Goal: Information Seeking & Learning: Learn about a topic

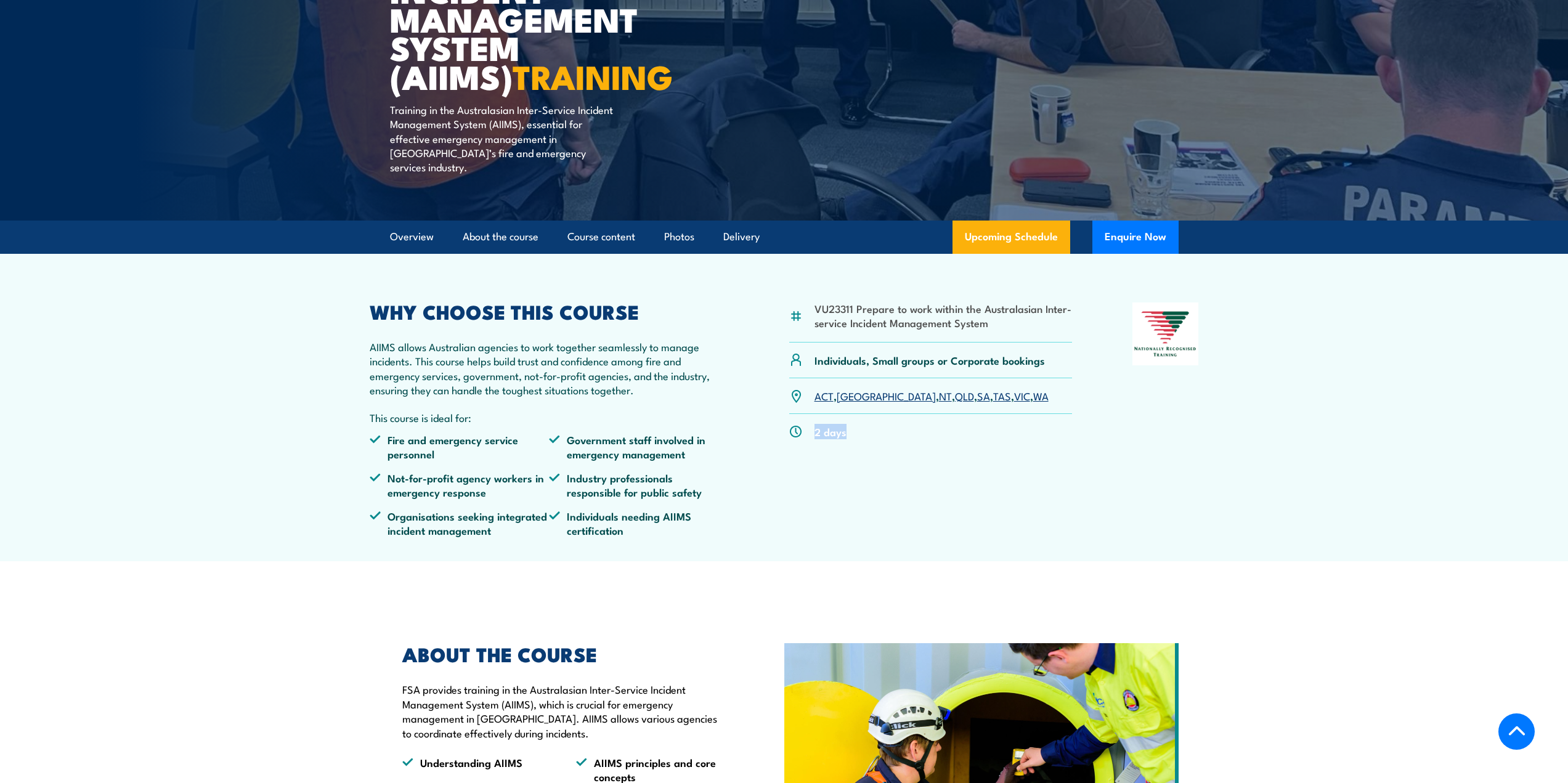
drag, startPoint x: 812, startPoint y: 408, endPoint x: 954, endPoint y: 419, distance: 142.4
click at [954, 419] on div "2 days" at bounding box center [930, 432] width 283 height 35
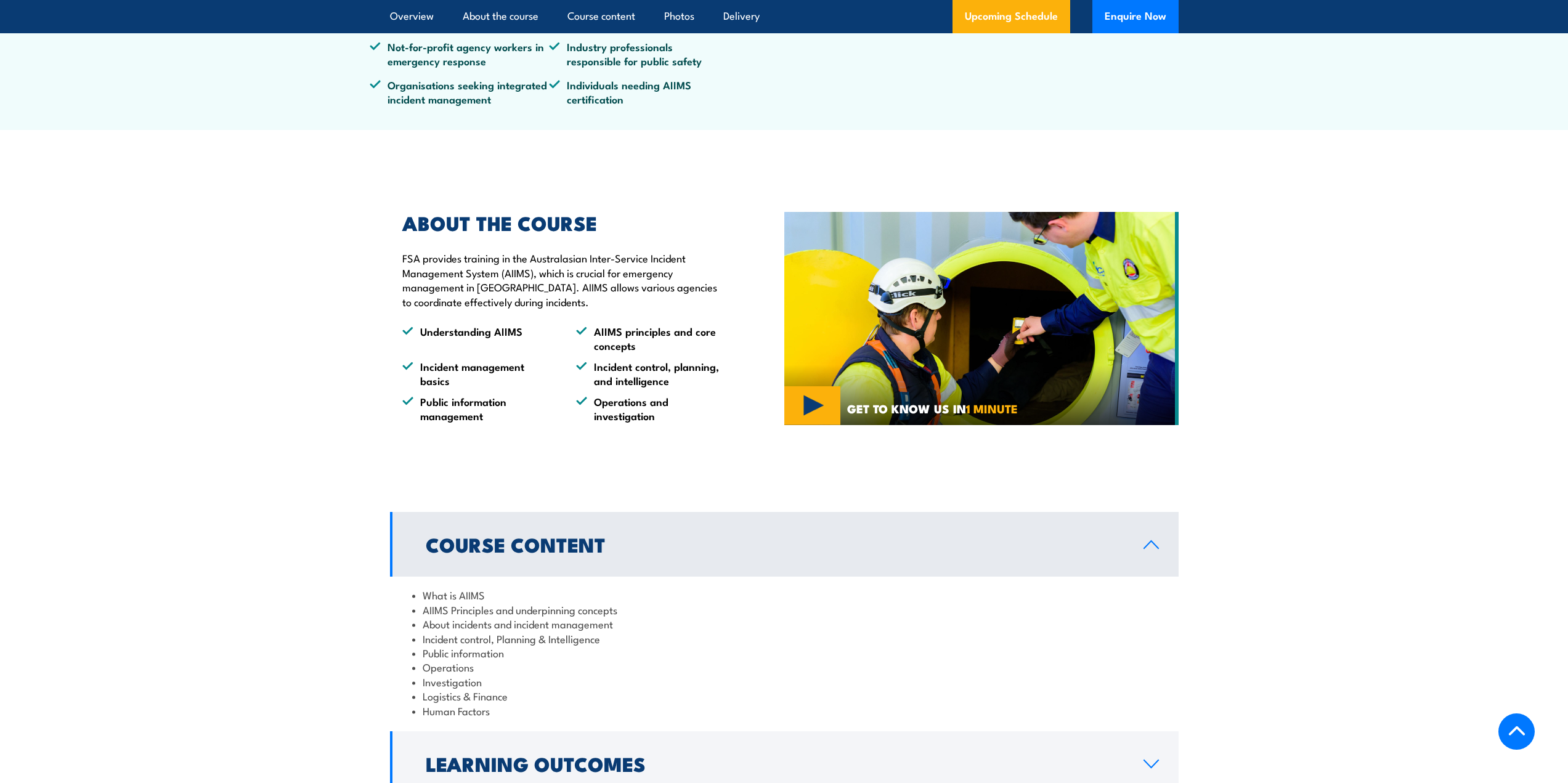
scroll to position [863, 0]
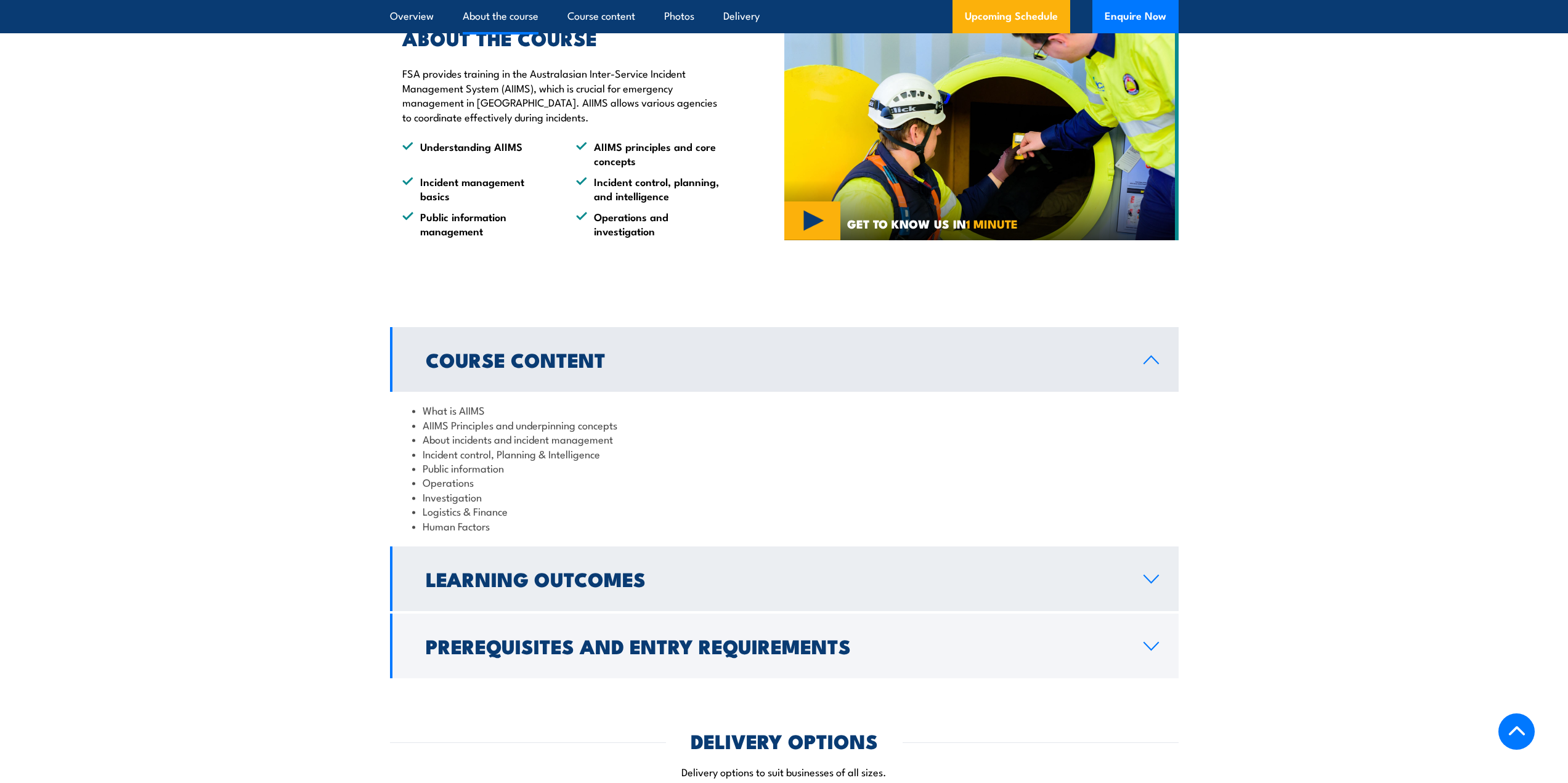
click at [650, 551] on link "Learning Outcomes" at bounding box center [784, 579] width 788 height 65
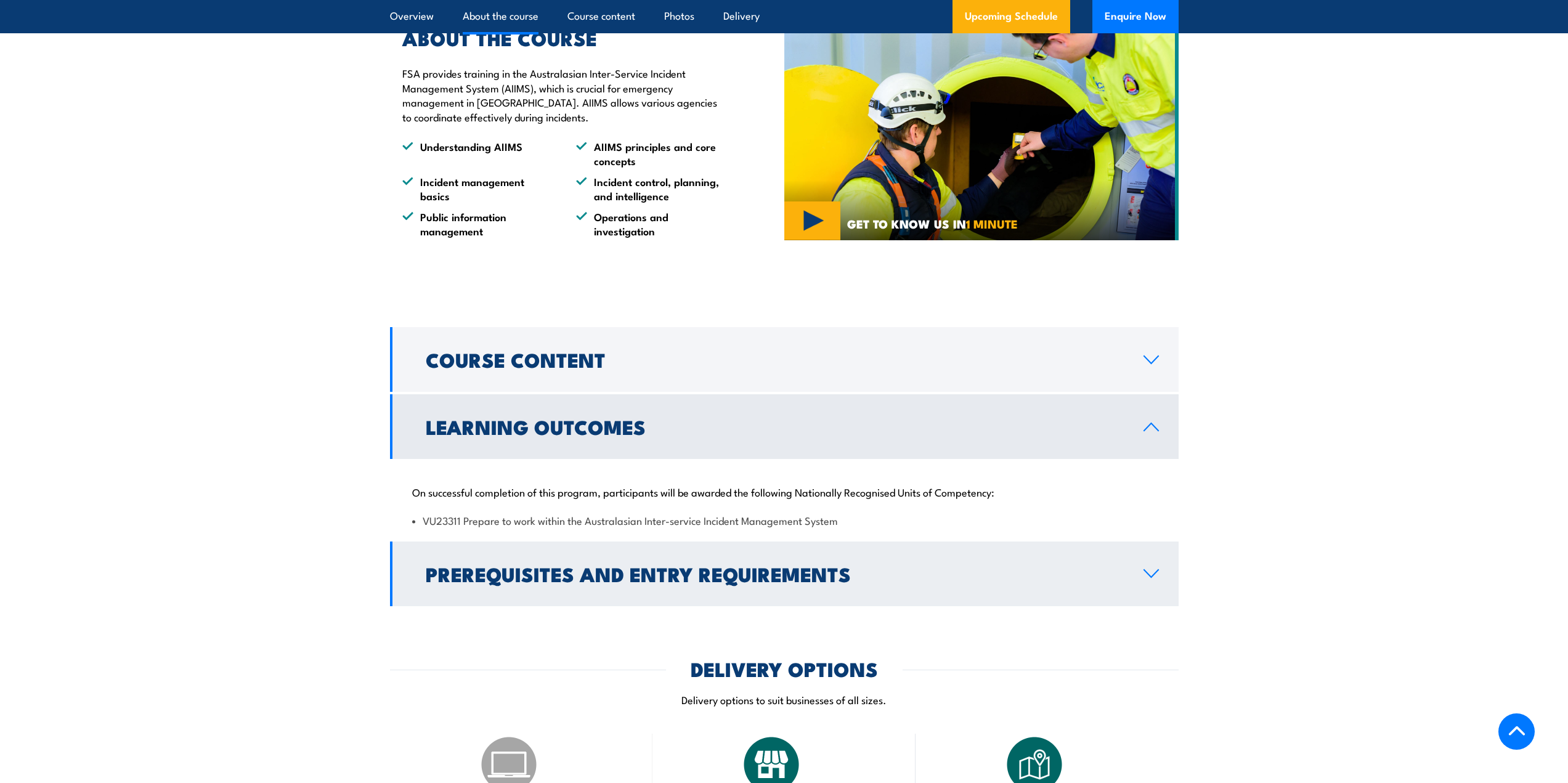
click at [629, 565] on h2 "Prerequisites and Entry Requirements" at bounding box center [775, 574] width 698 height 17
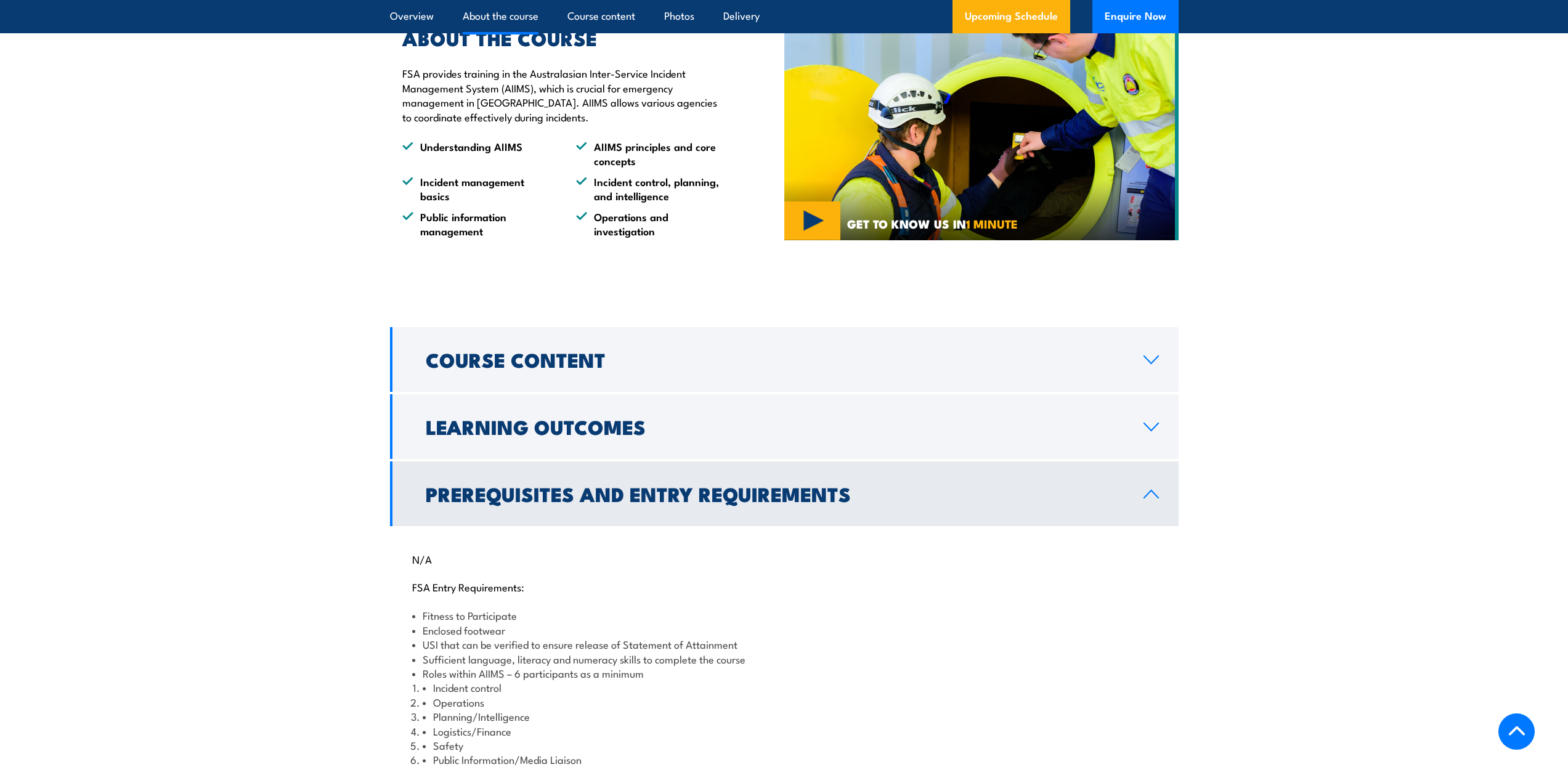
scroll to position [924, 0]
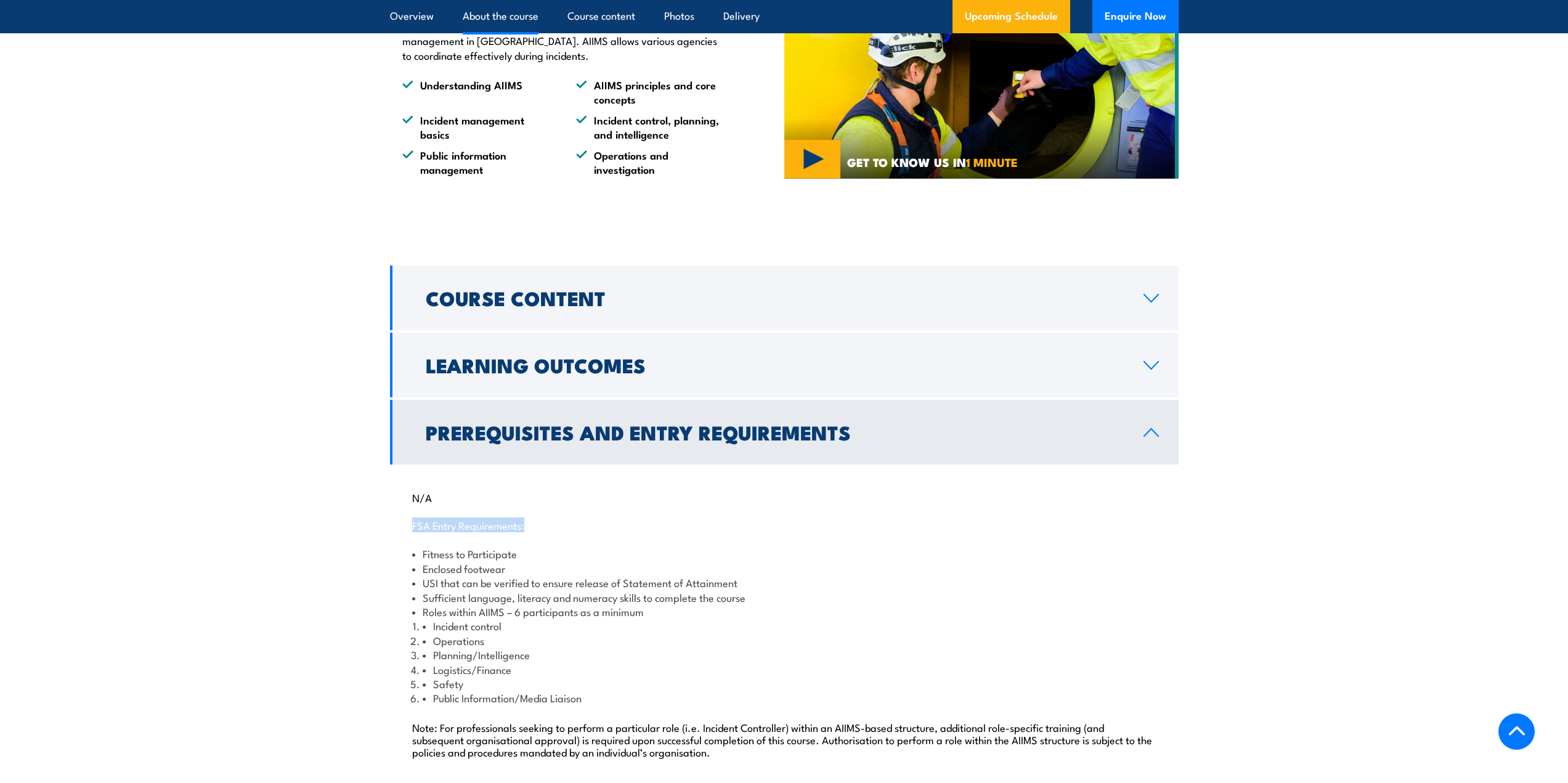
drag, startPoint x: 387, startPoint y: 513, endPoint x: 609, endPoint y: 516, distance: 222.0
click at [609, 516] on section "Course Content What is AIIMS AIIMS Principles and underpinning concepts About i…" at bounding box center [784, 524] width 1568 height 518
click at [609, 519] on p "FSA Entry Requirements:" at bounding box center [784, 525] width 744 height 13
drag, startPoint x: 421, startPoint y: 566, endPoint x: 833, endPoint y: 563, distance: 412.0
click at [833, 576] on li "USI that can be verified to ensure release of Statement of Attainment" at bounding box center [784, 583] width 744 height 14
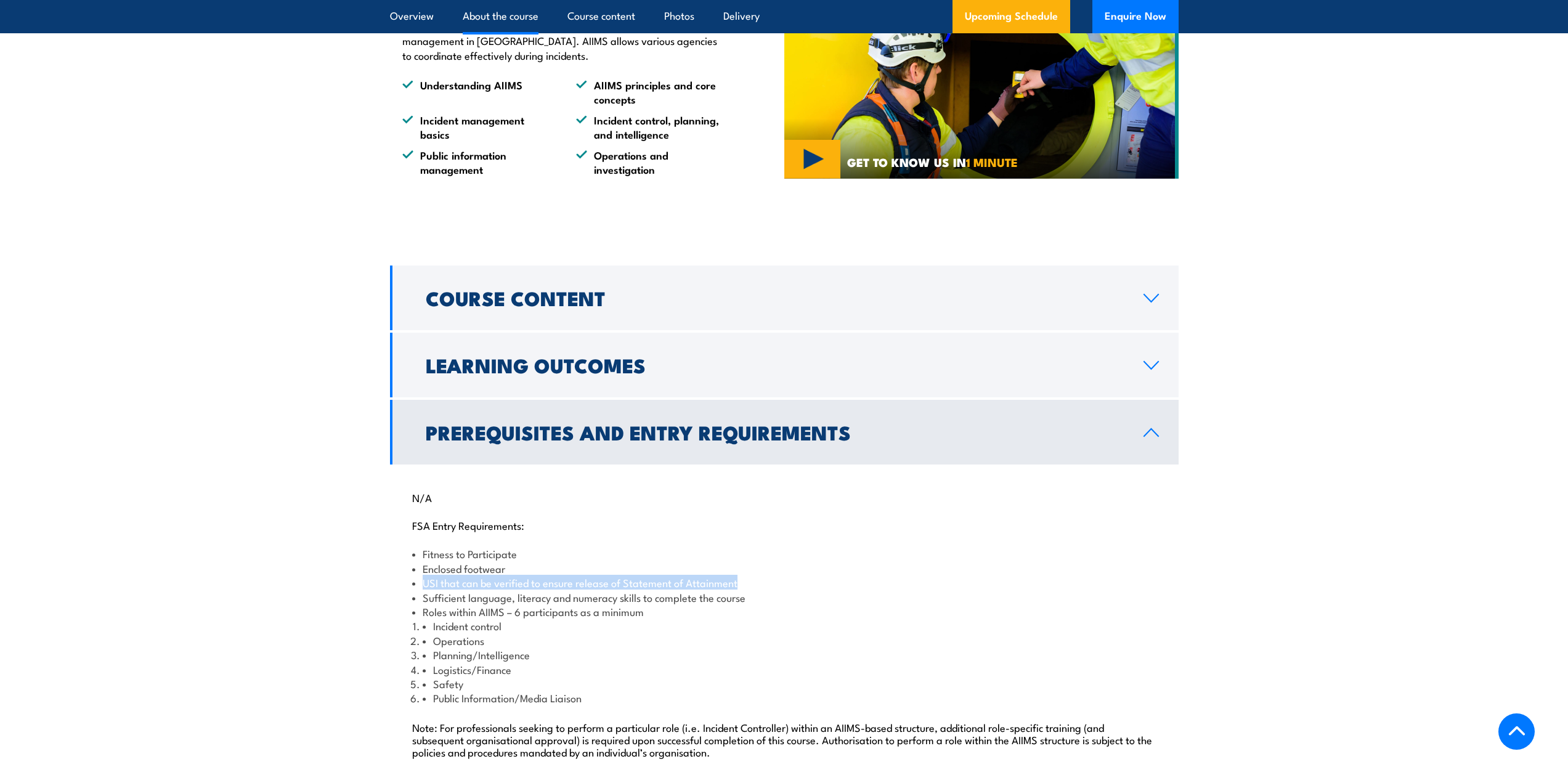
click at [833, 576] on li "USI that can be verified to ensure release of Statement of Attainment" at bounding box center [784, 583] width 744 height 14
click at [374, 551] on section "Course Content What is AIIMS AIIMS Principles and underpinning concepts About i…" at bounding box center [784, 524] width 1568 height 518
drag, startPoint x: 651, startPoint y: 604, endPoint x: 677, endPoint y: 604, distance: 26.0
click at [677, 605] on li "Roles within AIIMS – 6 participants as a minimum Incident control Operations Pl…" at bounding box center [784, 654] width 744 height 101
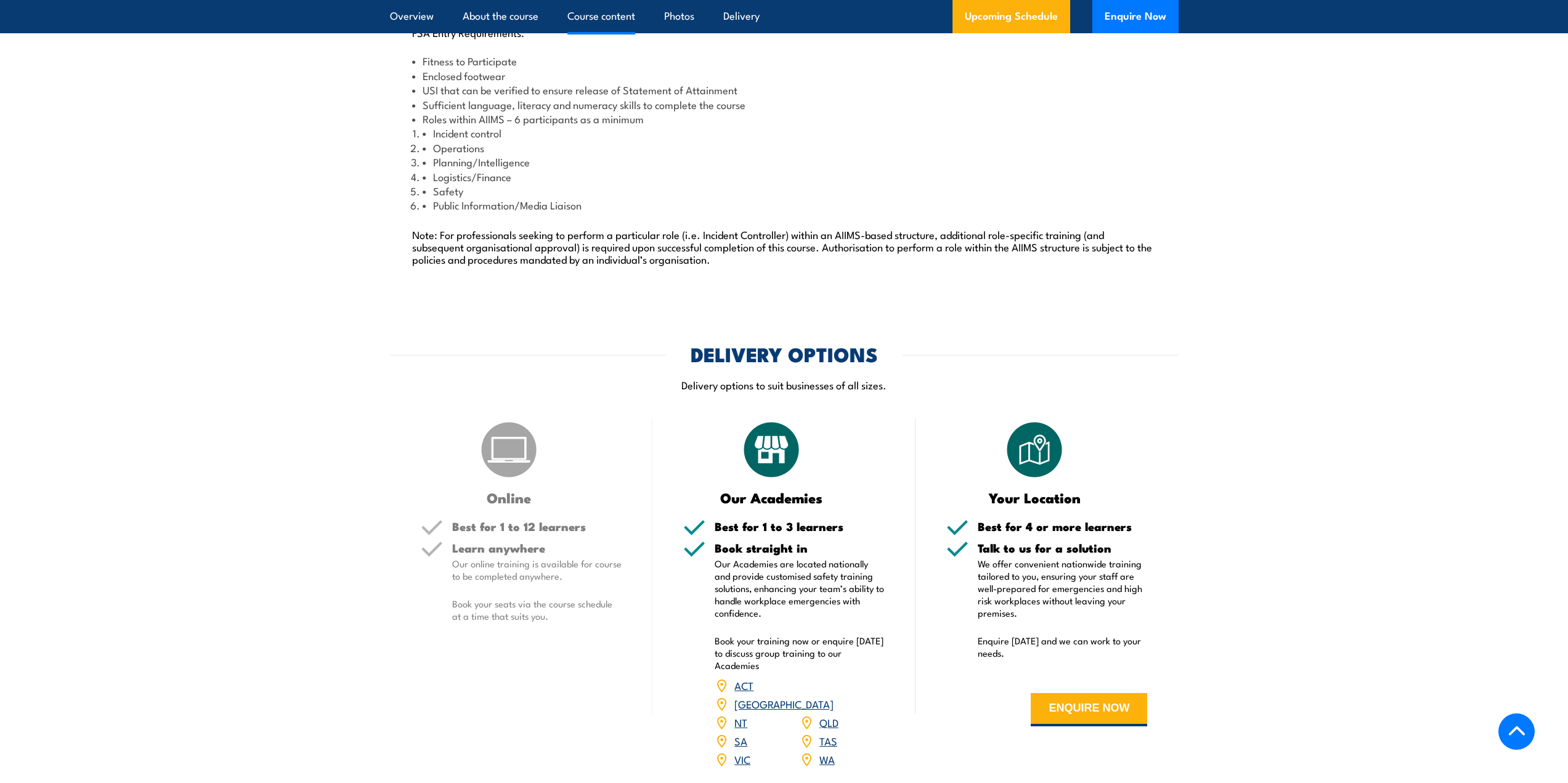
scroll to position [1480, 0]
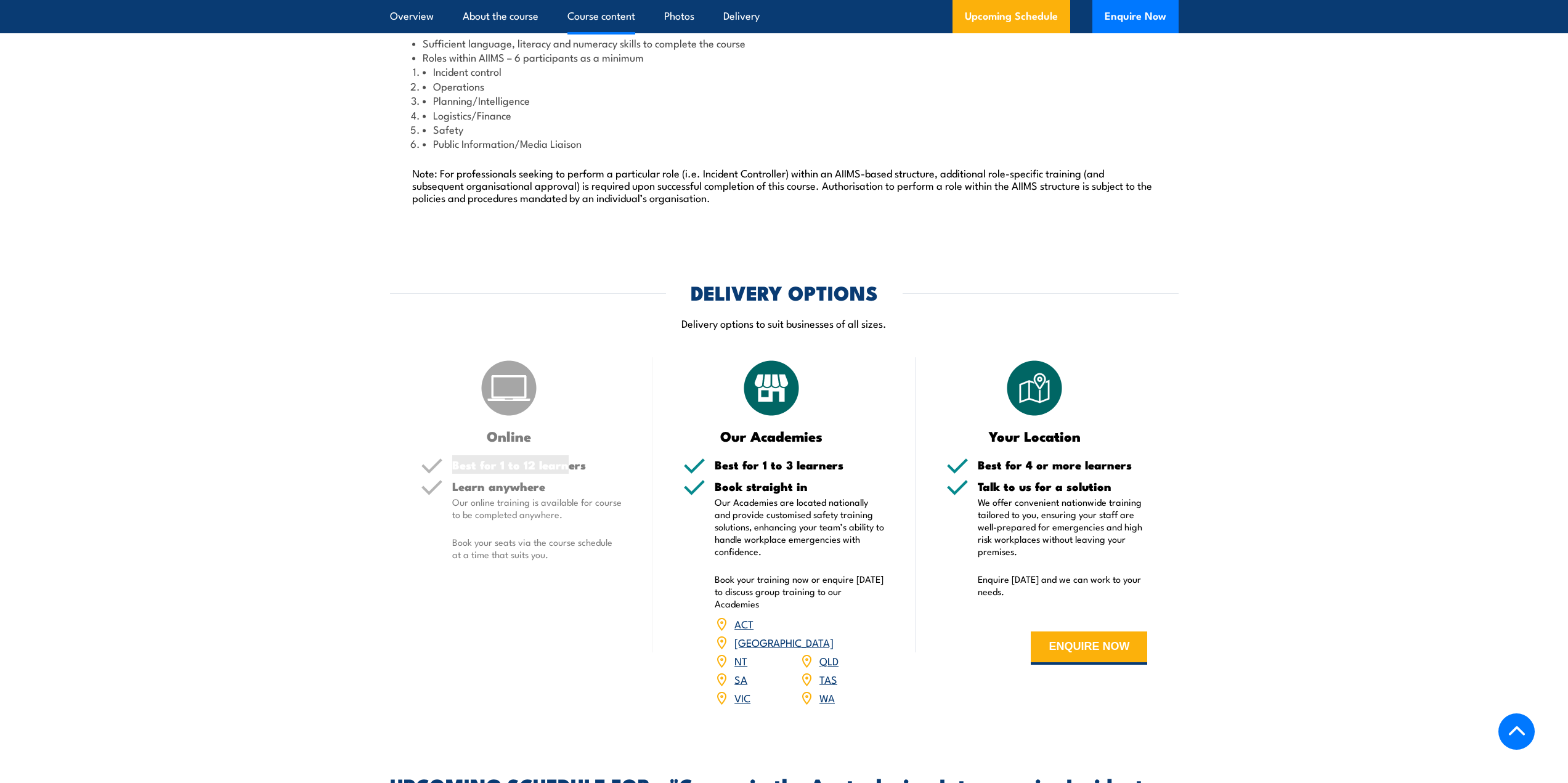
drag, startPoint x: 450, startPoint y: 455, endPoint x: 602, endPoint y: 455, distance: 152.0
click at [570, 459] on div "Best for 1 to 12 learners" at bounding box center [522, 470] width 201 height 21
click at [602, 459] on h5 "Best for 1 to 12 learners" at bounding box center [537, 465] width 170 height 12
drag, startPoint x: 444, startPoint y: 473, endPoint x: 611, endPoint y: 474, distance: 167.0
click at [611, 481] on div "Learn anywhere Our online training is available for course to be completed anyw…" at bounding box center [522, 531] width 201 height 101
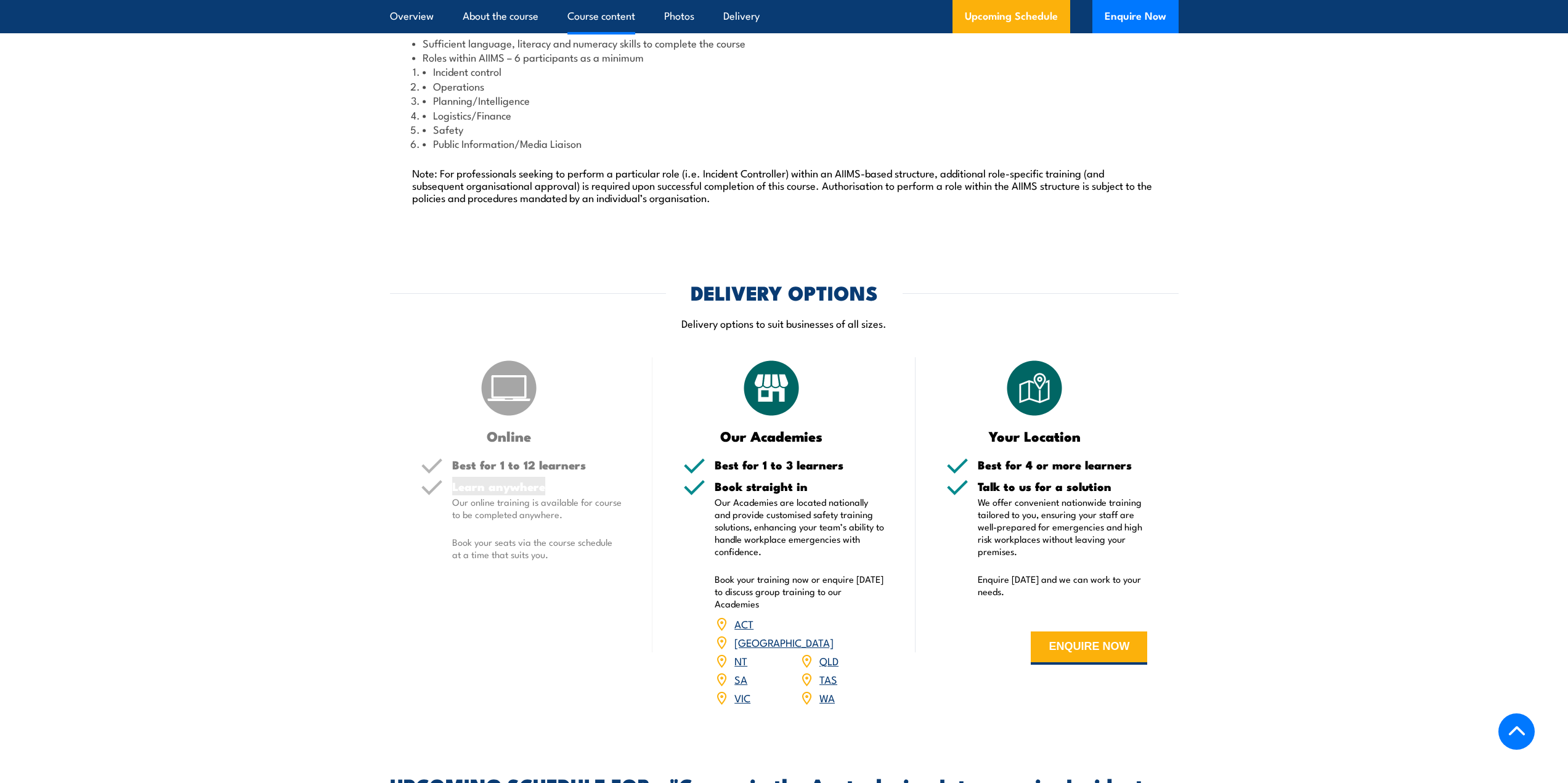
click at [611, 481] on h5 "Learn anywhere" at bounding box center [537, 486] width 170 height 12
drag, startPoint x: 786, startPoint y: 455, endPoint x: 861, endPoint y: 455, distance: 75.0
click at [861, 459] on div "Best for 1 to 3 learners" at bounding box center [784, 470] width 201 height 21
click at [861, 459] on h5 "Best for 1 to 3 learners" at bounding box center [799, 465] width 170 height 12
click at [347, 569] on section "DELIVERY OPTIONS Delivery options to suit businesses of all sizes. Online Best …" at bounding box center [784, 503] width 1568 height 439
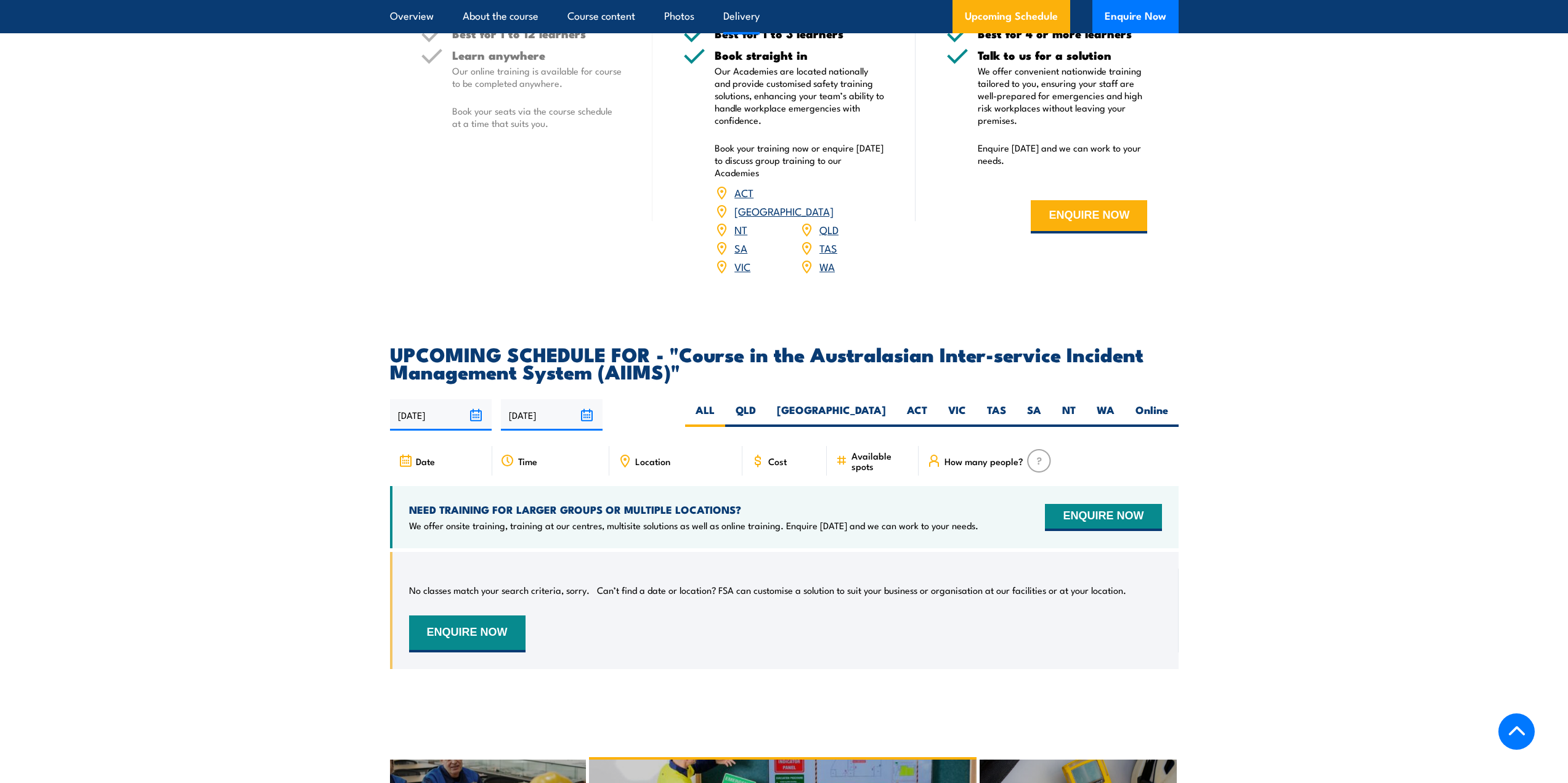
scroll to position [1602, 0]
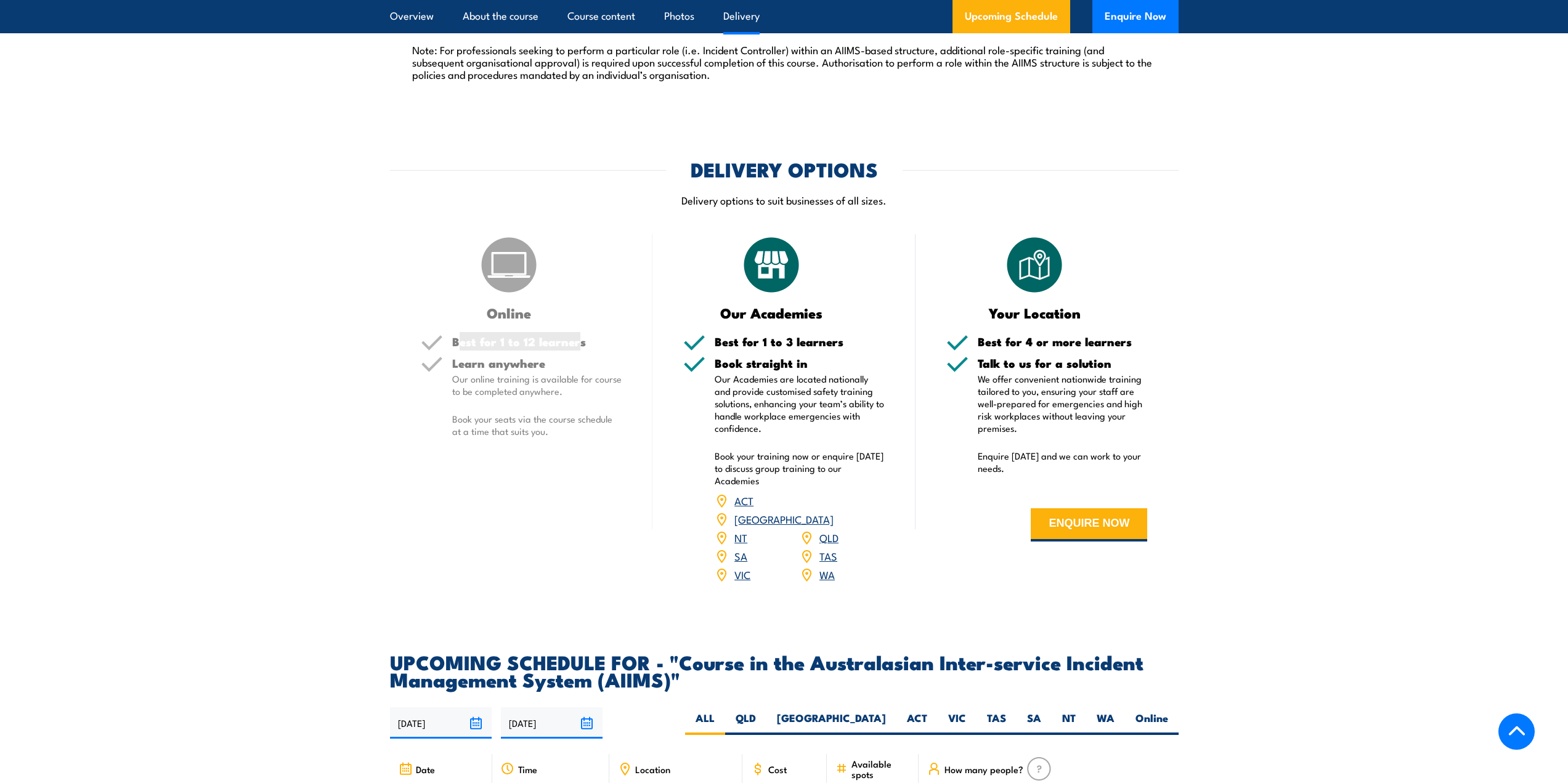
drag, startPoint x: 458, startPoint y: 330, endPoint x: 619, endPoint y: 332, distance: 161.0
click at [619, 336] on h5 "Best for 1 to 12 learners" at bounding box center [537, 341] width 170 height 12
click at [326, 451] on section "DELIVERY OPTIONS Delivery options to suit businesses of all sizes. Online Best …" at bounding box center [784, 380] width 1568 height 439
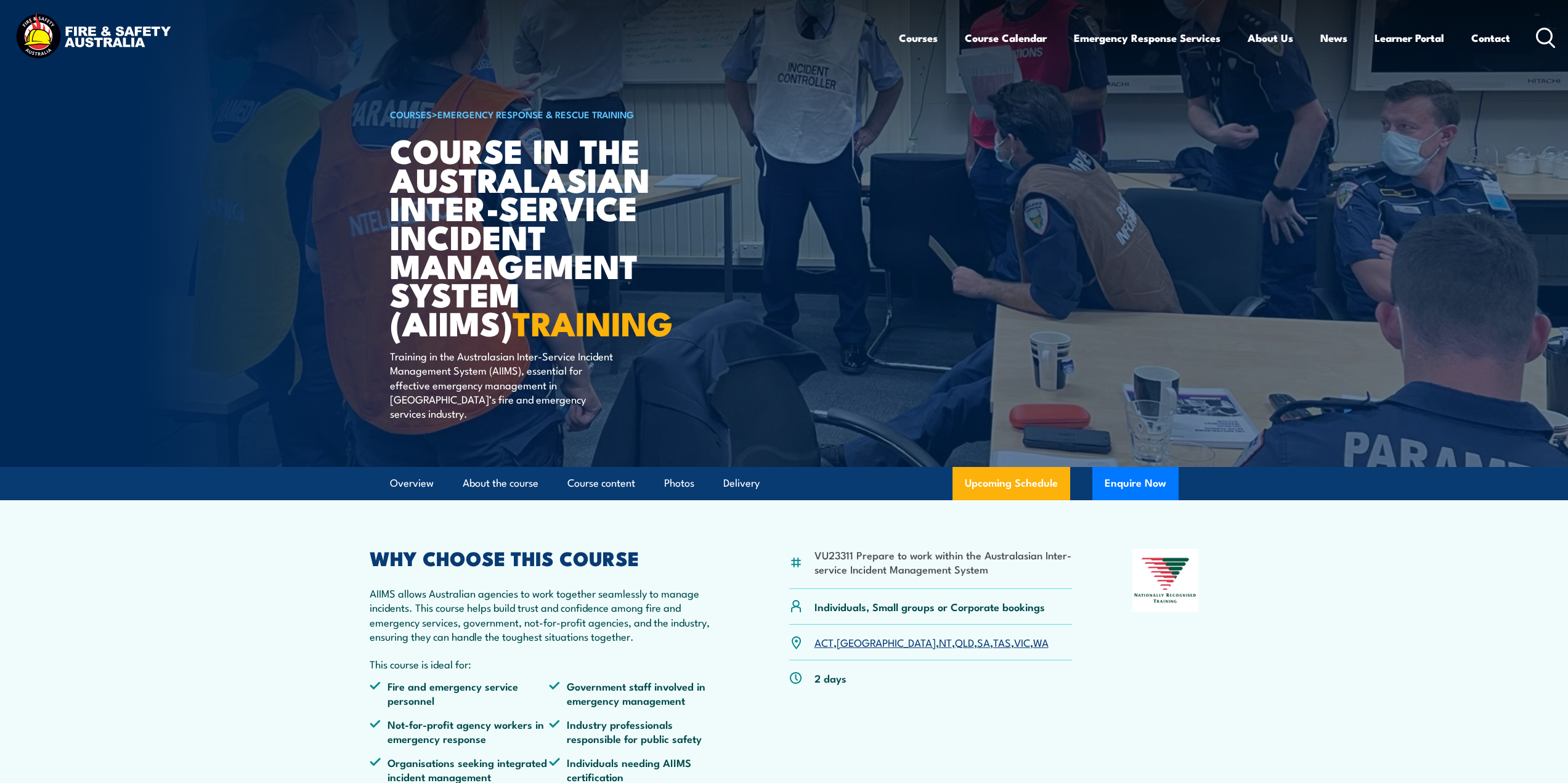
drag, startPoint x: 396, startPoint y: 228, endPoint x: 389, endPoint y: 213, distance: 16.6
click at [328, 335] on img at bounding box center [784, 233] width 1568 height 467
click at [588, 409] on div "COURSES > Emergency Response & Rescue Training Course in the Australasian Inter…" at bounding box center [542, 233] width 305 height 467
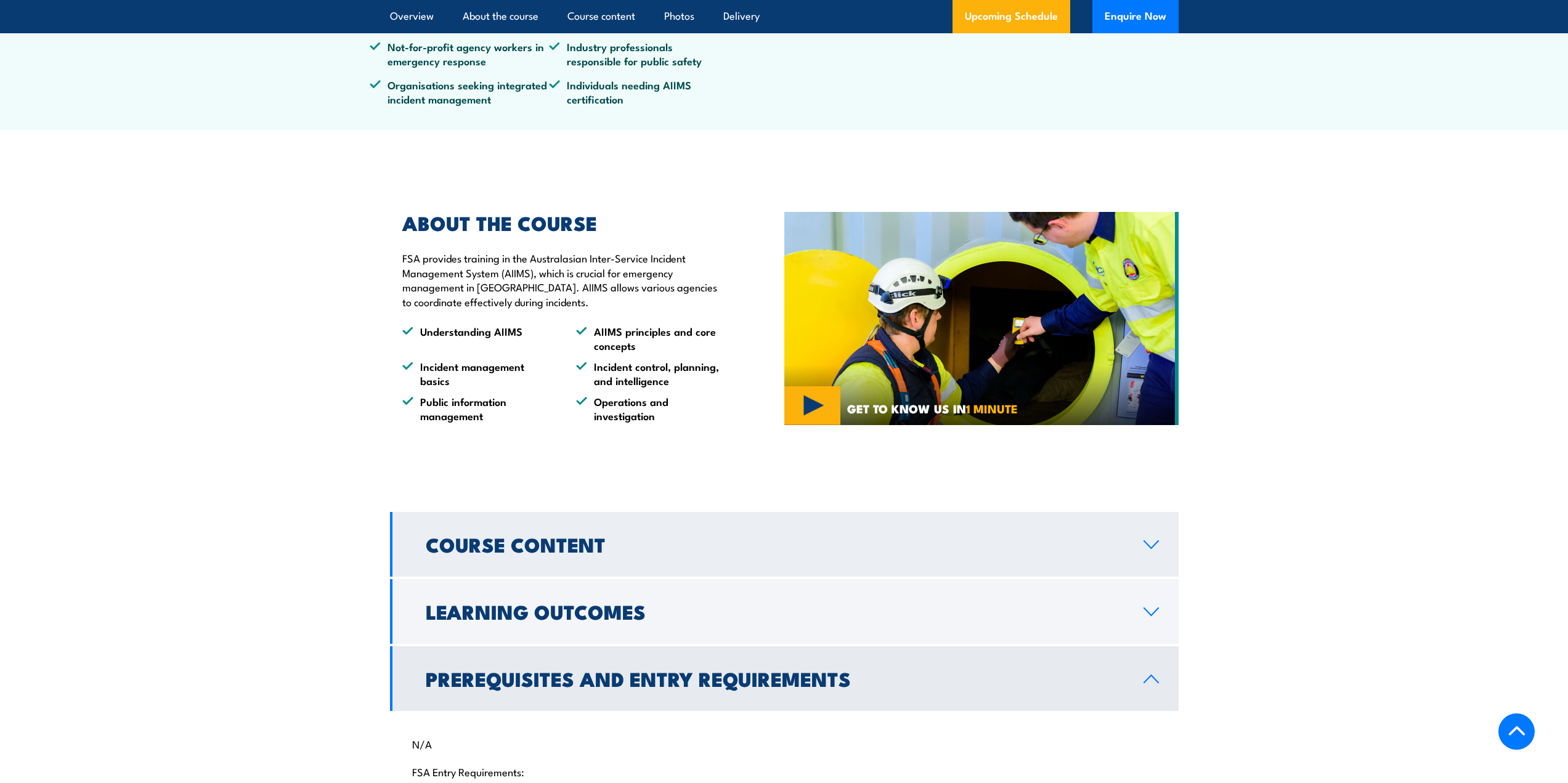
click at [479, 535] on h2 "Course Content" at bounding box center [775, 544] width 698 height 17
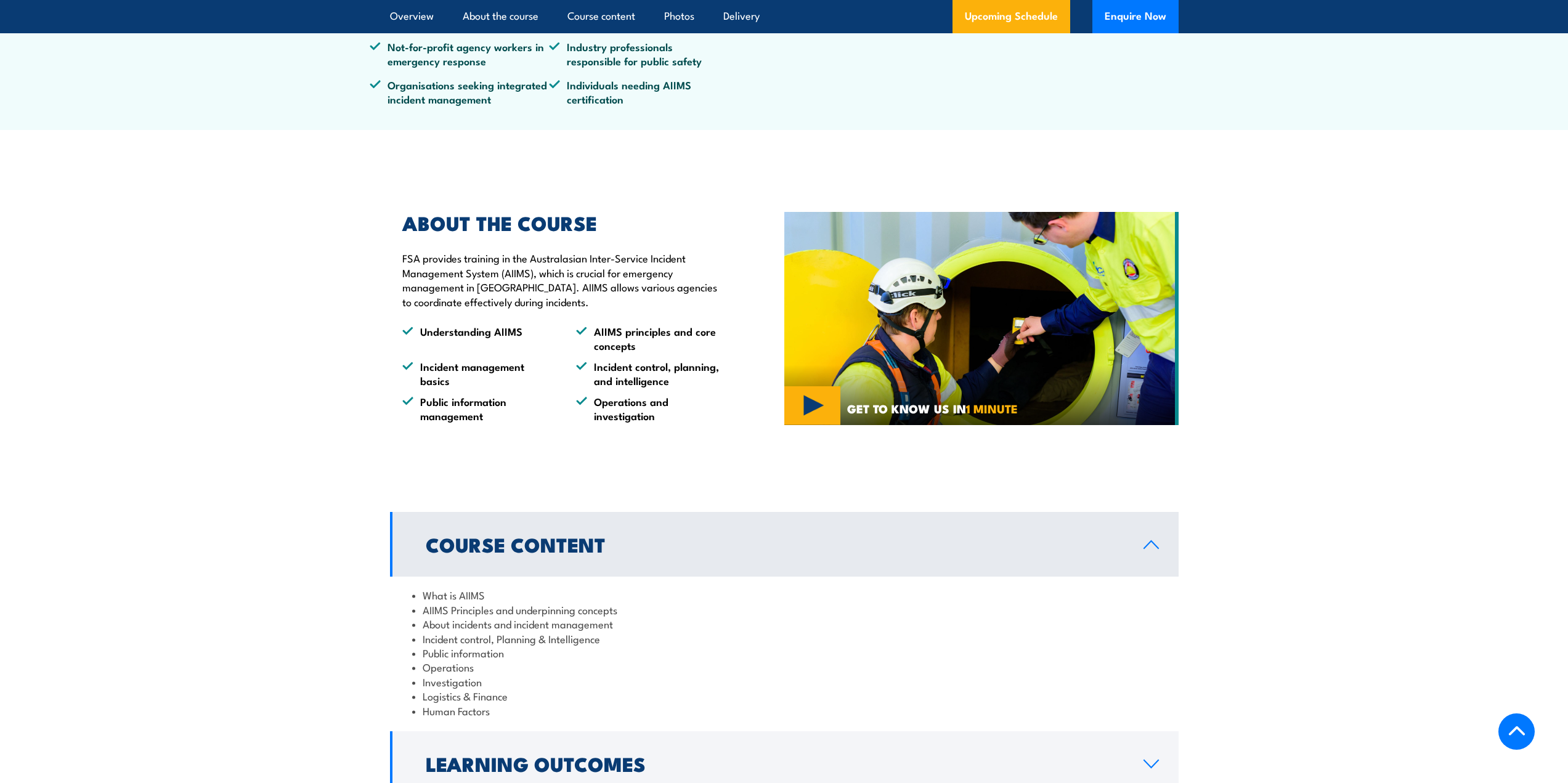
scroll to position [739, 0]
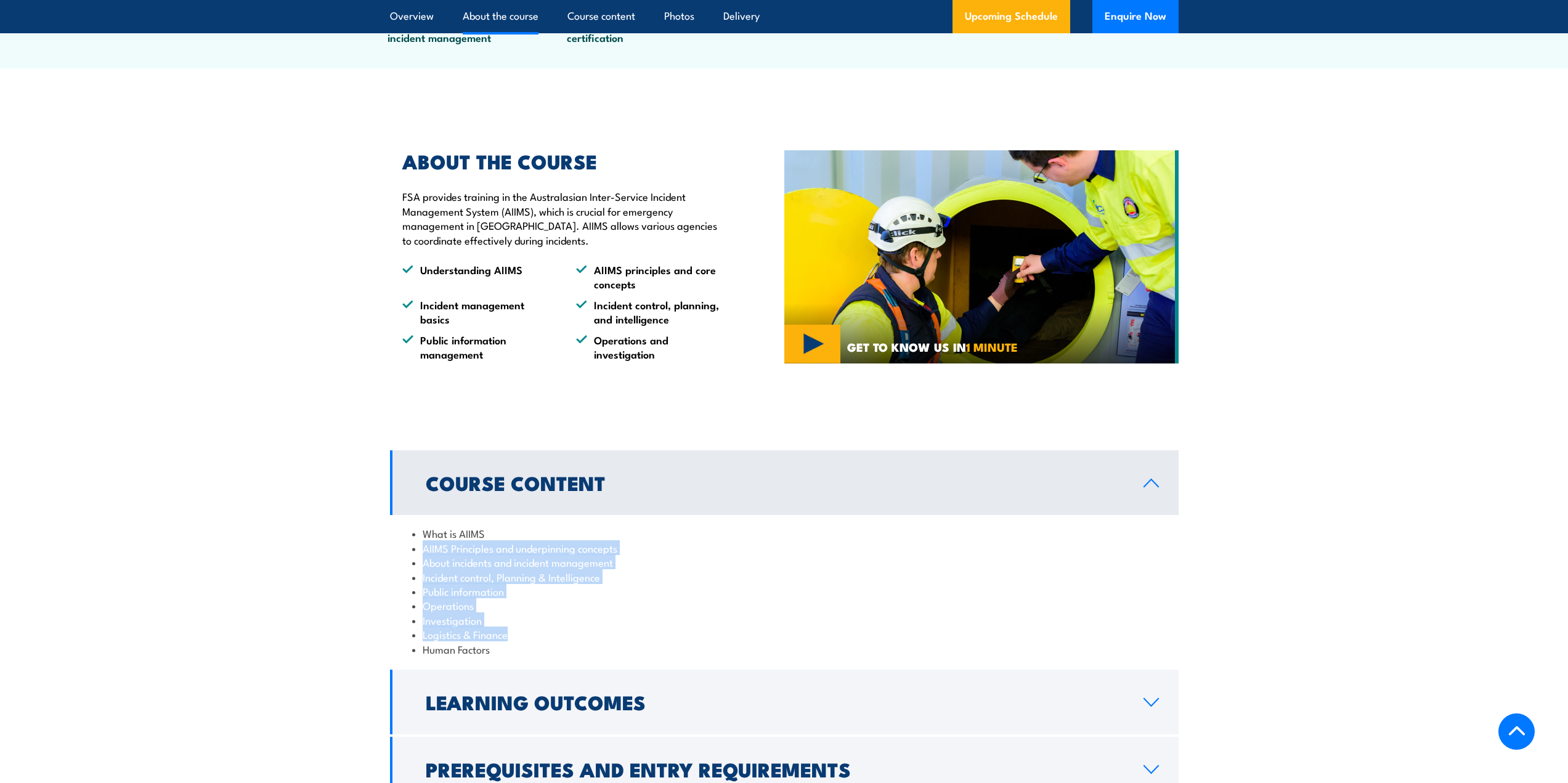
drag, startPoint x: 421, startPoint y: 528, endPoint x: 447, endPoint y: 615, distance: 90.8
click at [550, 619] on ul "What is AIIMS AIIMS Principles and underpinning concepts About incidents and in…" at bounding box center [784, 591] width 744 height 130
click at [267, 599] on section "Course Content What is AIIMS AIIMS Principles and underpinning concepts About i…" at bounding box center [784, 626] width 1568 height 351
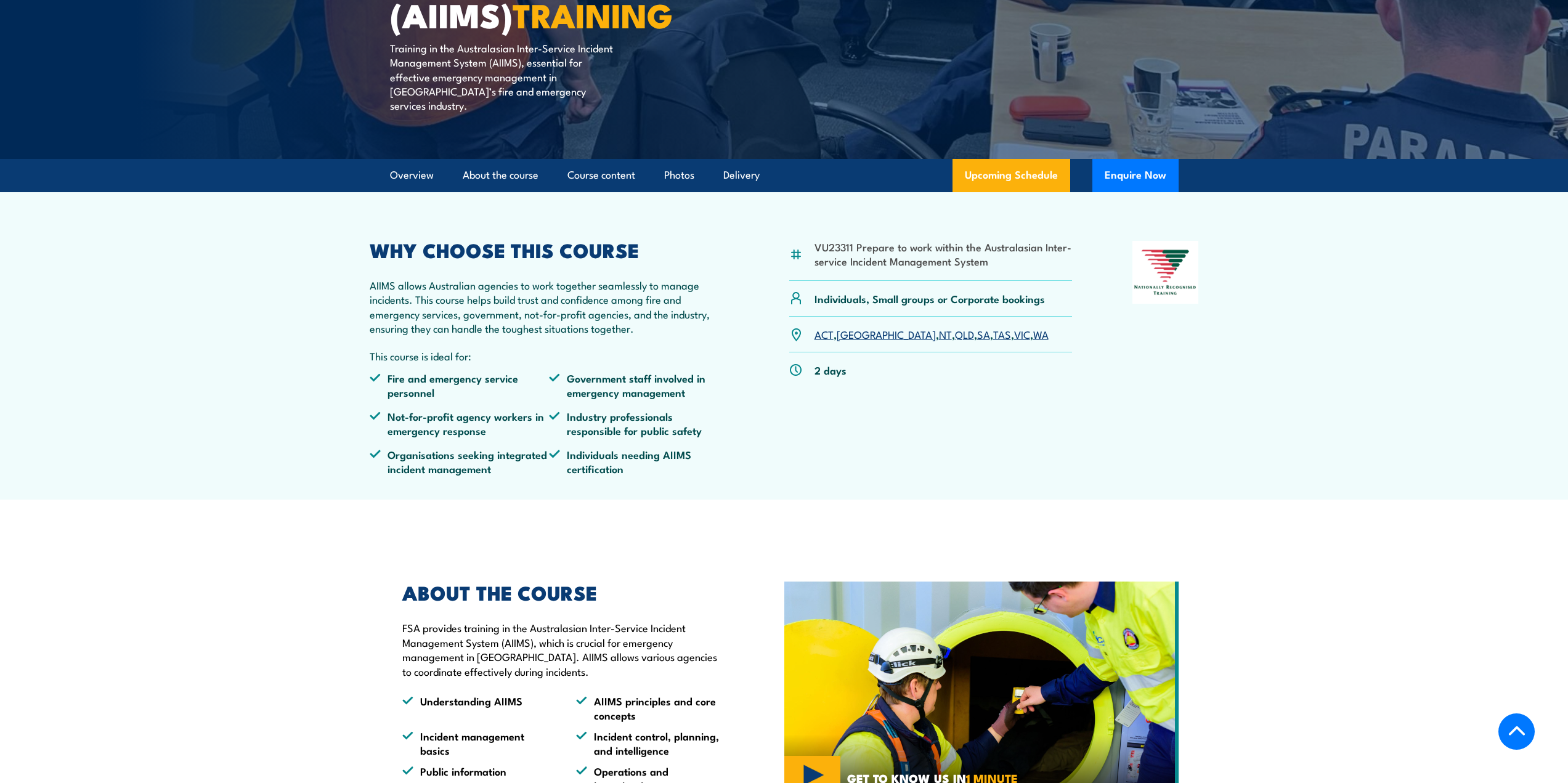
scroll to position [0, 0]
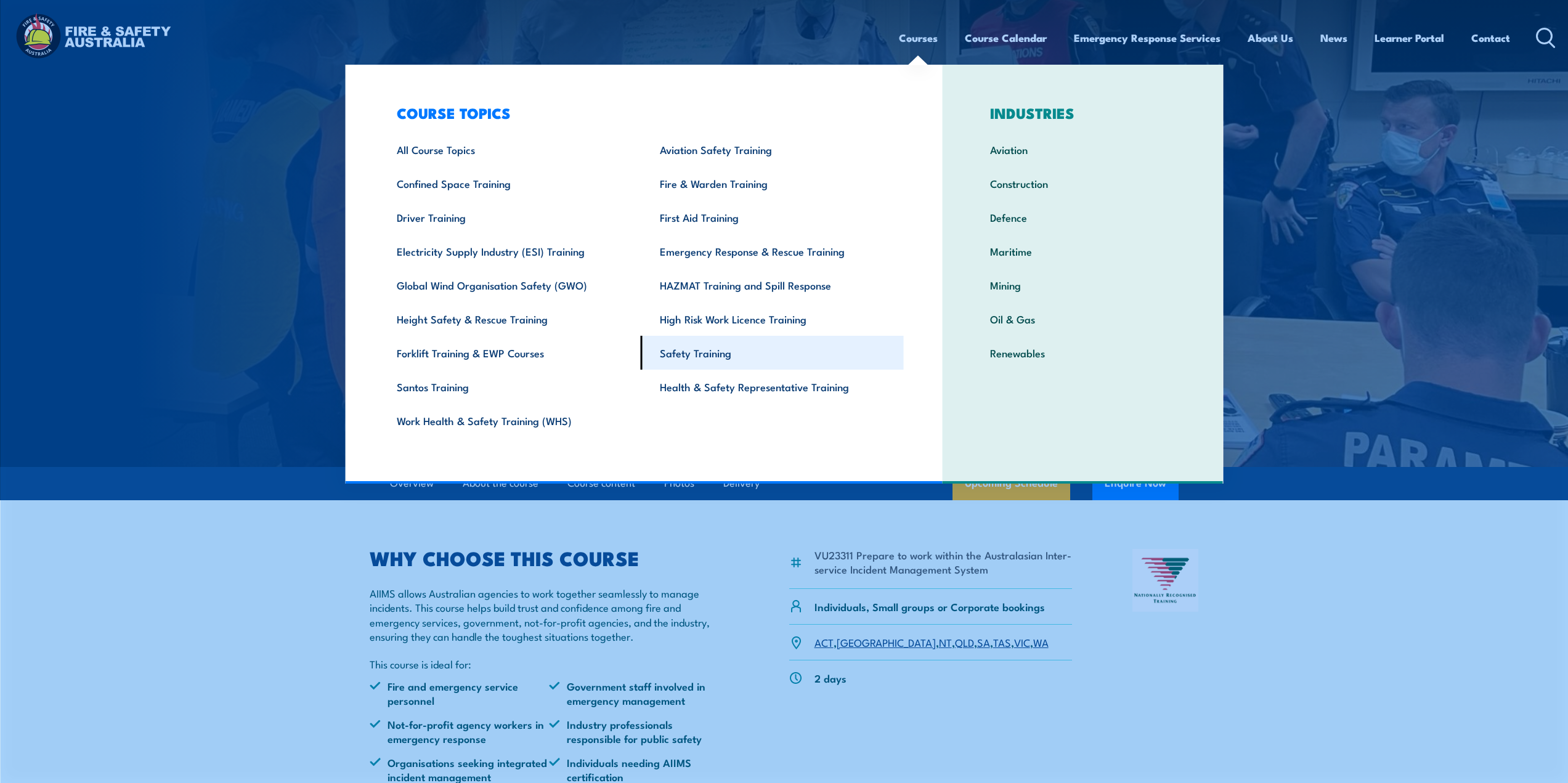
click at [710, 346] on link "Safety Training" at bounding box center [772, 352] width 263 height 34
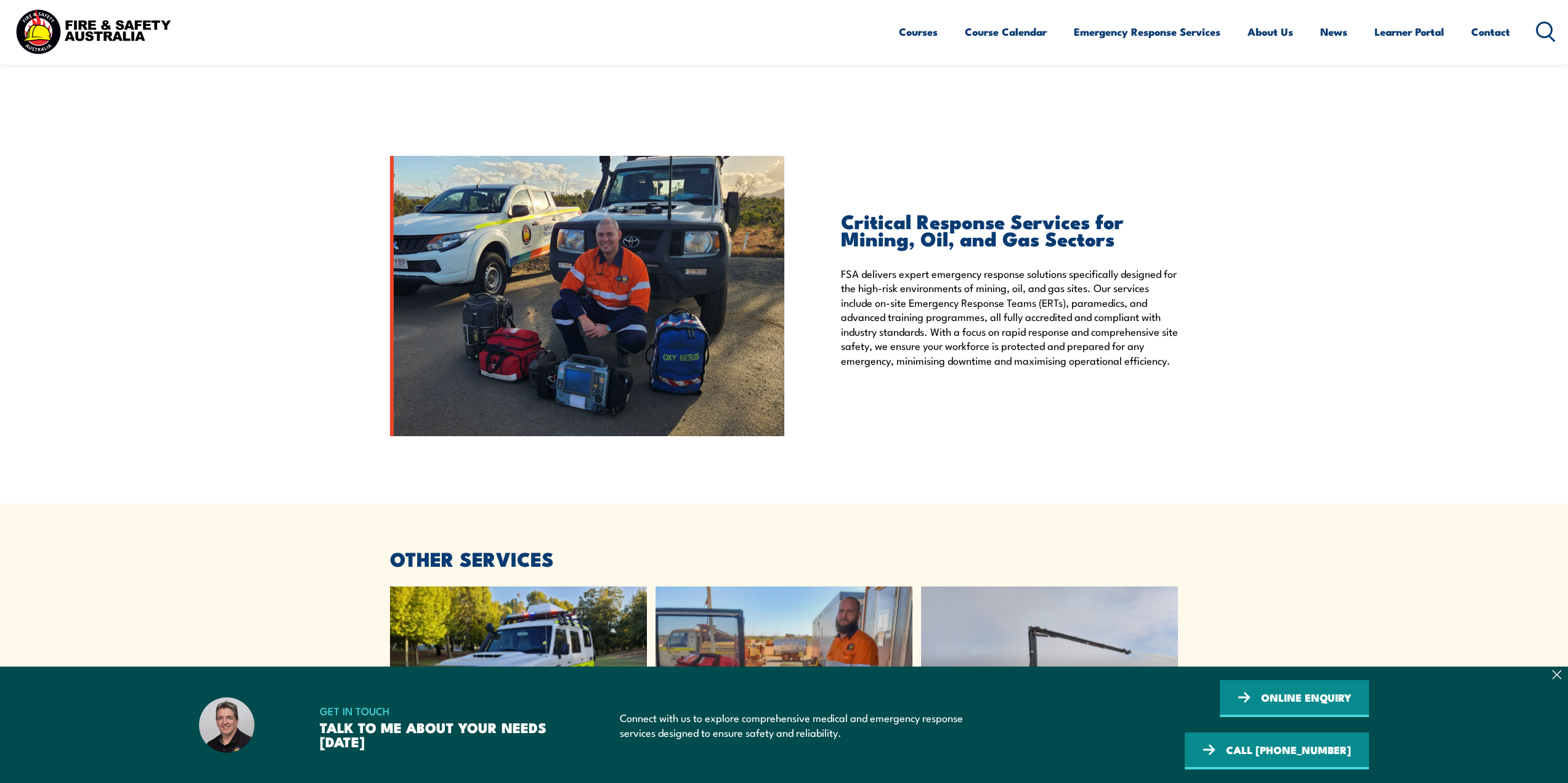
scroll to position [2342, 0]
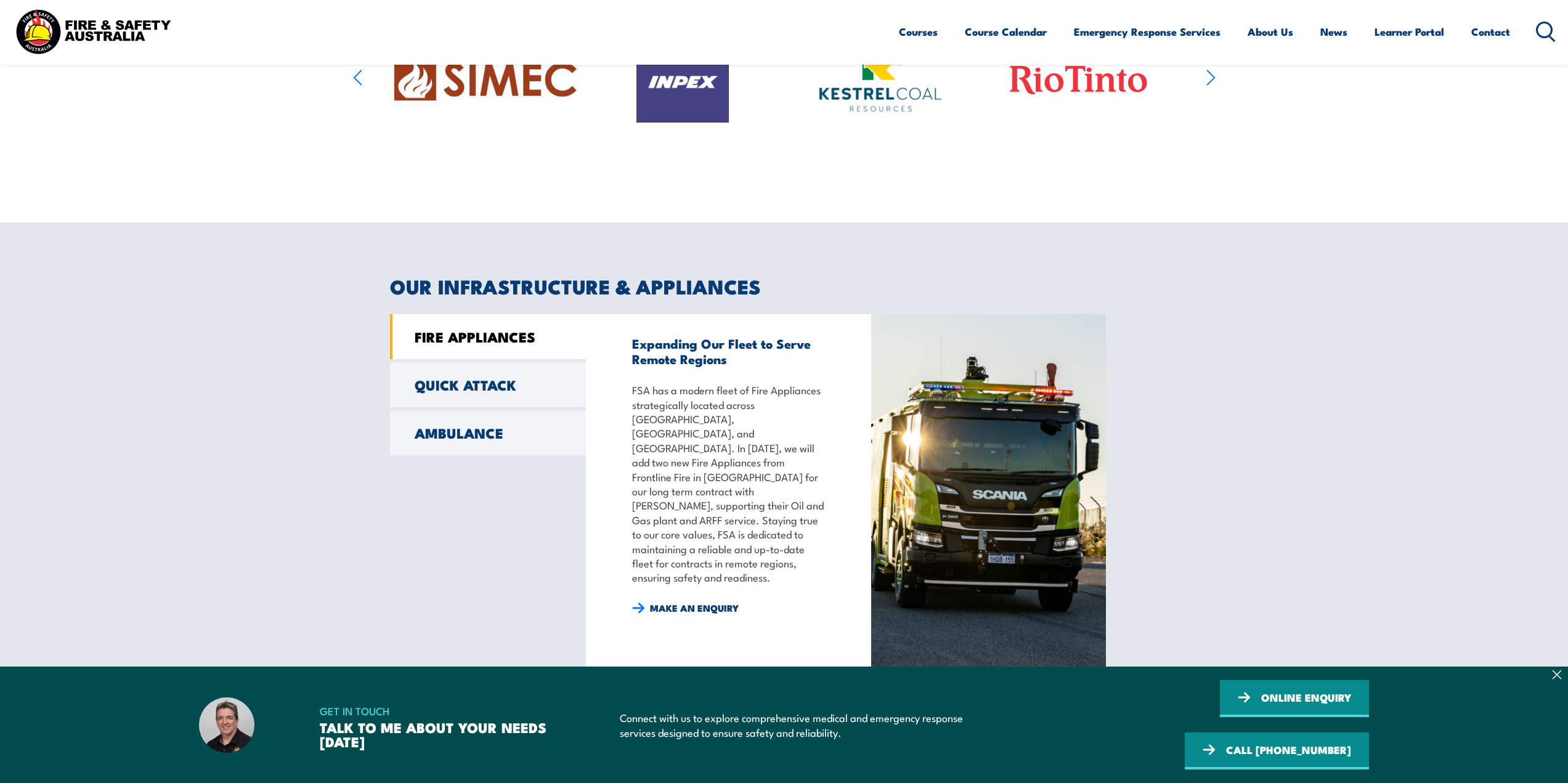
scroll to position [863, 0]
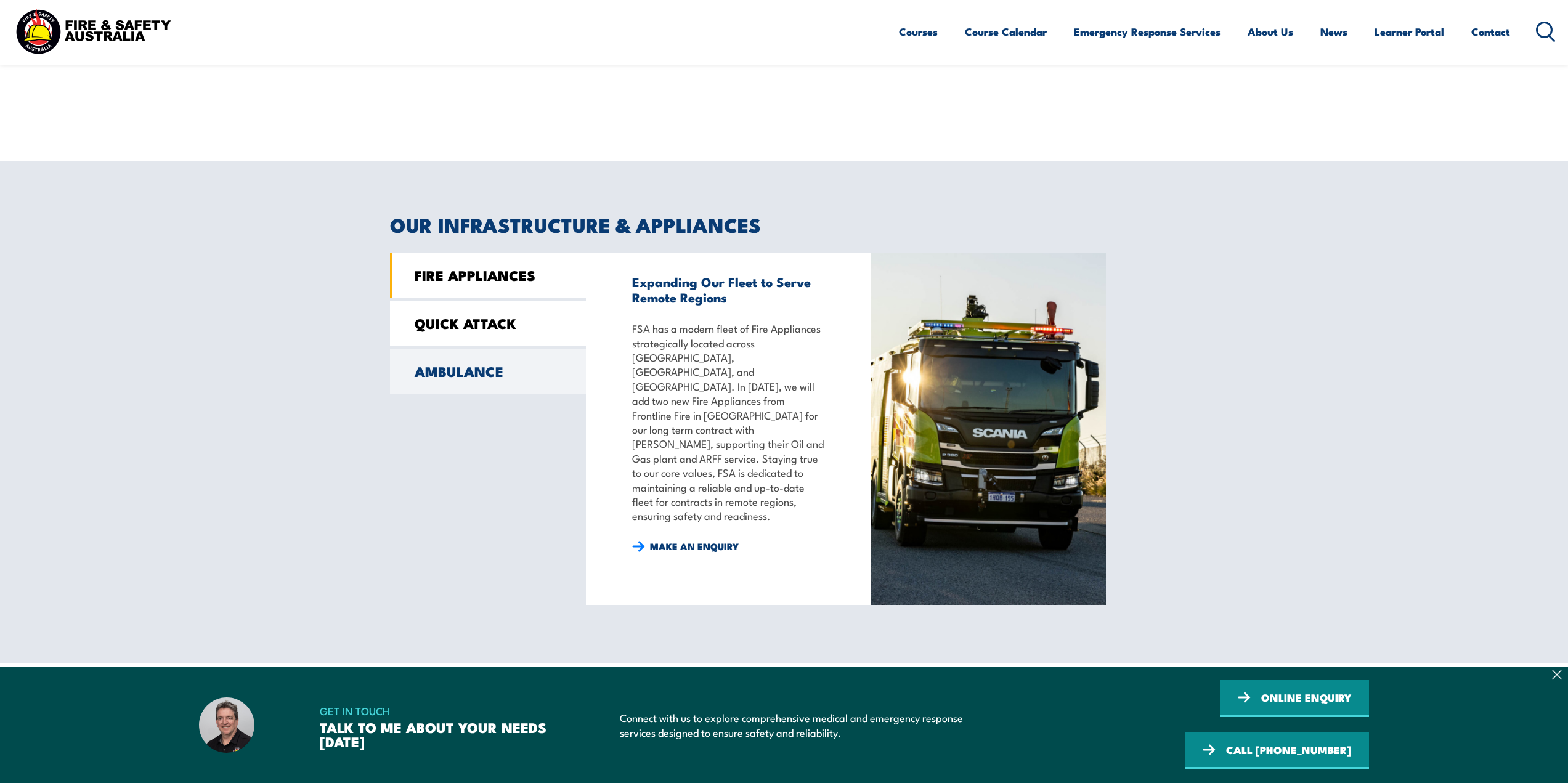
click at [451, 336] on link "QUICK ATTACK" at bounding box center [488, 323] width 196 height 45
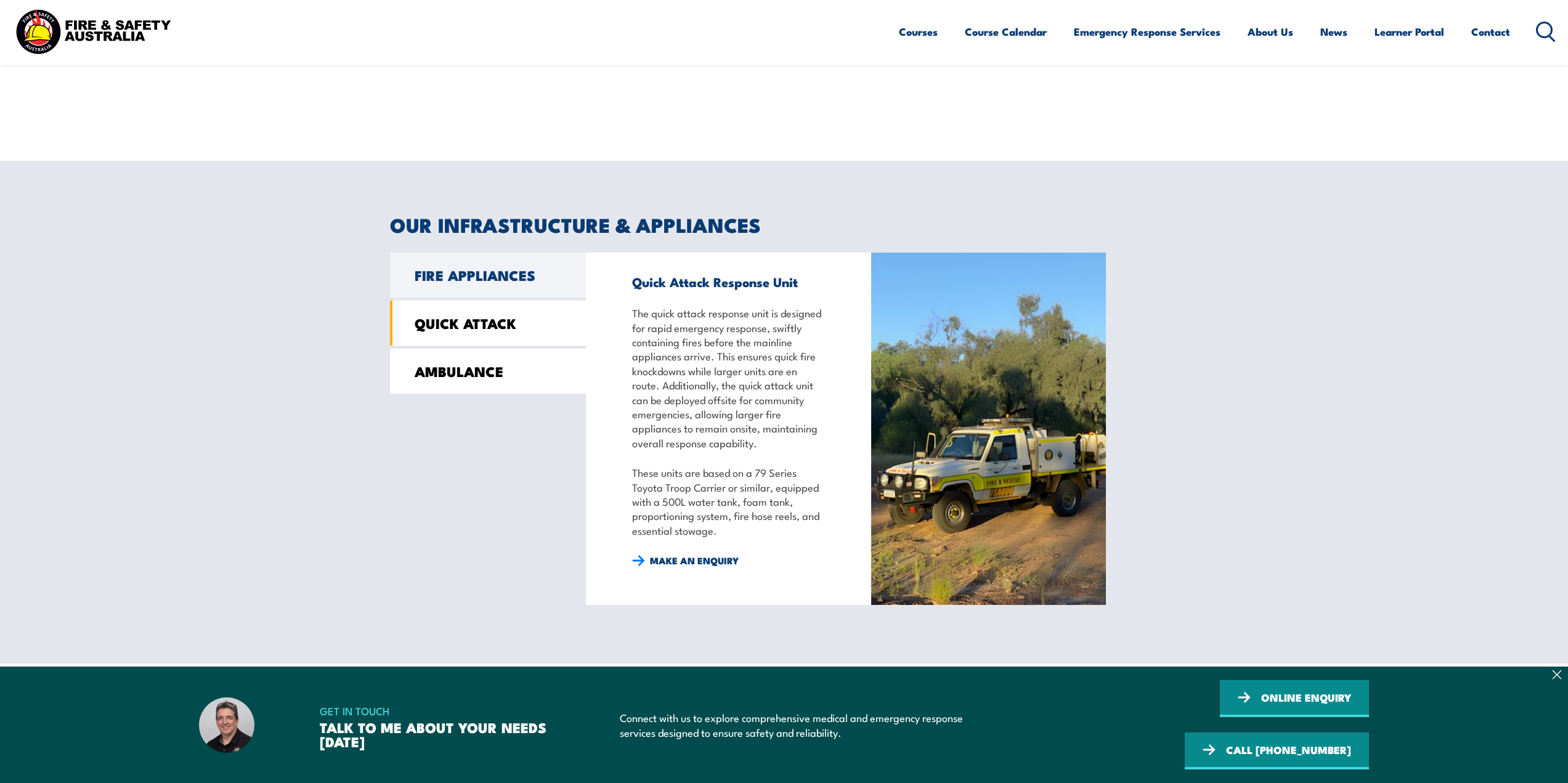
click at [455, 373] on link "AMBULANCE" at bounding box center [488, 371] width 196 height 45
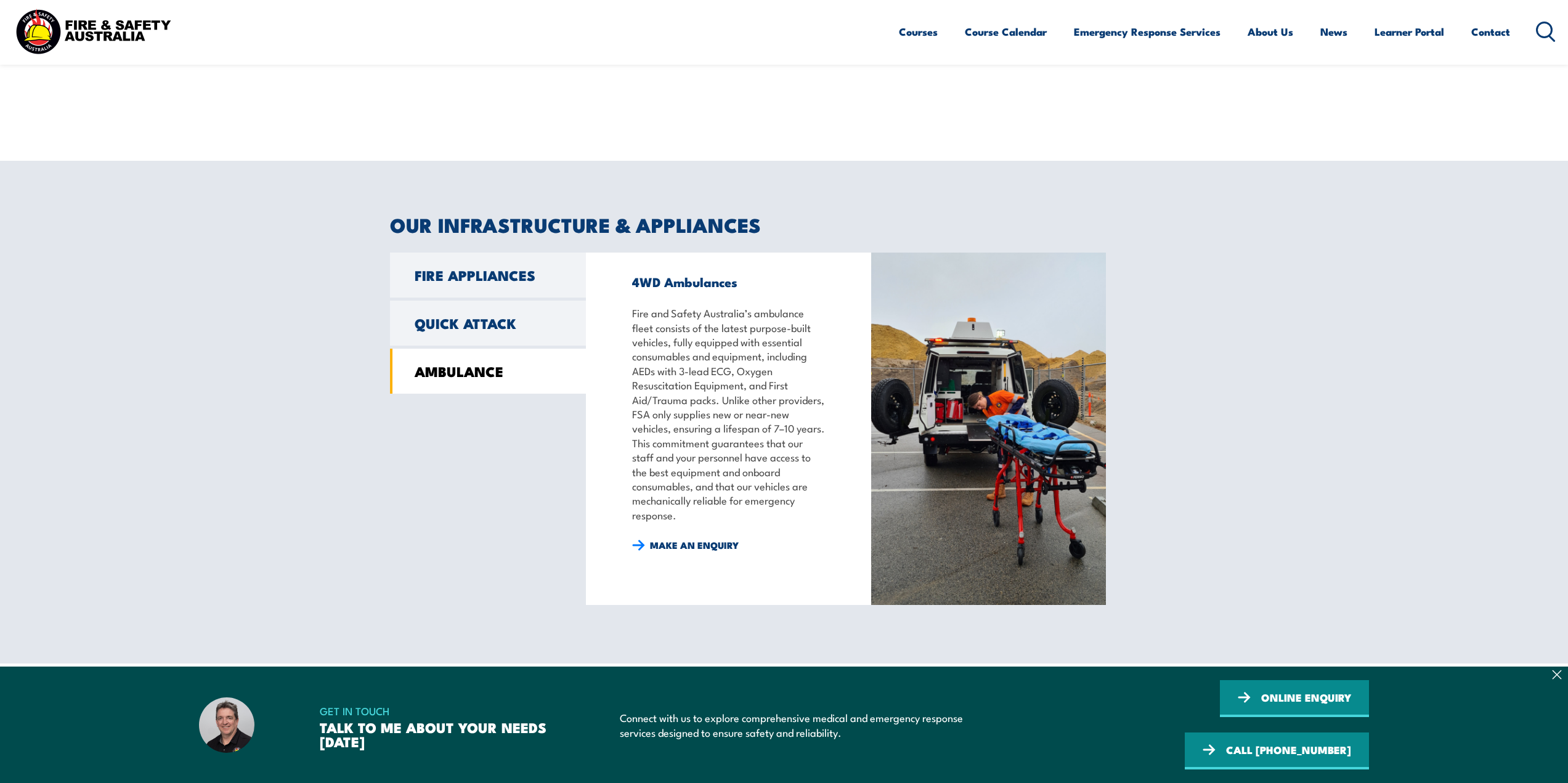
click at [321, 457] on section "OUR INFRASTRUCTURE & APPLIANCES FIRE APPLIANCES QUICK ATTACK AMBULANCE FIRE APP…" at bounding box center [784, 413] width 1568 height 503
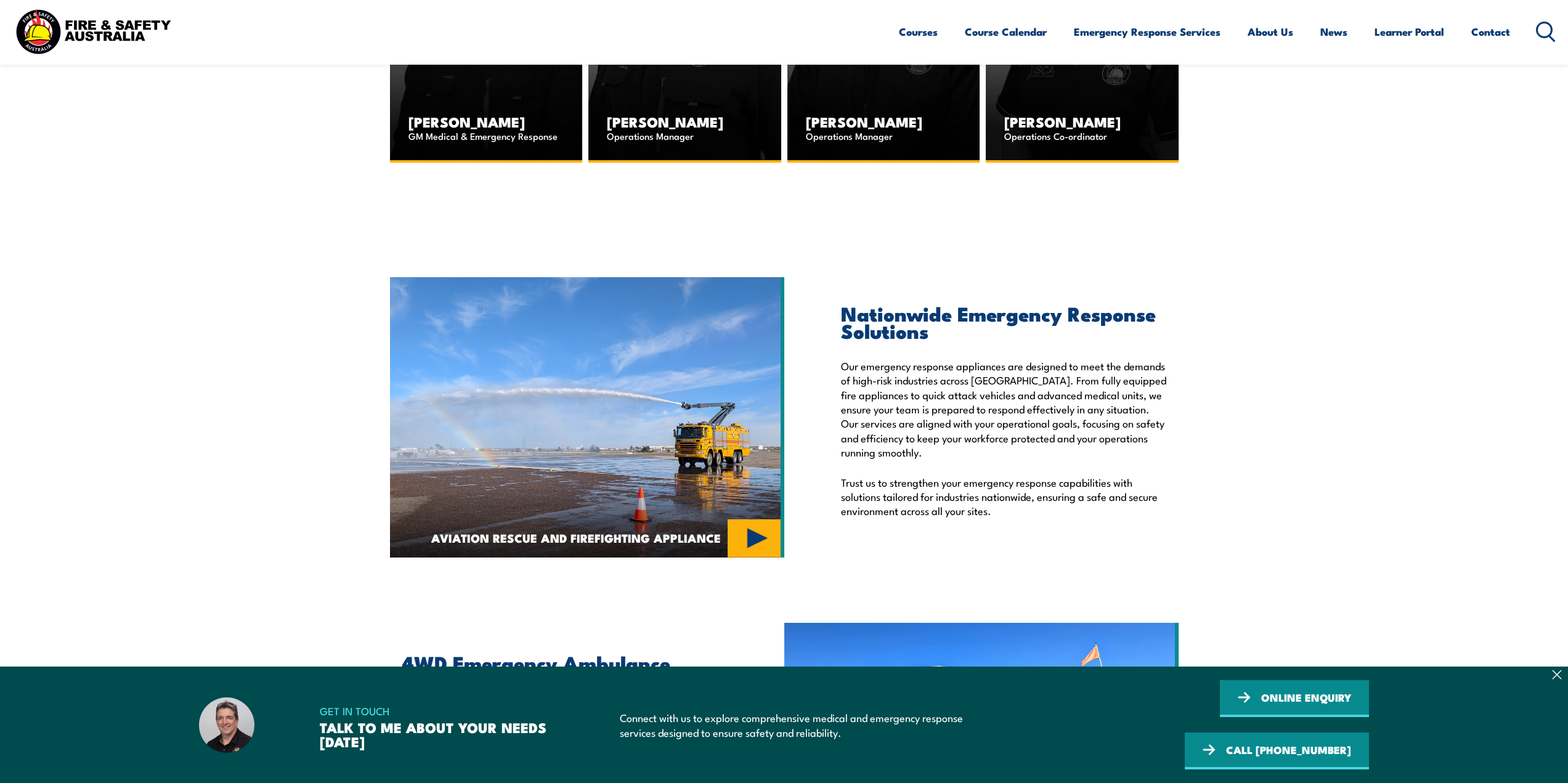
scroll to position [1849, 0]
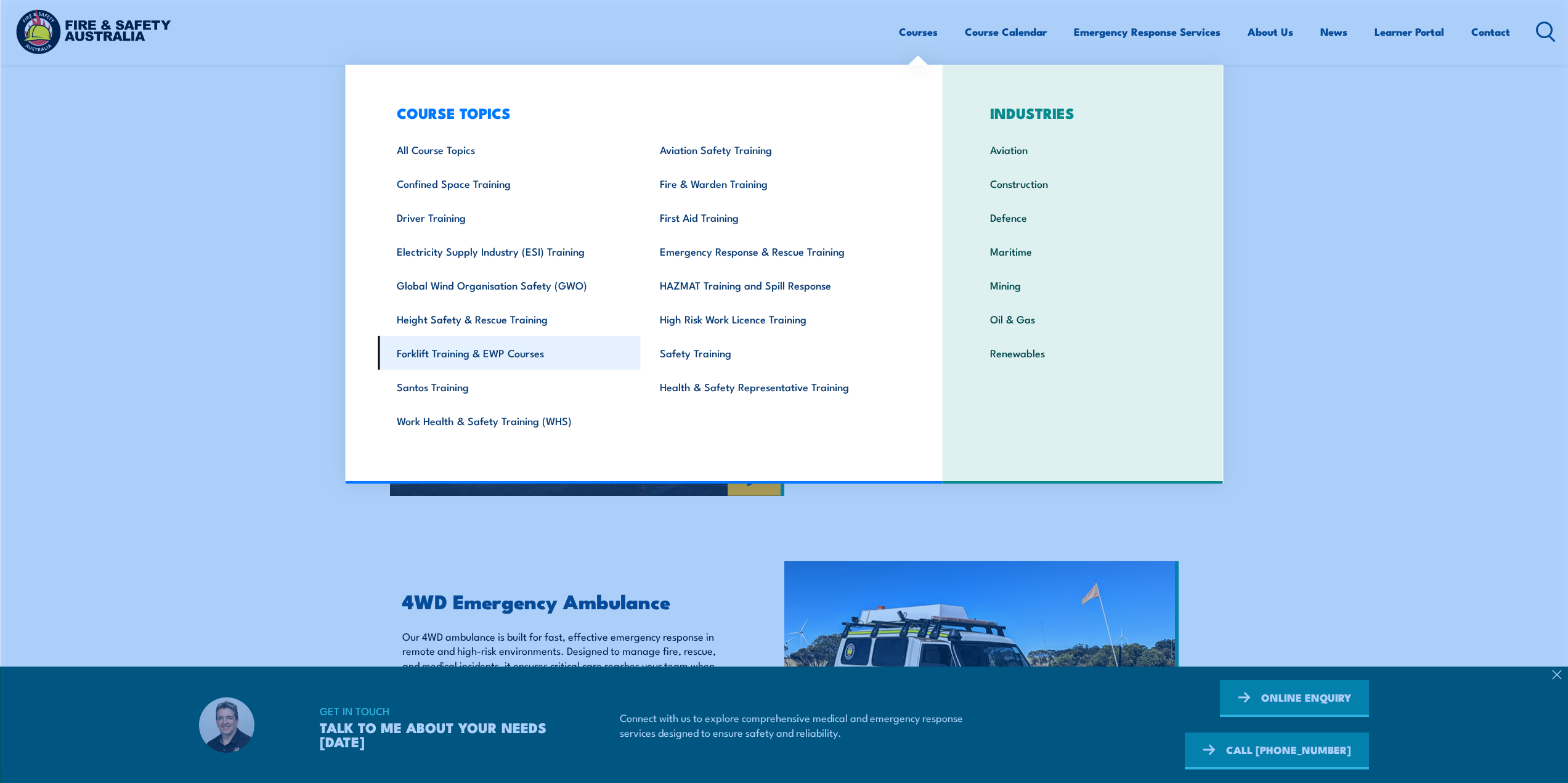
click at [579, 344] on link "Forklift Training & EWP Courses" at bounding box center [509, 352] width 263 height 34
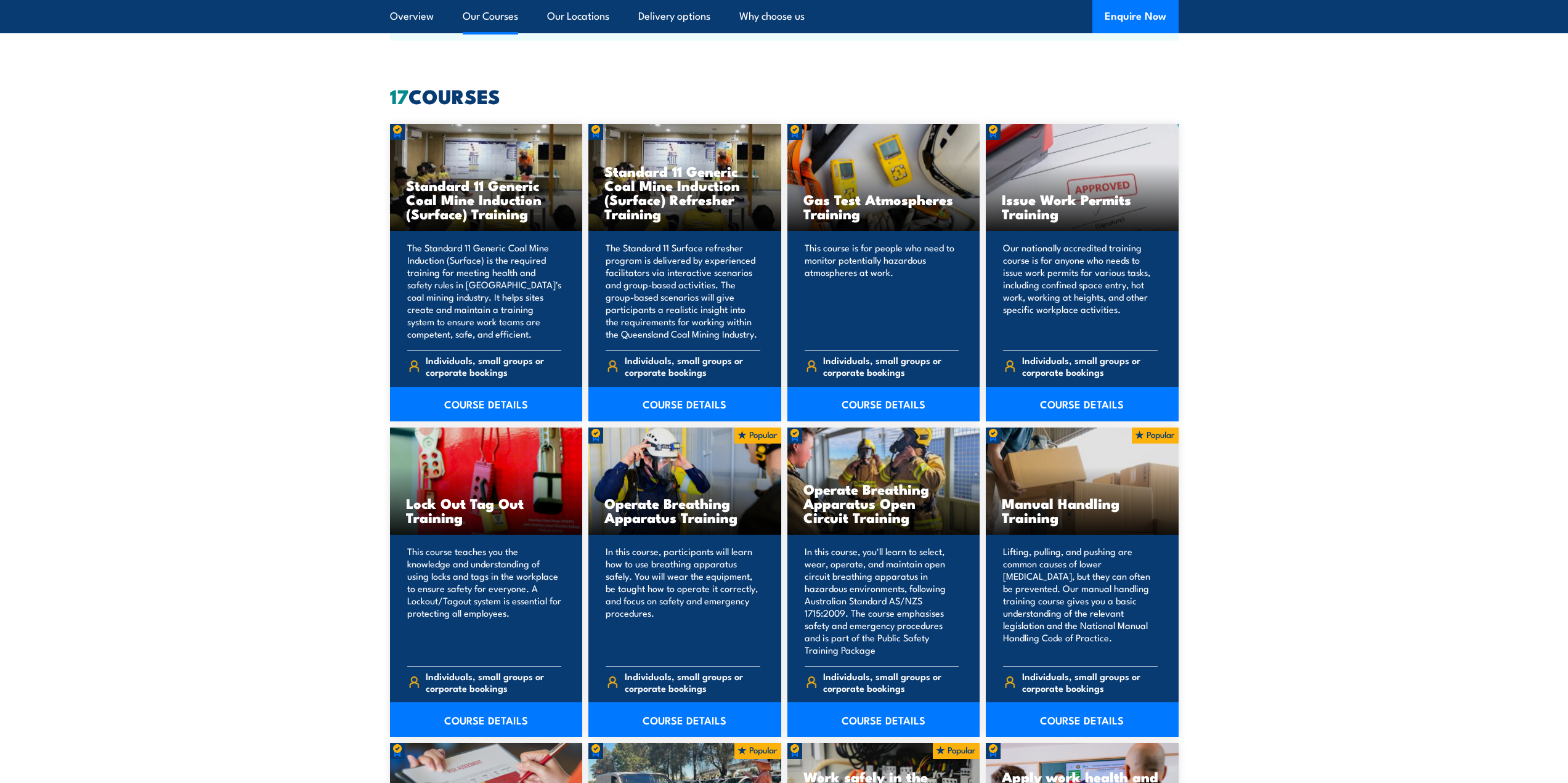
scroll to position [986, 0]
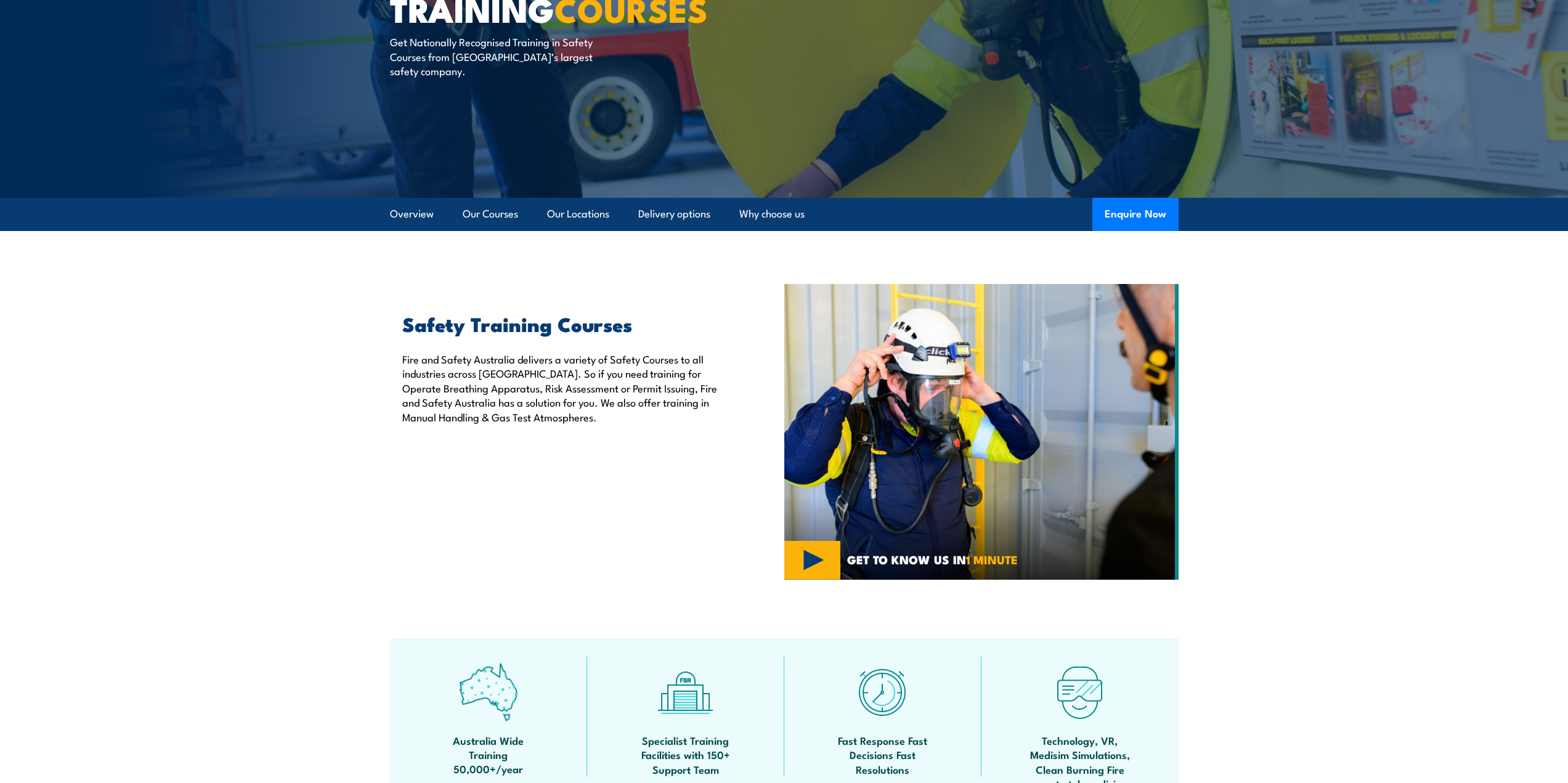
scroll to position [0, 0]
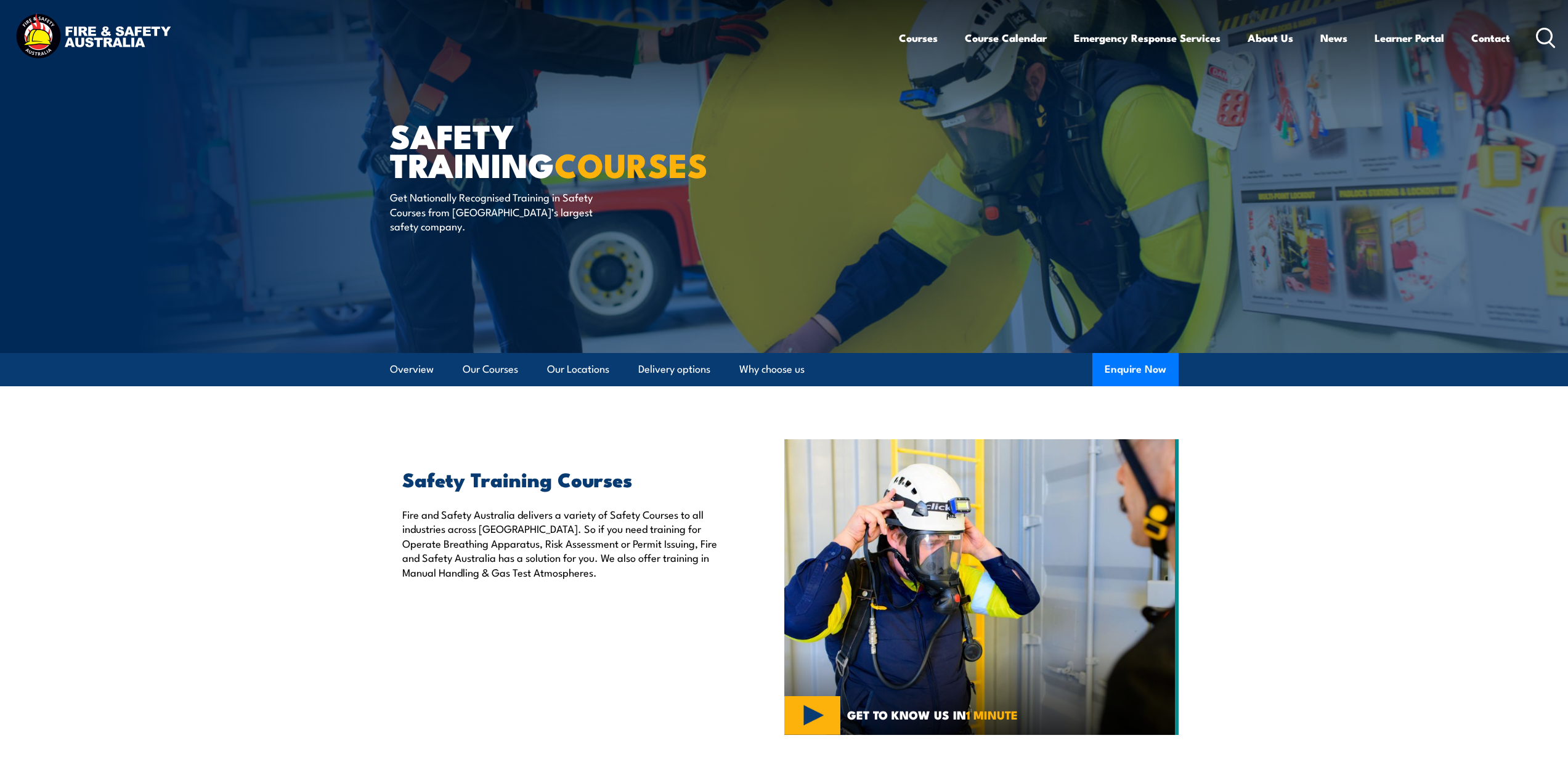
drag, startPoint x: 274, startPoint y: 322, endPoint x: 233, endPoint y: 186, distance: 142.0
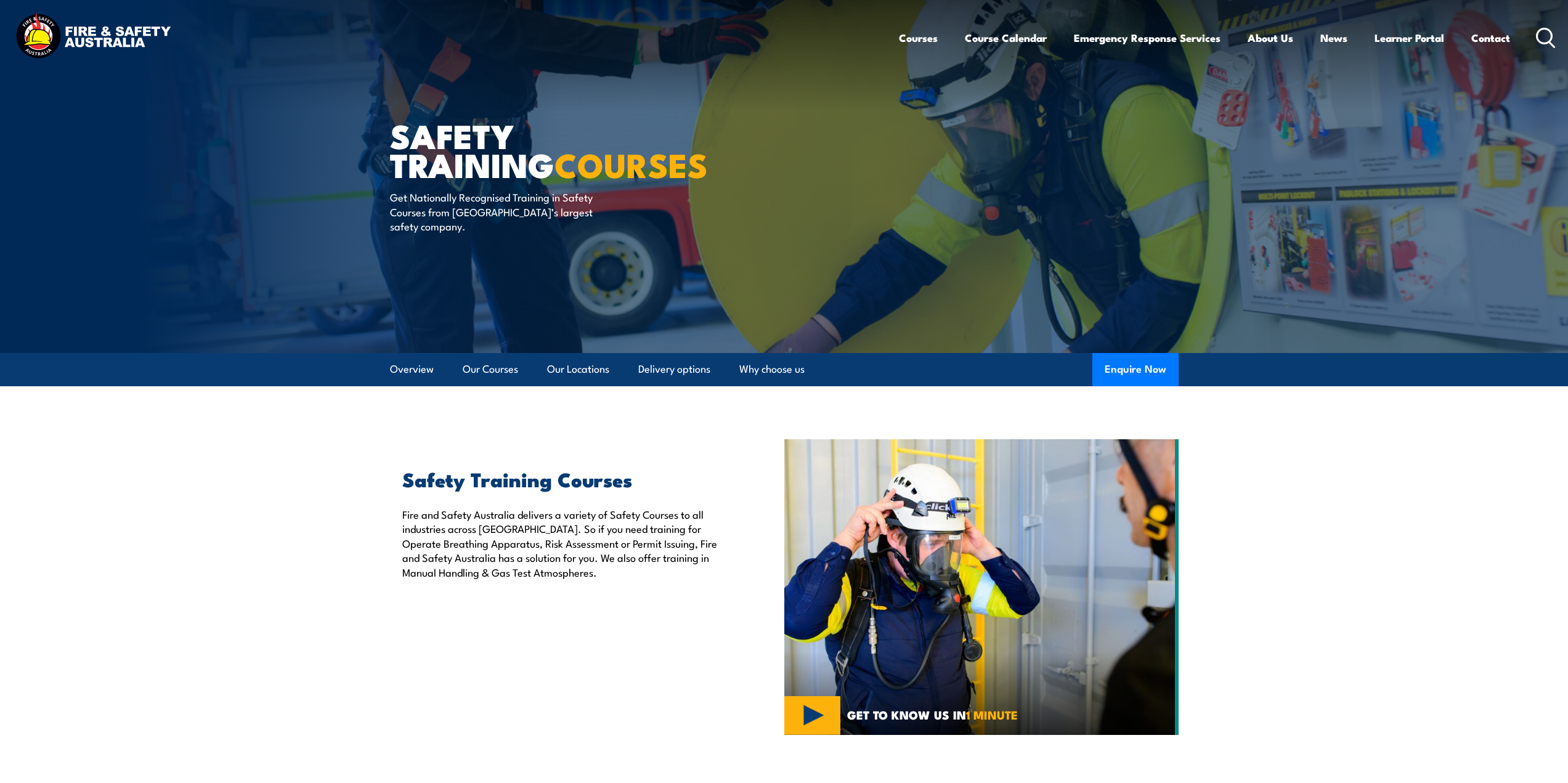
click at [1543, 36] on icon at bounding box center [1546, 38] width 20 height 21
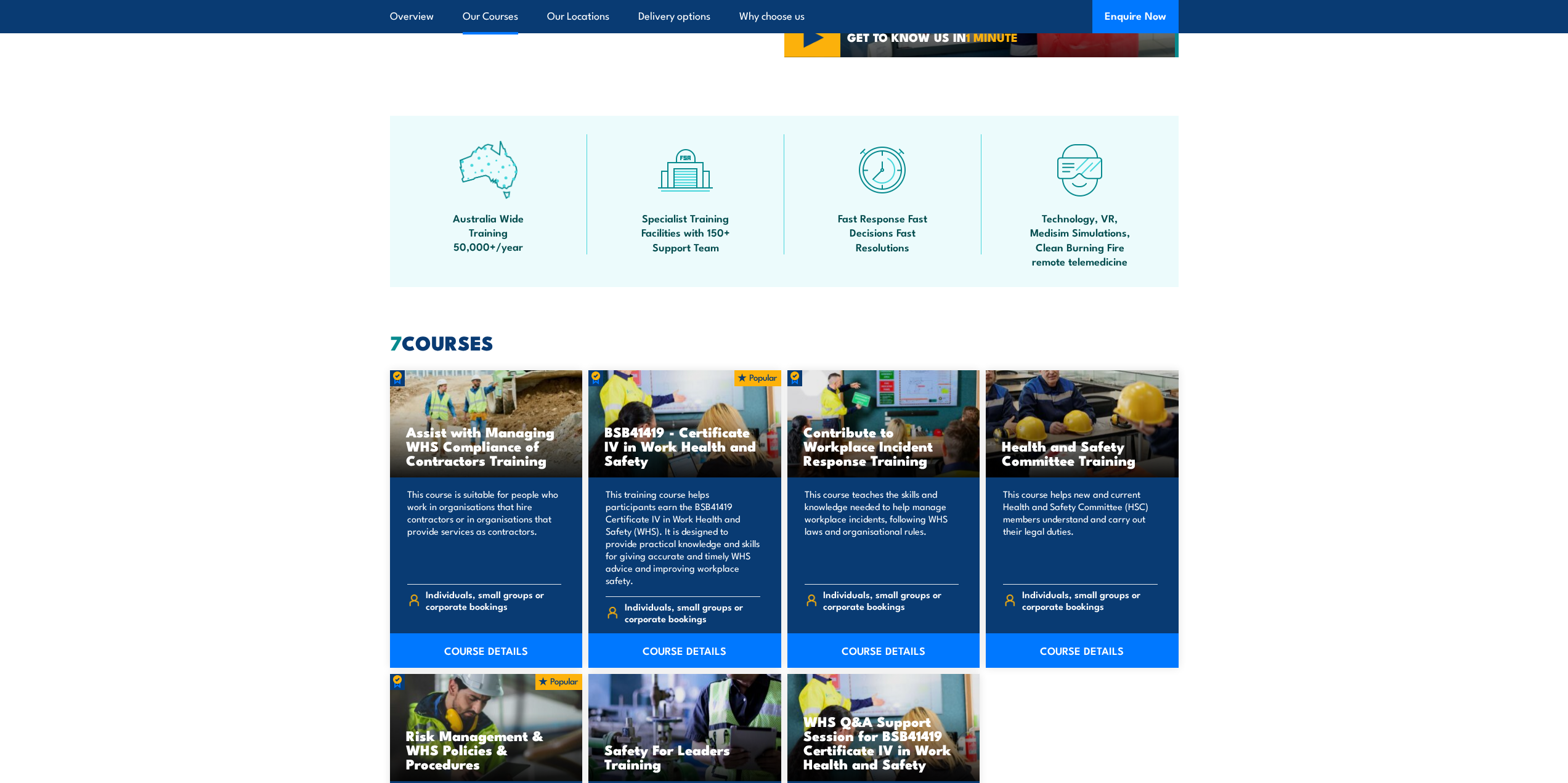
scroll to position [924, 0]
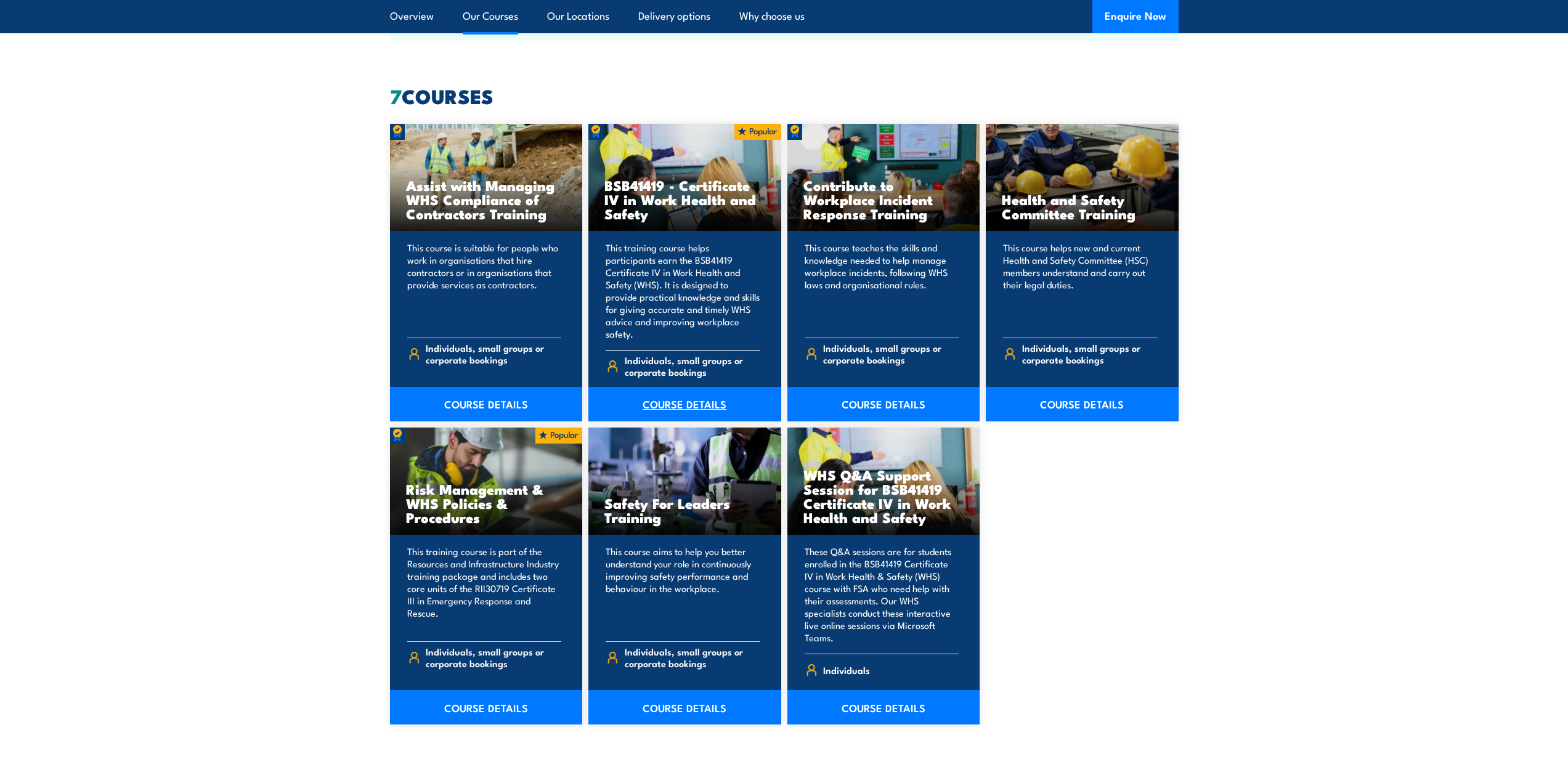
click at [697, 387] on link "COURSE DETAILS" at bounding box center [684, 405] width 193 height 35
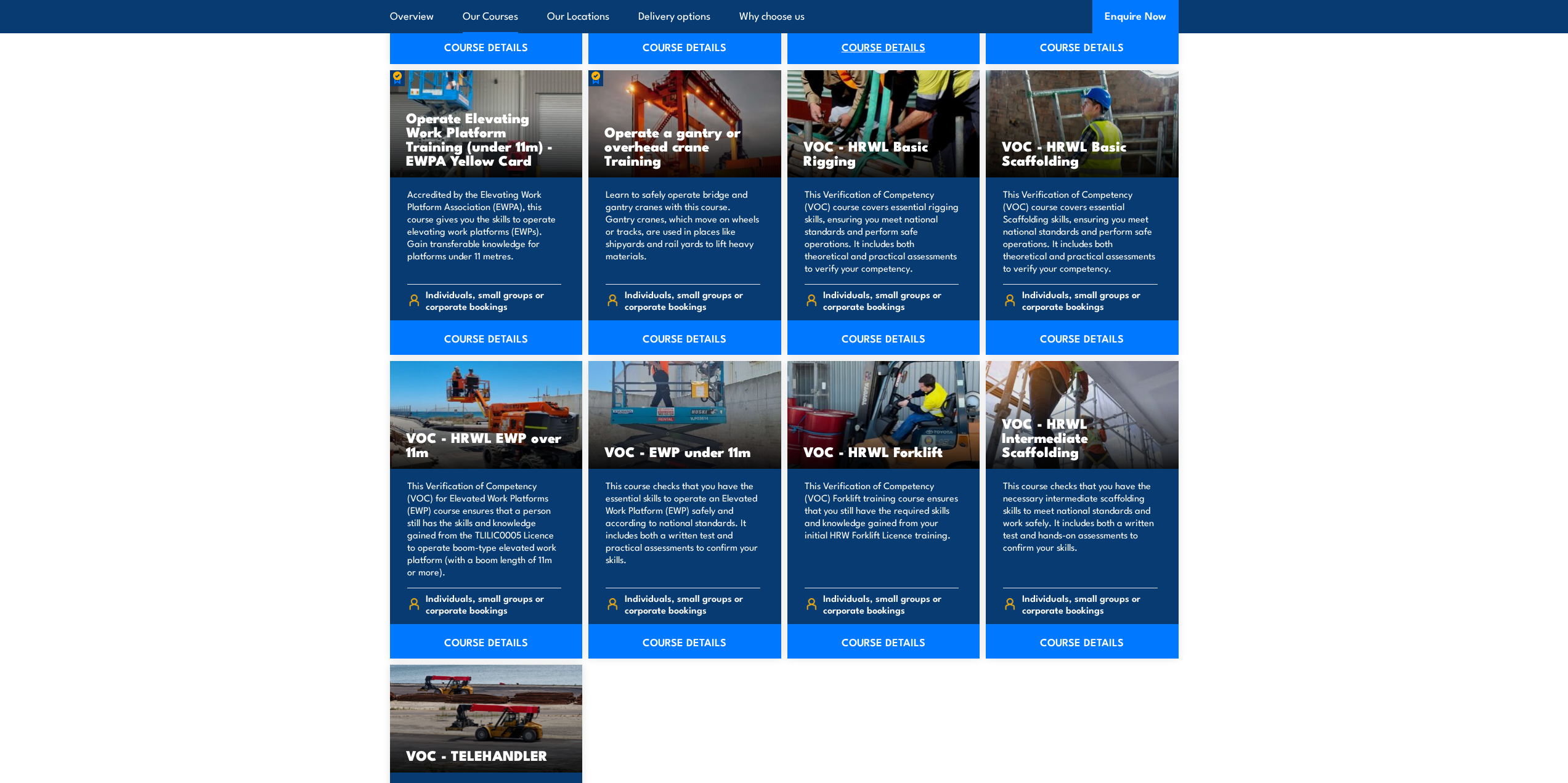
scroll to position [1356, 0]
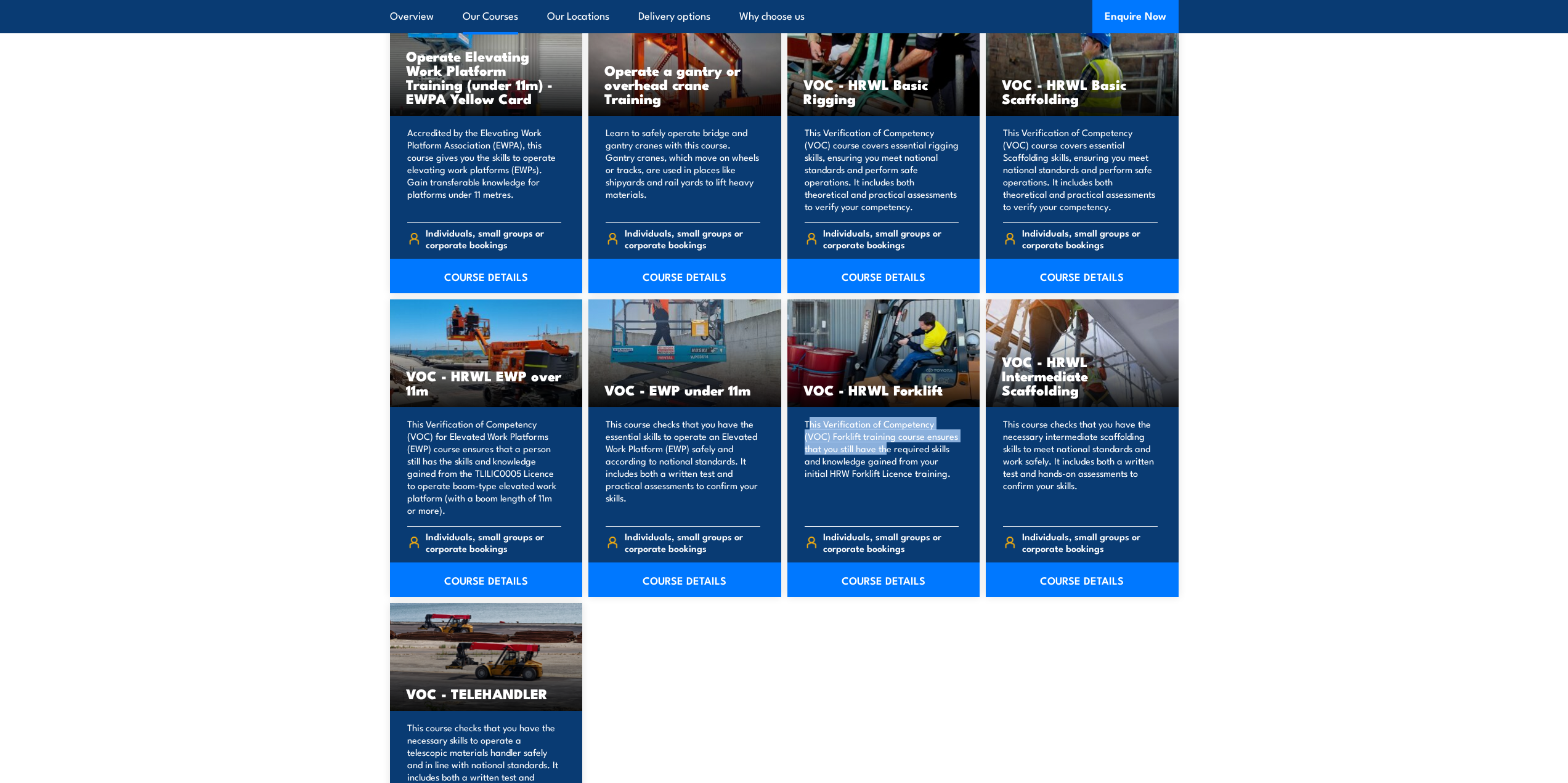
drag, startPoint x: 810, startPoint y: 422, endPoint x: 888, endPoint y: 449, distance: 82.5
click at [888, 448] on p "This Verification of Competency (VOC) Forklift training course ensures that you…" at bounding box center [882, 467] width 155 height 98
click at [888, 449] on p "This Verification of Competency (VOC) Forklift training course ensures that you…" at bounding box center [882, 467] width 155 height 98
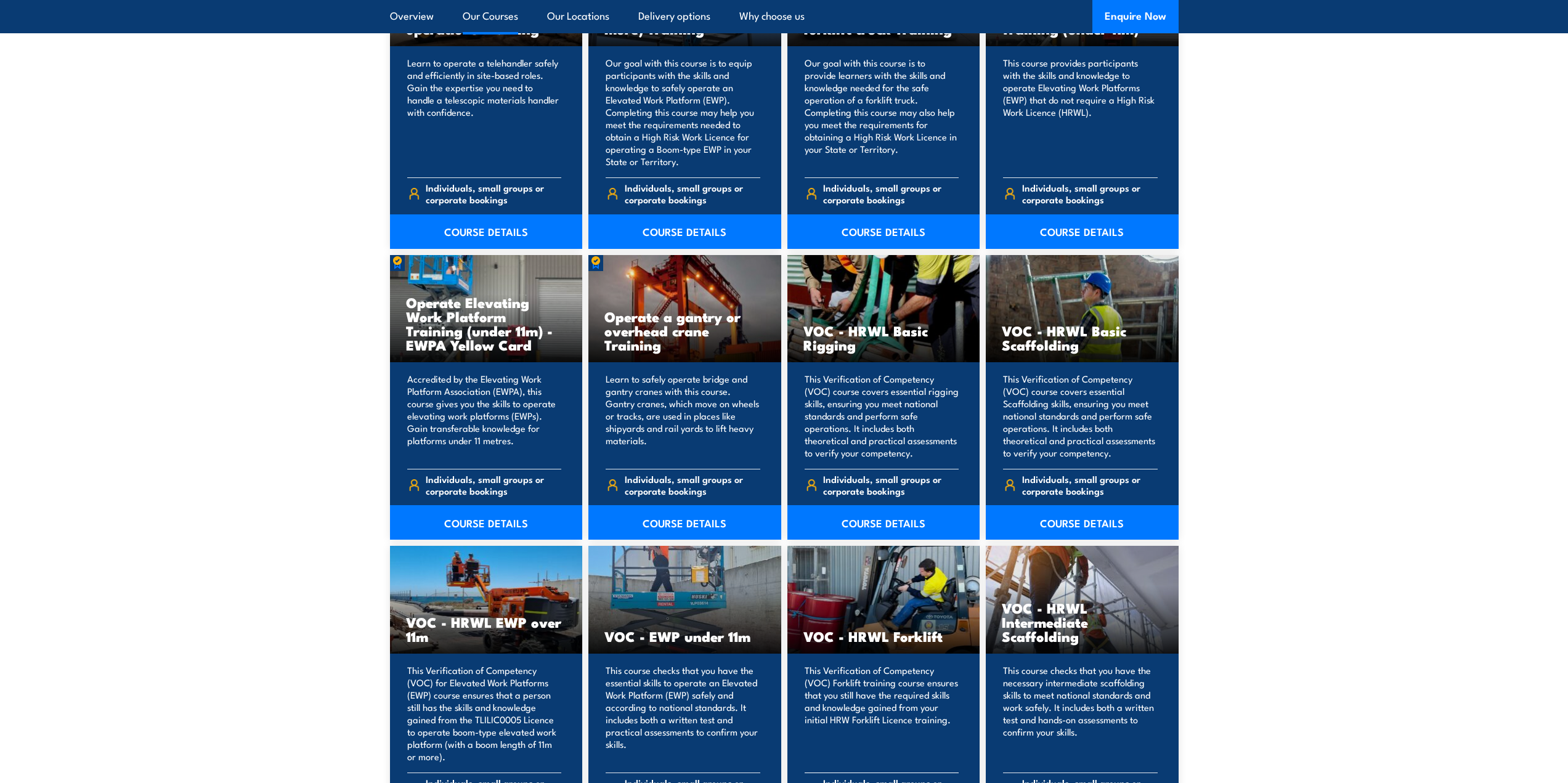
scroll to position [924, 0]
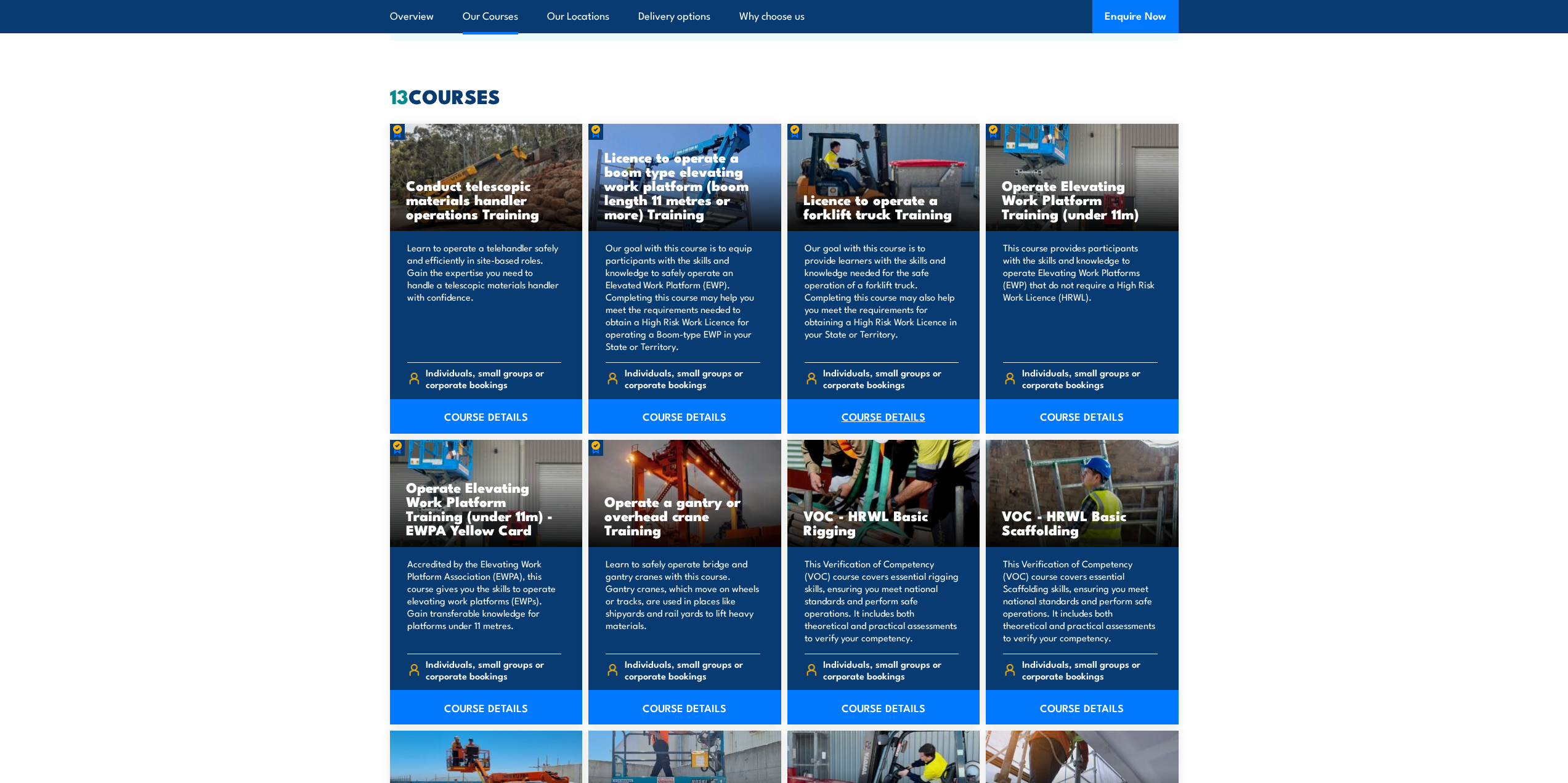
click at [880, 415] on link "COURSE DETAILS" at bounding box center [884, 416] width 193 height 35
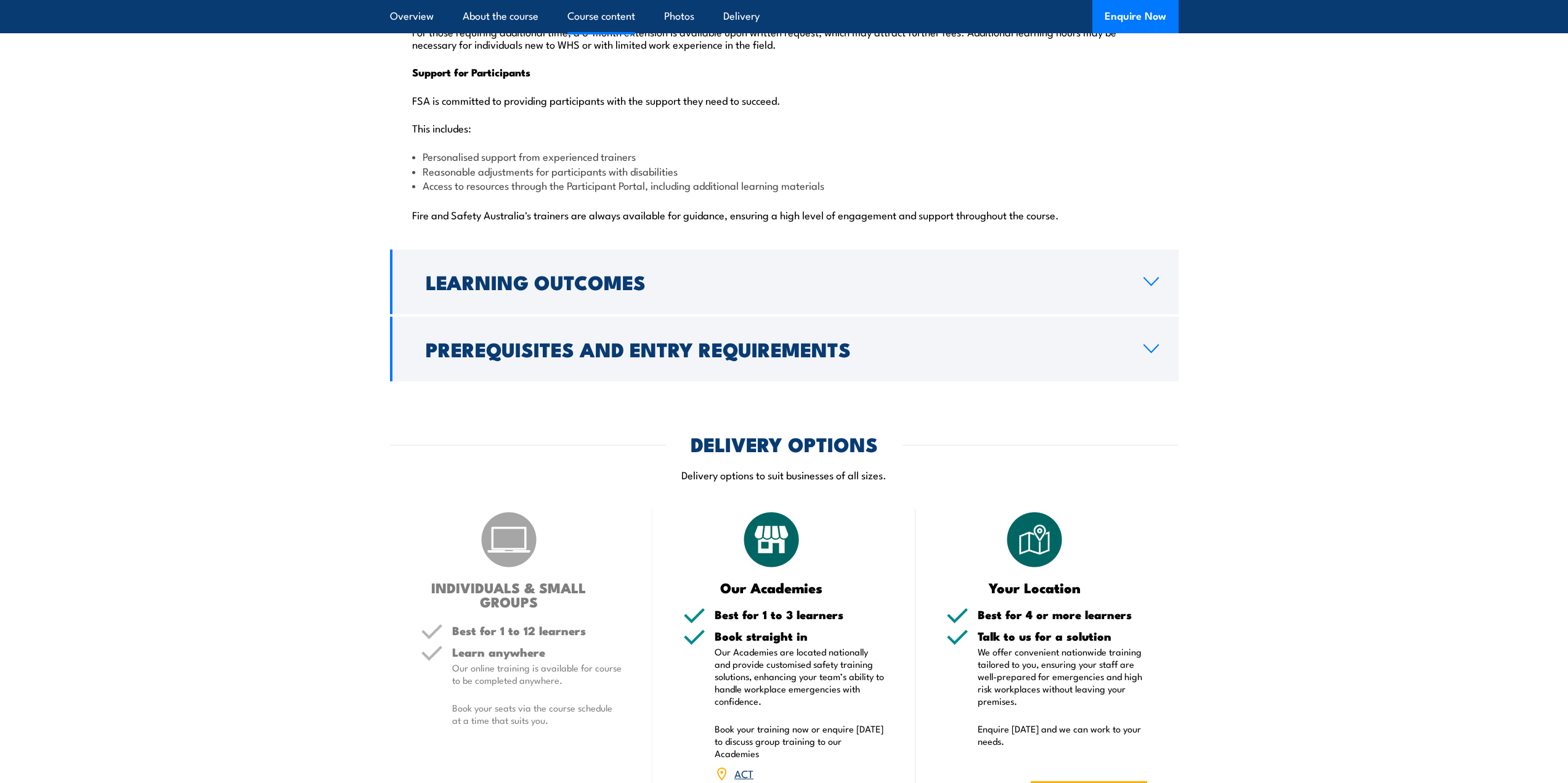
scroll to position [3143, 0]
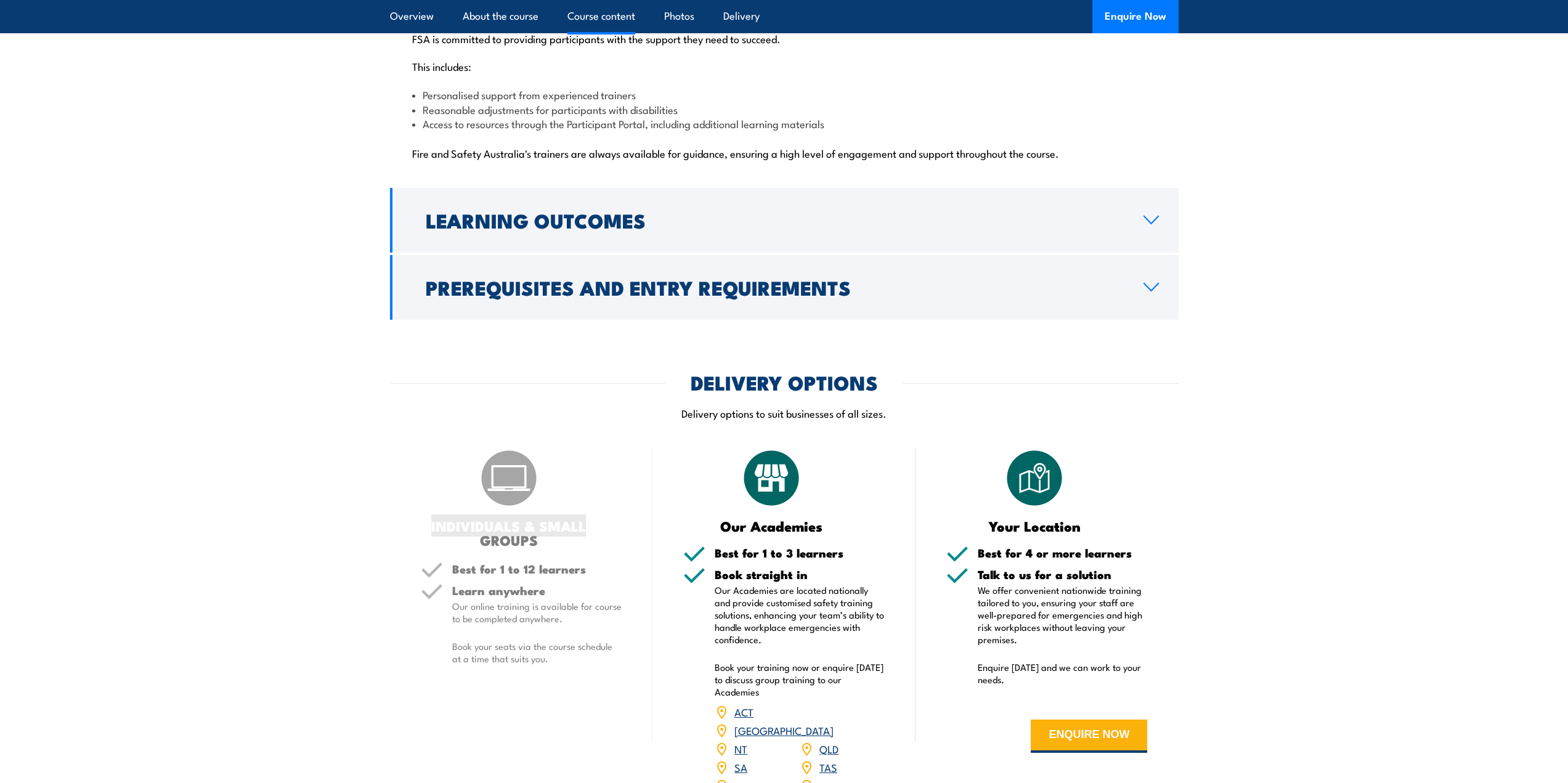
drag, startPoint x: 447, startPoint y: 497, endPoint x: 592, endPoint y: 499, distance: 145.0
click at [592, 499] on div "INDIVIDUALS & SMALL GROUPS Best for 1 to 12 learners Learn anywhere Our online …" at bounding box center [522, 629] width 263 height 363
click at [608, 499] on div "INDIVIDUALS & SMALL GROUPS" at bounding box center [522, 497] width 201 height 100
drag, startPoint x: 548, startPoint y: 512, endPoint x: 393, endPoint y: 499, distance: 155.5
click at [407, 499] on div "INDIVIDUALS & SMALL GROUPS Best for 1 to 12 learners Learn anywhere Our online …" at bounding box center [522, 629] width 263 height 363
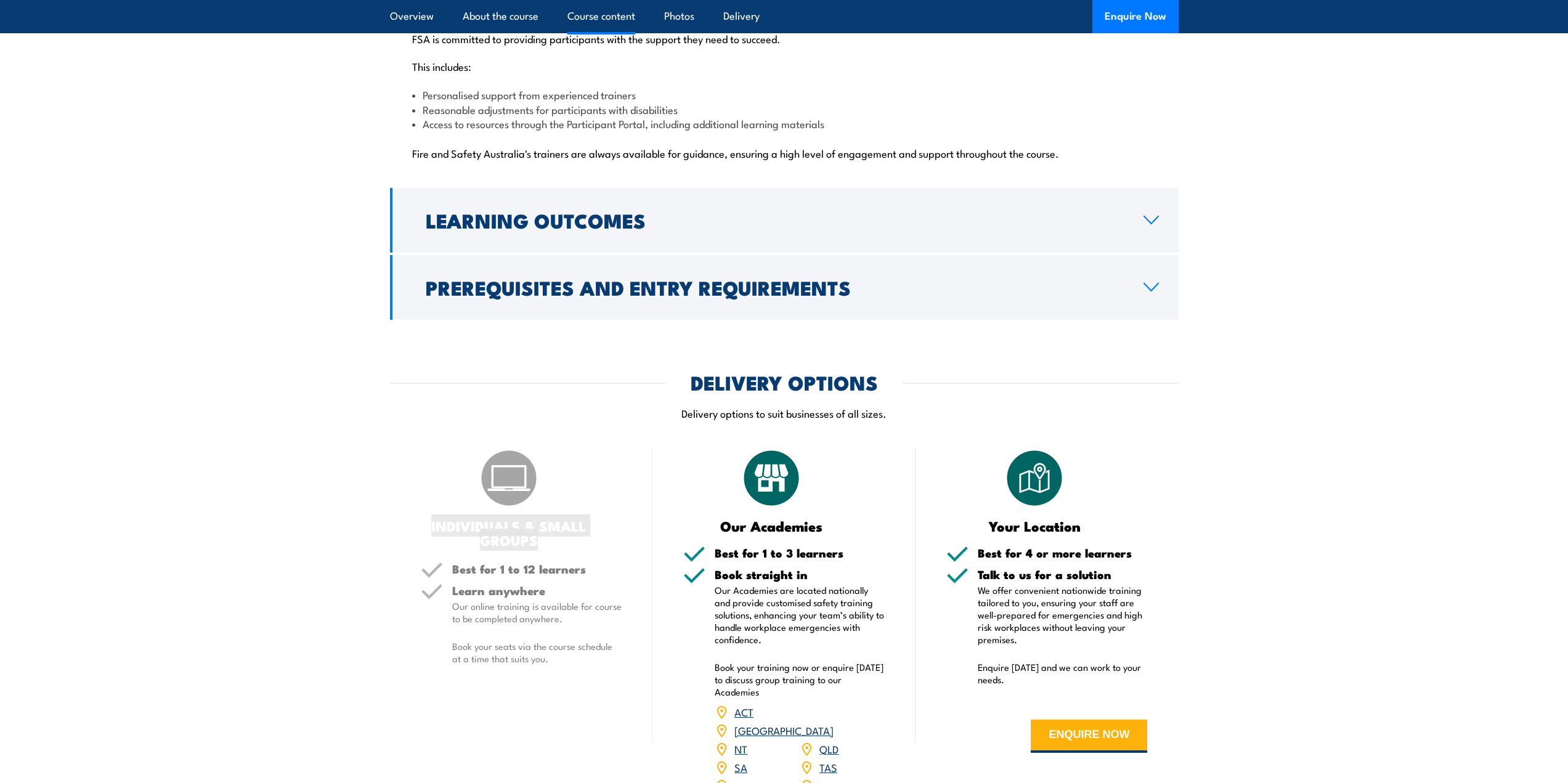
click at [393, 499] on div "INDIVIDUALS & SMALL GROUPS Best for 1 to 12 learners Learn anywhere Our online …" at bounding box center [522, 629] width 263 height 363
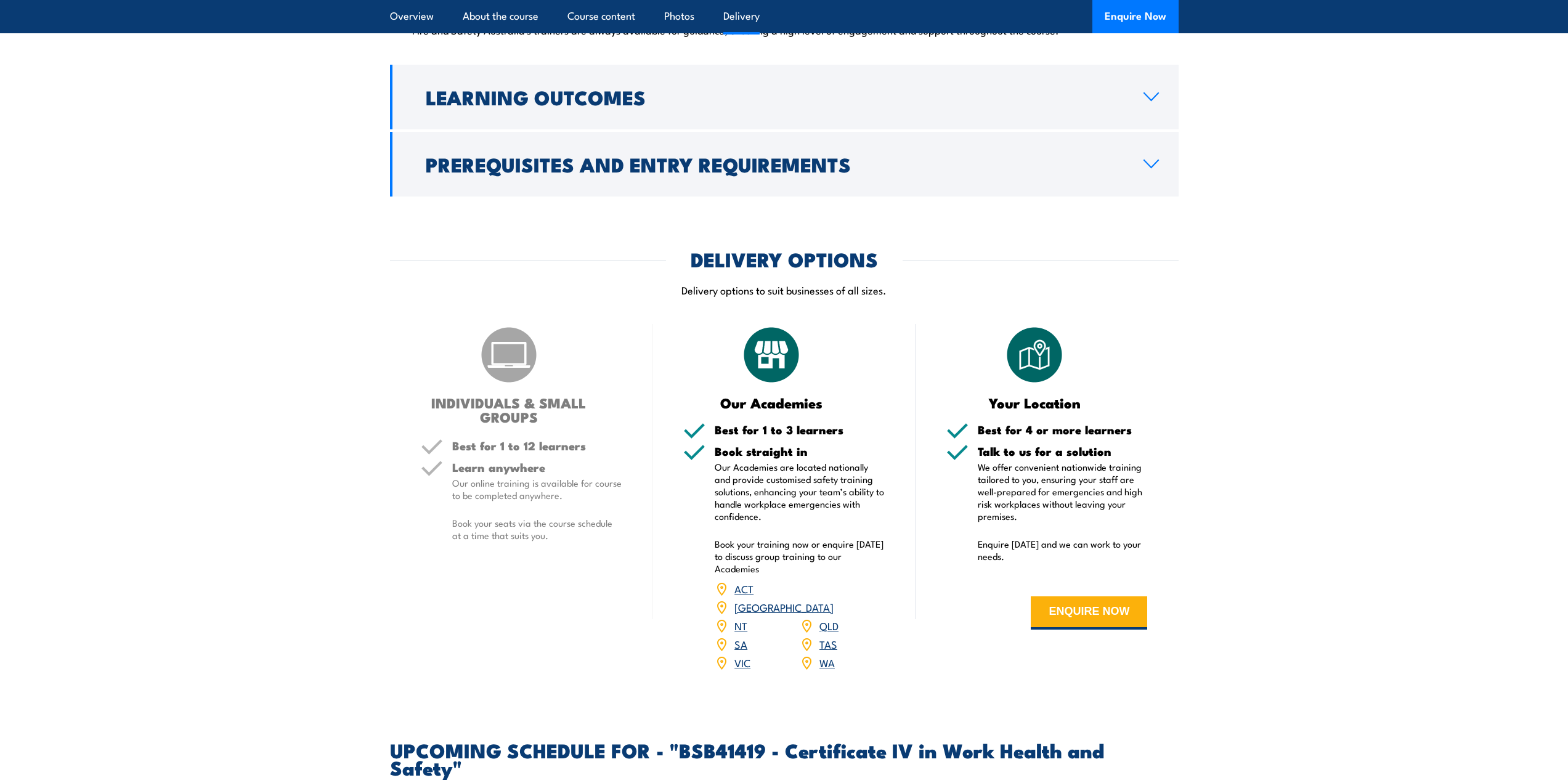
scroll to position [3513, 0]
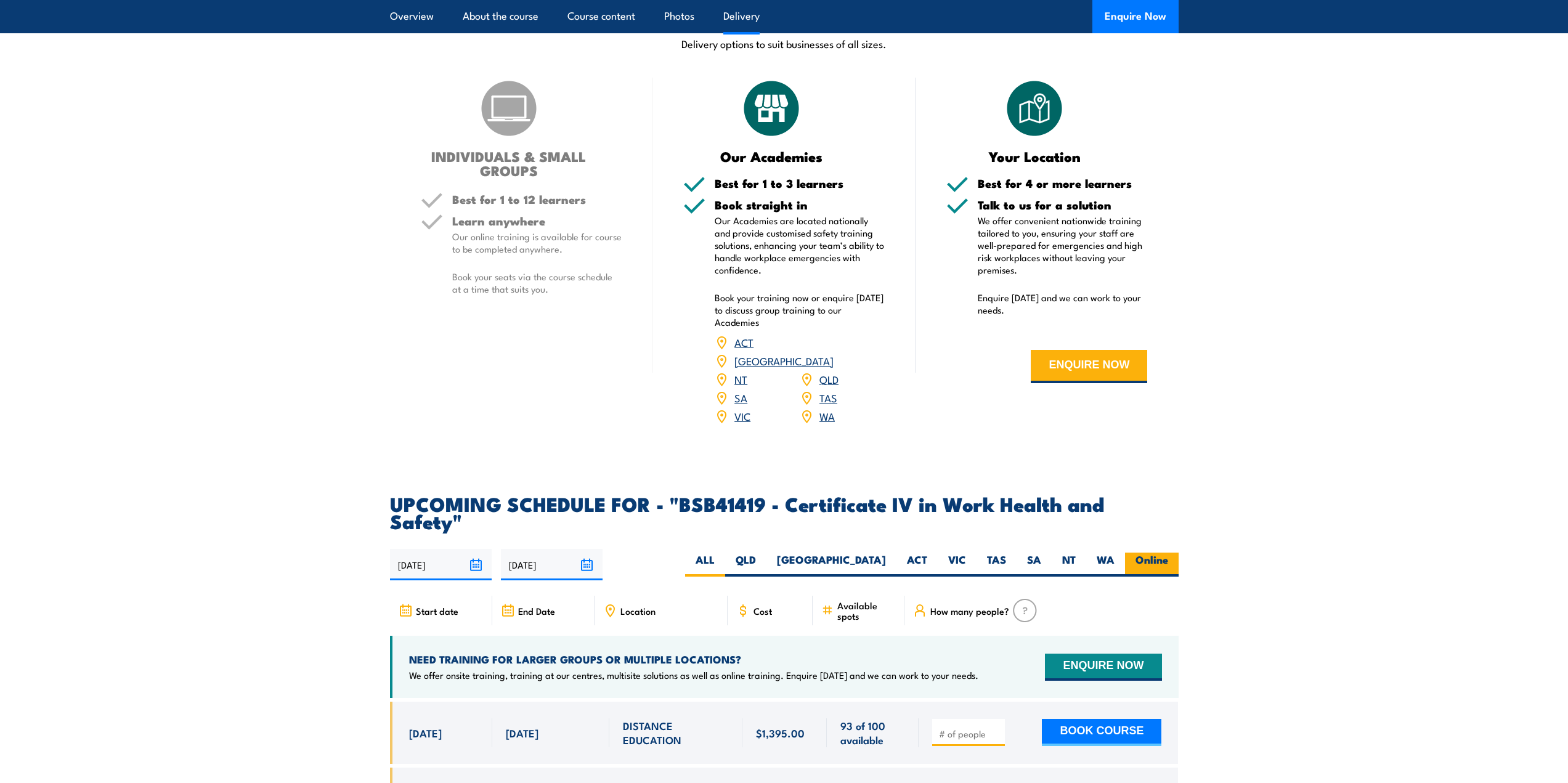
click at [1160, 553] on label "Online" at bounding box center [1152, 565] width 54 height 24
click at [1168, 553] on input "Online" at bounding box center [1172, 557] width 8 height 8
radio input "true"
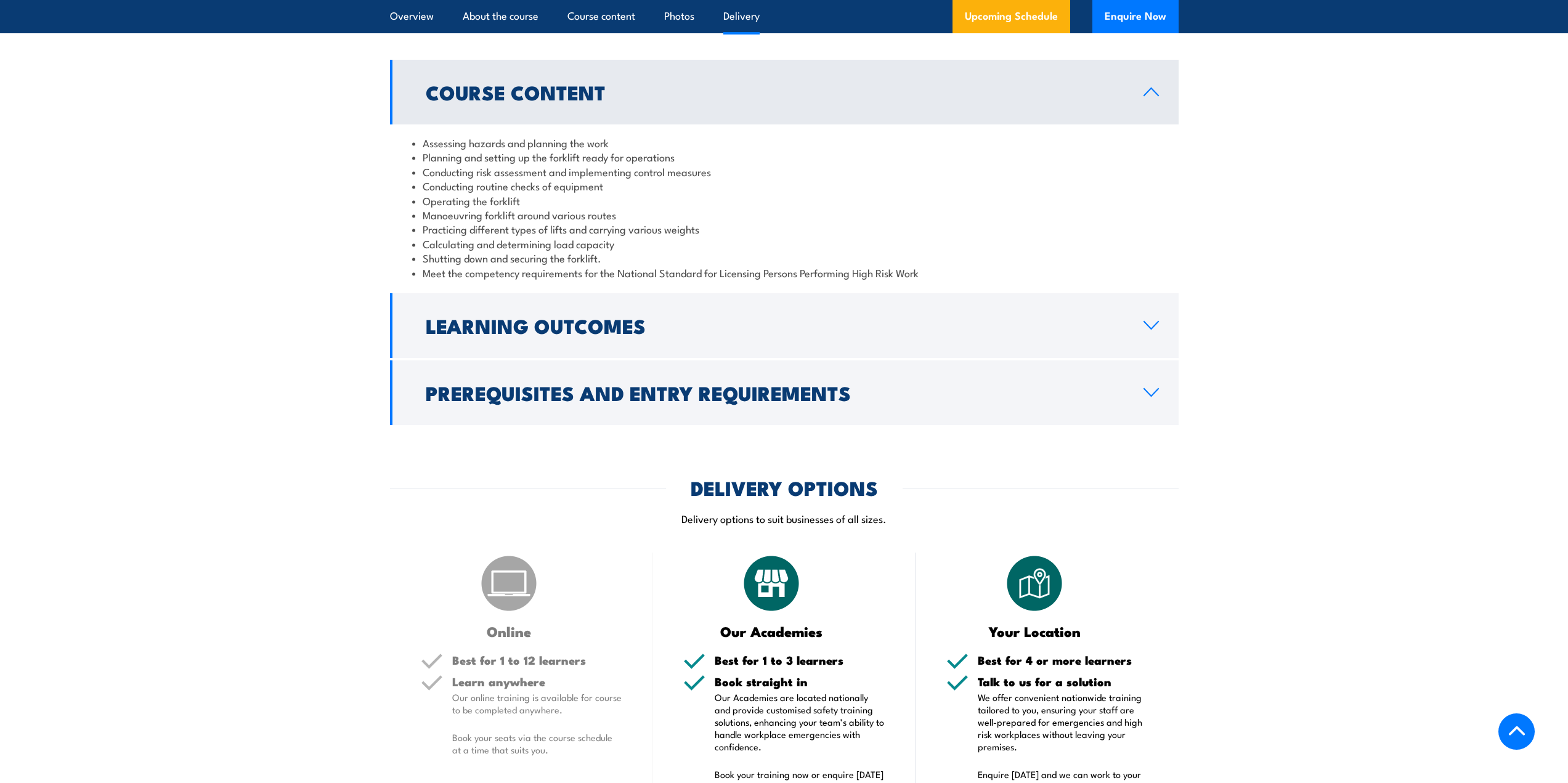
scroll to position [1480, 0]
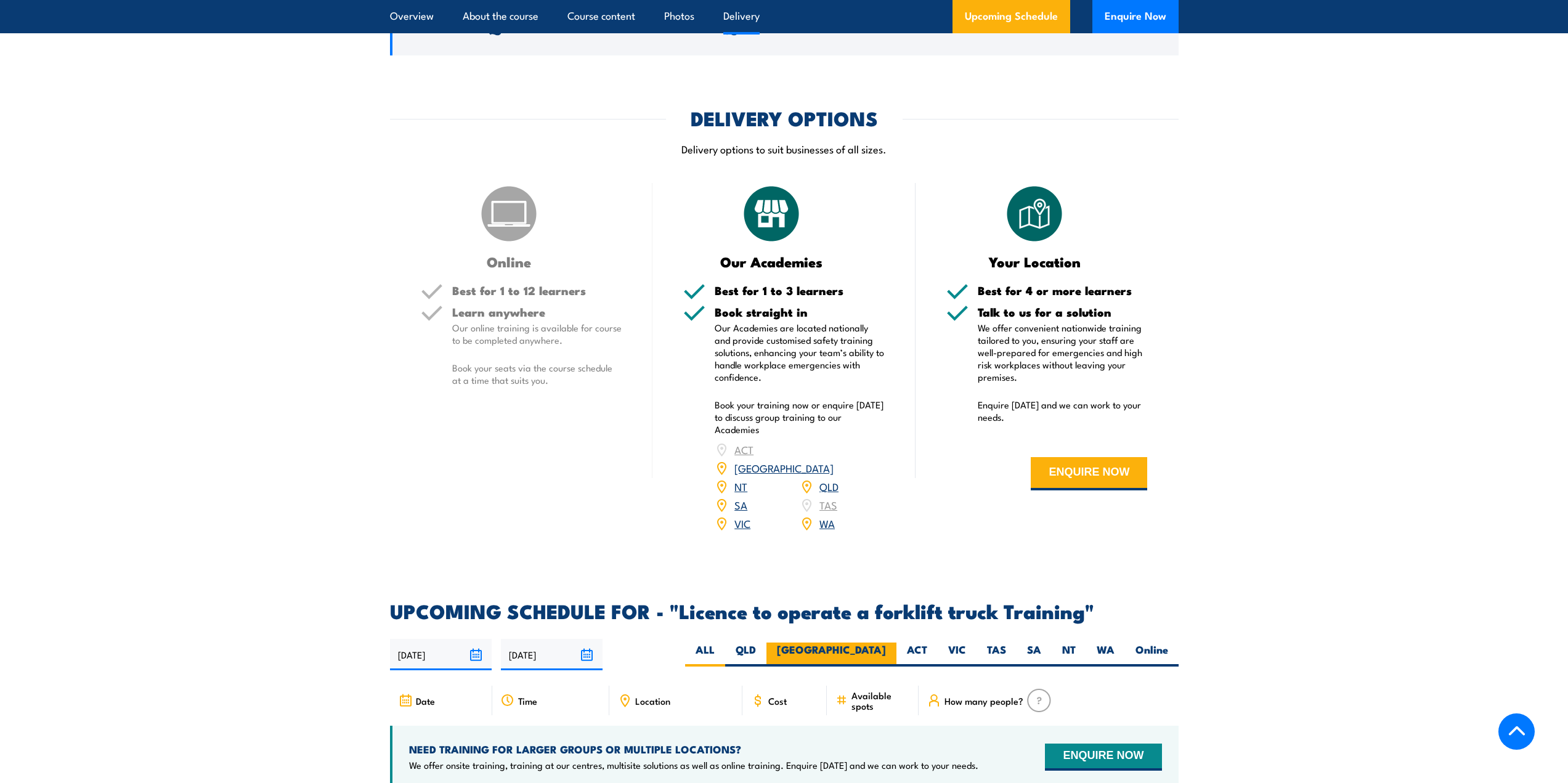
drag, startPoint x: 887, startPoint y: 631, endPoint x: 863, endPoint y: 626, distance: 24.5
click at [887, 643] on label "[GEOGRAPHIC_DATA]" at bounding box center [831, 654] width 130 height 24
click at [887, 643] on input "[GEOGRAPHIC_DATA]" at bounding box center [890, 647] width 8 height 8
radio input "true"
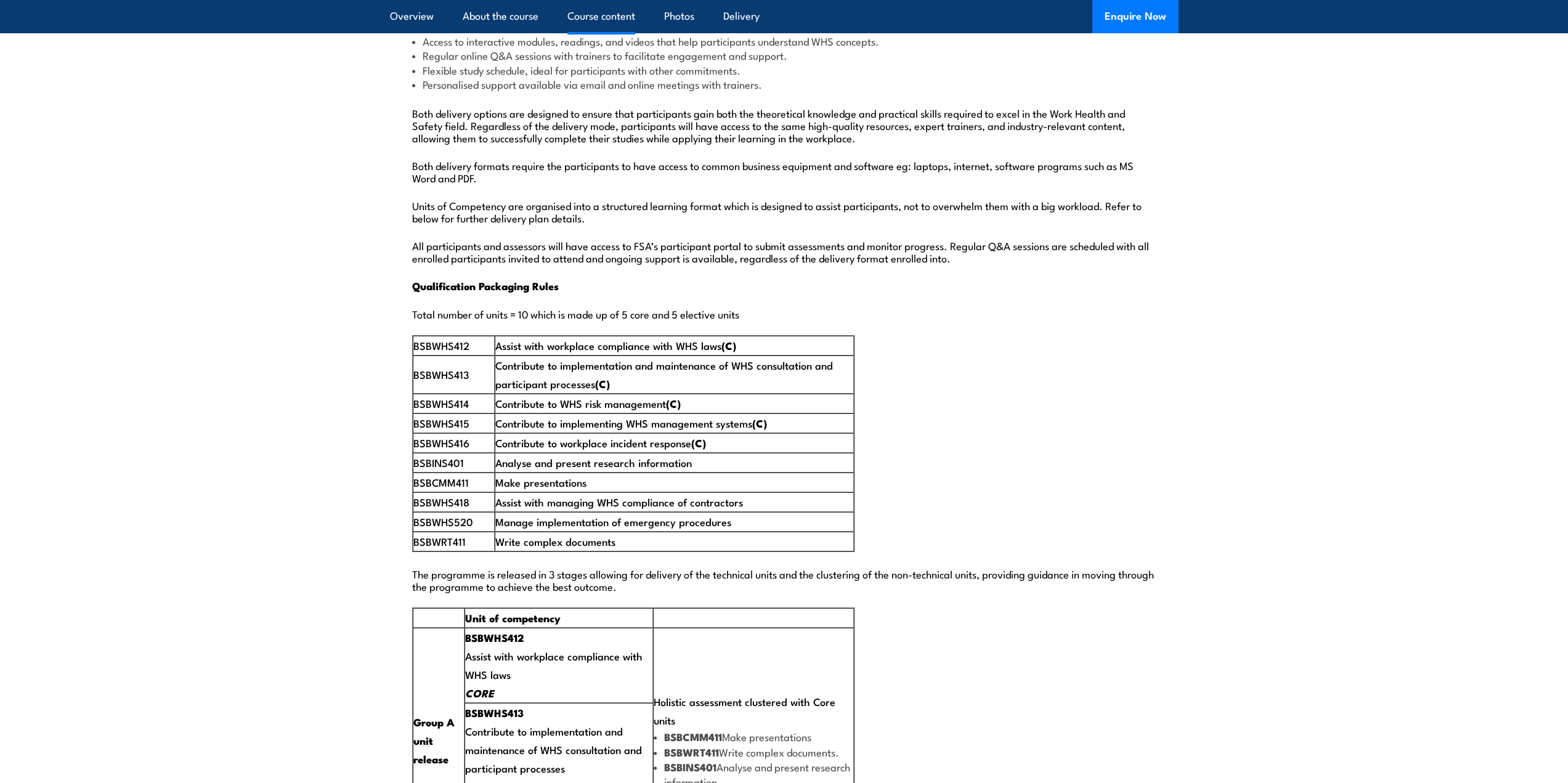
scroll to position [1927, 0]
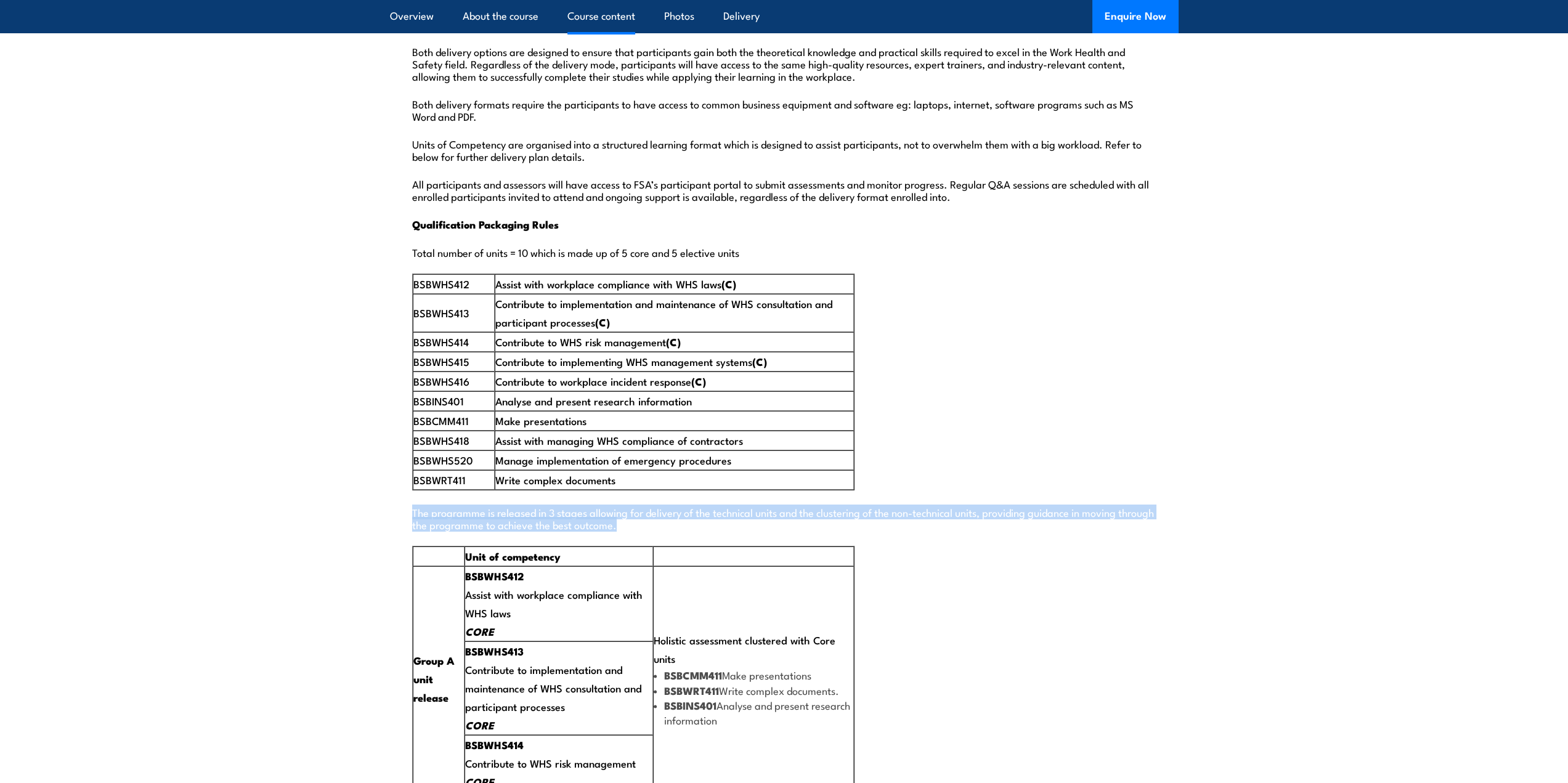
drag, startPoint x: 411, startPoint y: 479, endPoint x: 772, endPoint y: 494, distance: 361.3
click at [772, 494] on div "Delivery Format Blended Workshops and Distance Online eLearning This format com…" at bounding box center [784, 384] width 788 height 2035
click at [772, 506] on p "The programme is released in 3 stages allowing for delivery of the technical un…" at bounding box center [784, 518] width 744 height 25
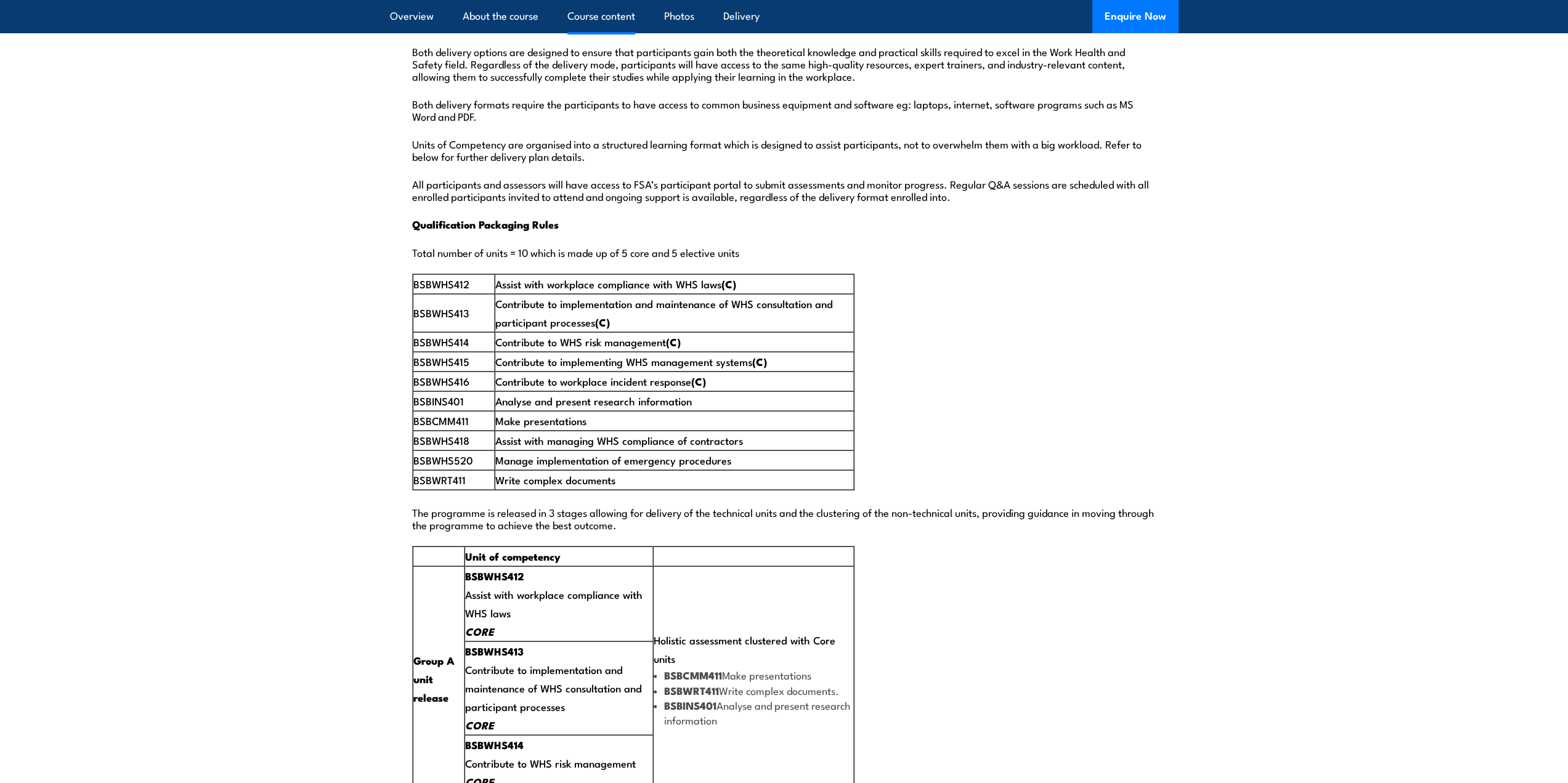
scroll to position [2112, 0]
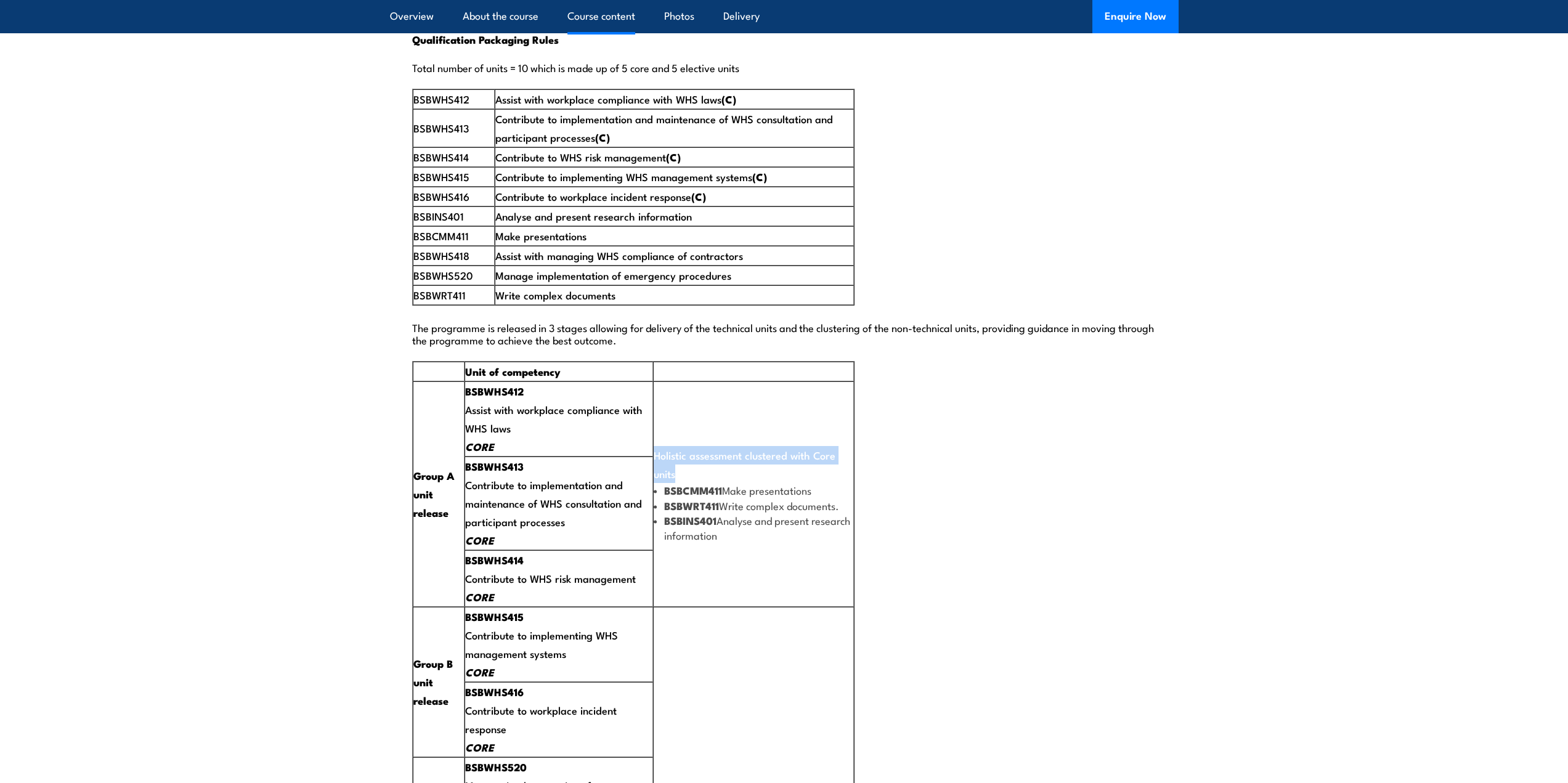
drag, startPoint x: 661, startPoint y: 422, endPoint x: 736, endPoint y: 447, distance: 79.1
click at [736, 447] on td "Holistic assessment clustered with Core units BSBCMM411 Make presentations BSBW…" at bounding box center [753, 494] width 200 height 225
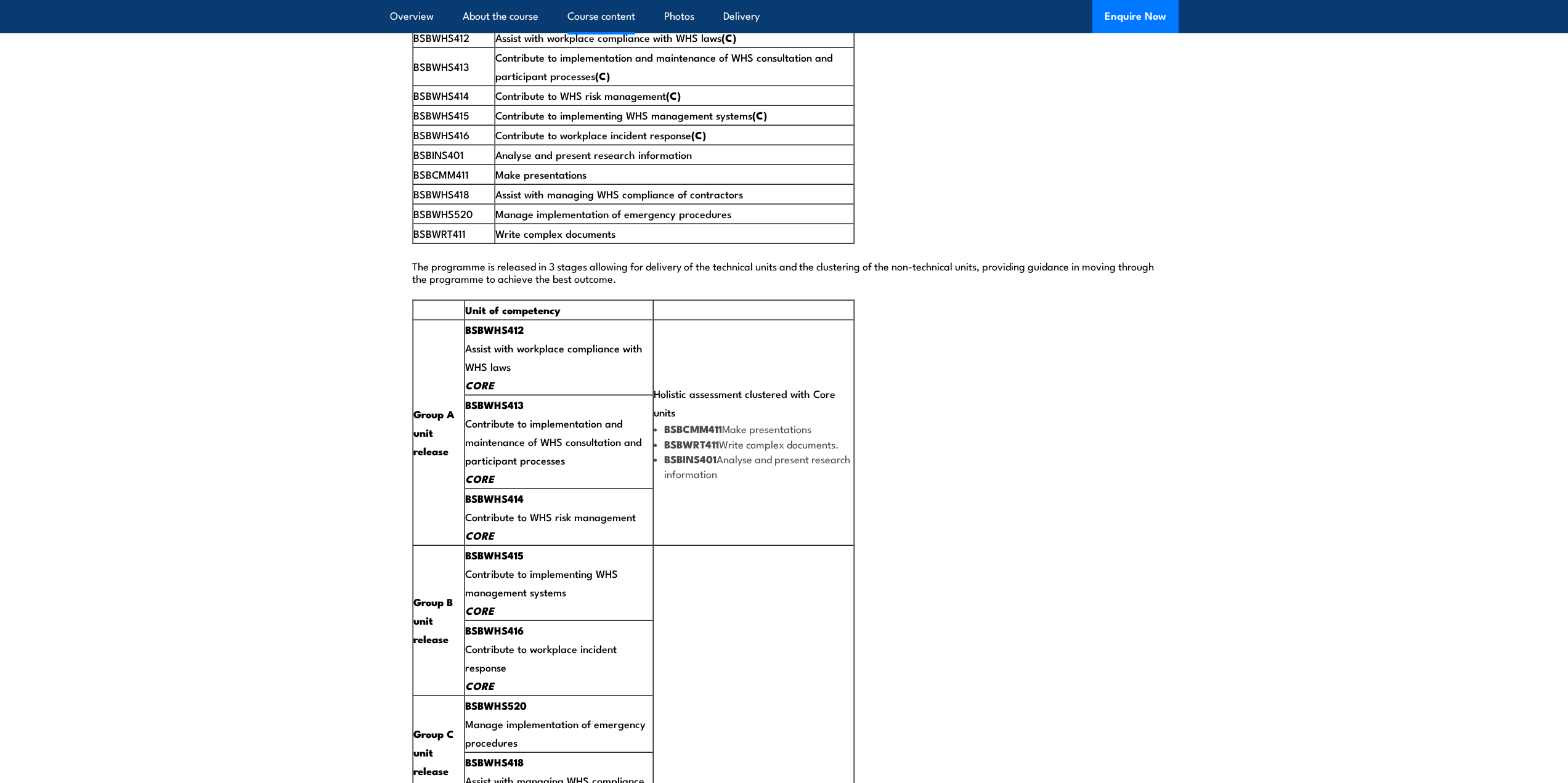
scroll to position [2235, 0]
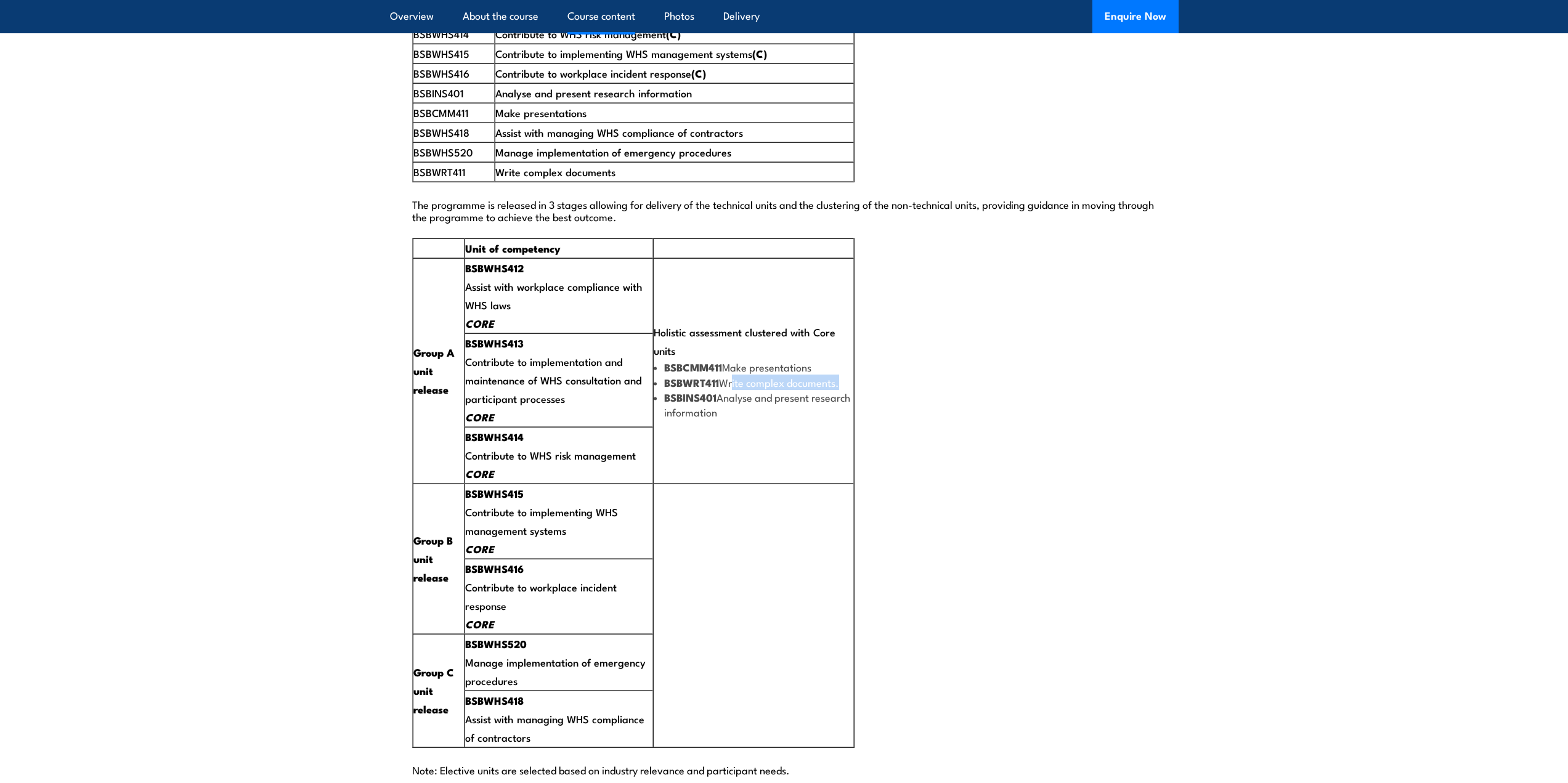
drag, startPoint x: 736, startPoint y: 355, endPoint x: 846, endPoint y: 358, distance: 110.0
click at [846, 375] on li "BSBWRT411 Write complex documents." at bounding box center [753, 382] width 199 height 15
drag, startPoint x: 729, startPoint y: 369, endPoint x: 788, endPoint y: 386, distance: 61.4
click at [788, 390] on li "BSBINS401 Analyse and present research information" at bounding box center [753, 405] width 199 height 29
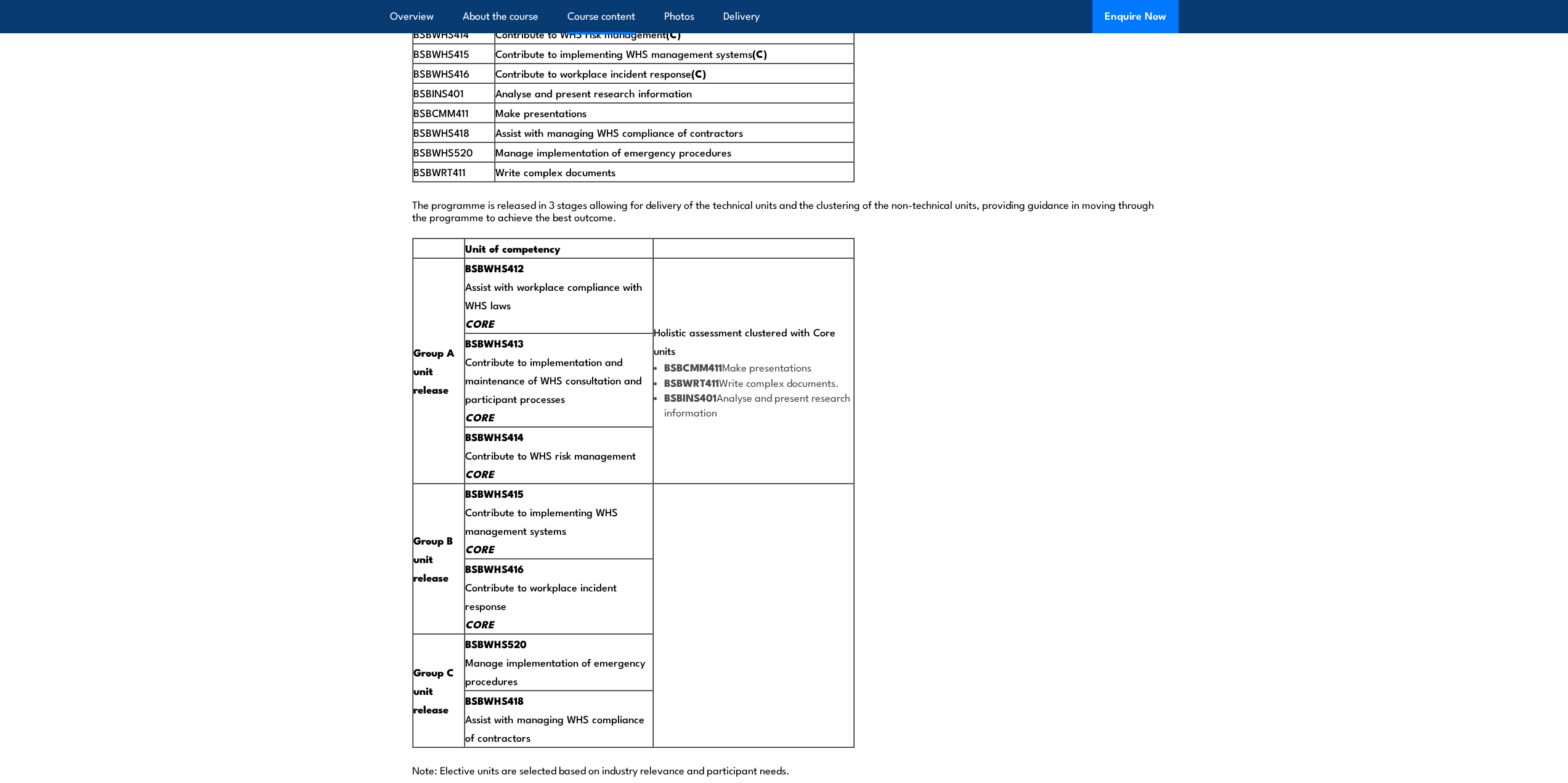
drag, startPoint x: 471, startPoint y: 554, endPoint x: 595, endPoint y: 569, distance: 124.9
click at [595, 569] on td "BSBWHS416 Contribute to workplace incident response CORE" at bounding box center [559, 597] width 189 height 75
drag, startPoint x: 470, startPoint y: 639, endPoint x: 623, endPoint y: 639, distance: 153.0
click at [634, 639] on td "BSBWHS520 Manage implementation of emergency procedures" at bounding box center [559, 662] width 189 height 56
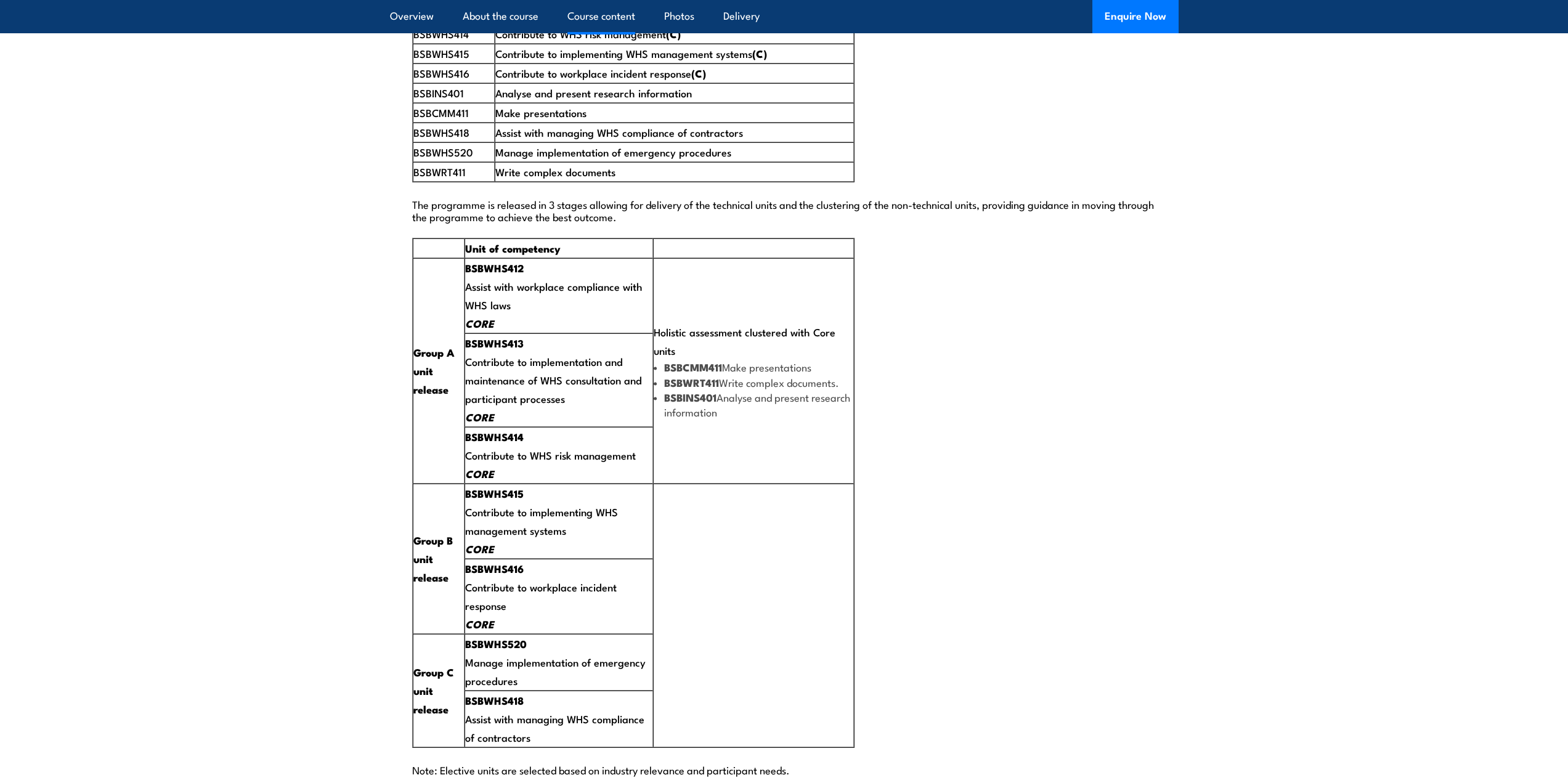
click at [548, 649] on td "BSBWHS520 Manage implementation of emergency procedures" at bounding box center [559, 662] width 189 height 56
drag, startPoint x: 473, startPoint y: 693, endPoint x: 557, endPoint y: 704, distance: 84.7
click at [557, 704] on td "BSBWHS418 Assist with managing WHS compliance of contractors" at bounding box center [559, 719] width 189 height 56
click at [311, 677] on section "Course Content Delivery Format Blended Workshops and Distance Online eLearning …" at bounding box center [784, 111] width 1568 height 2234
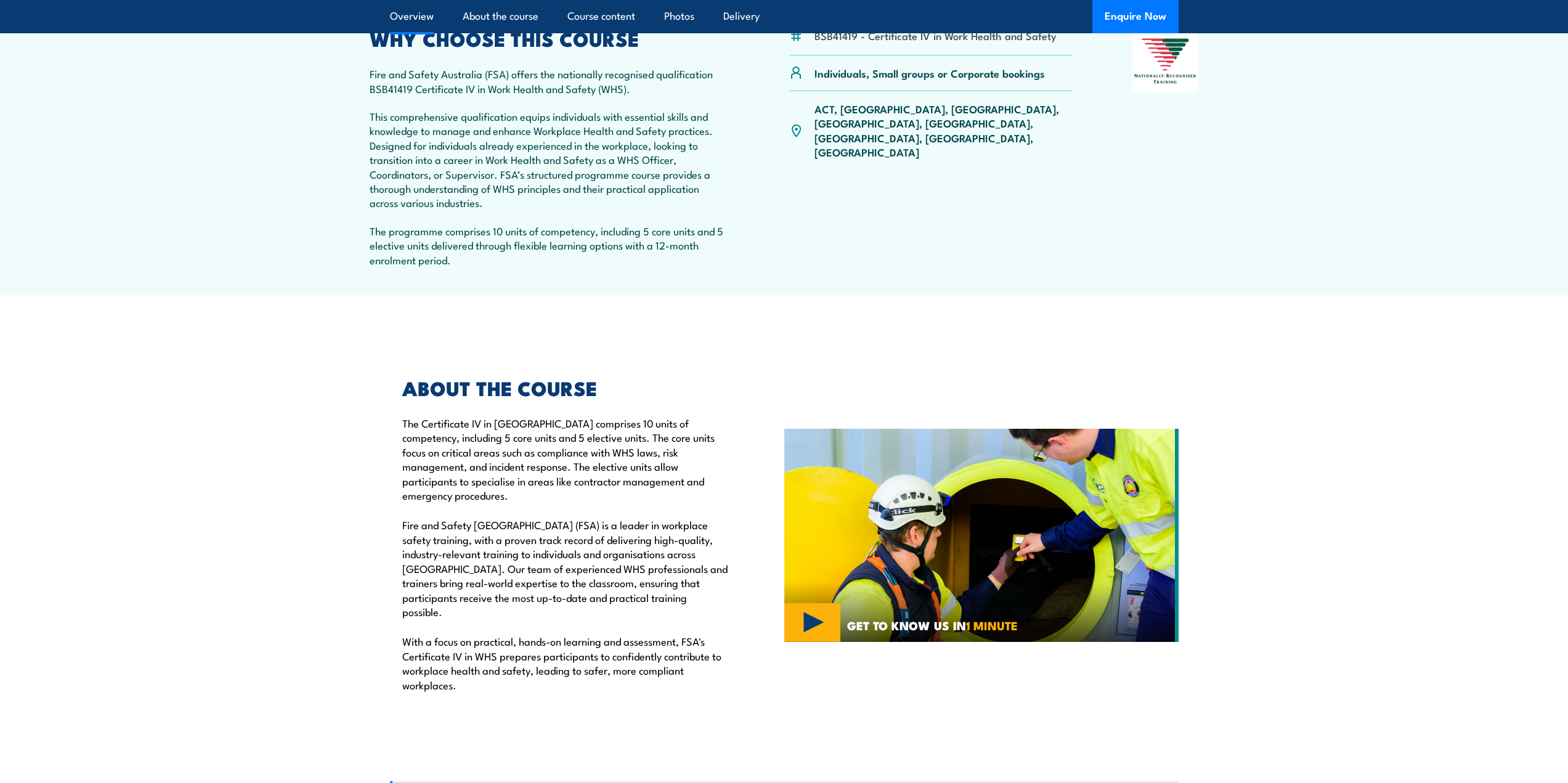
scroll to position [0, 0]
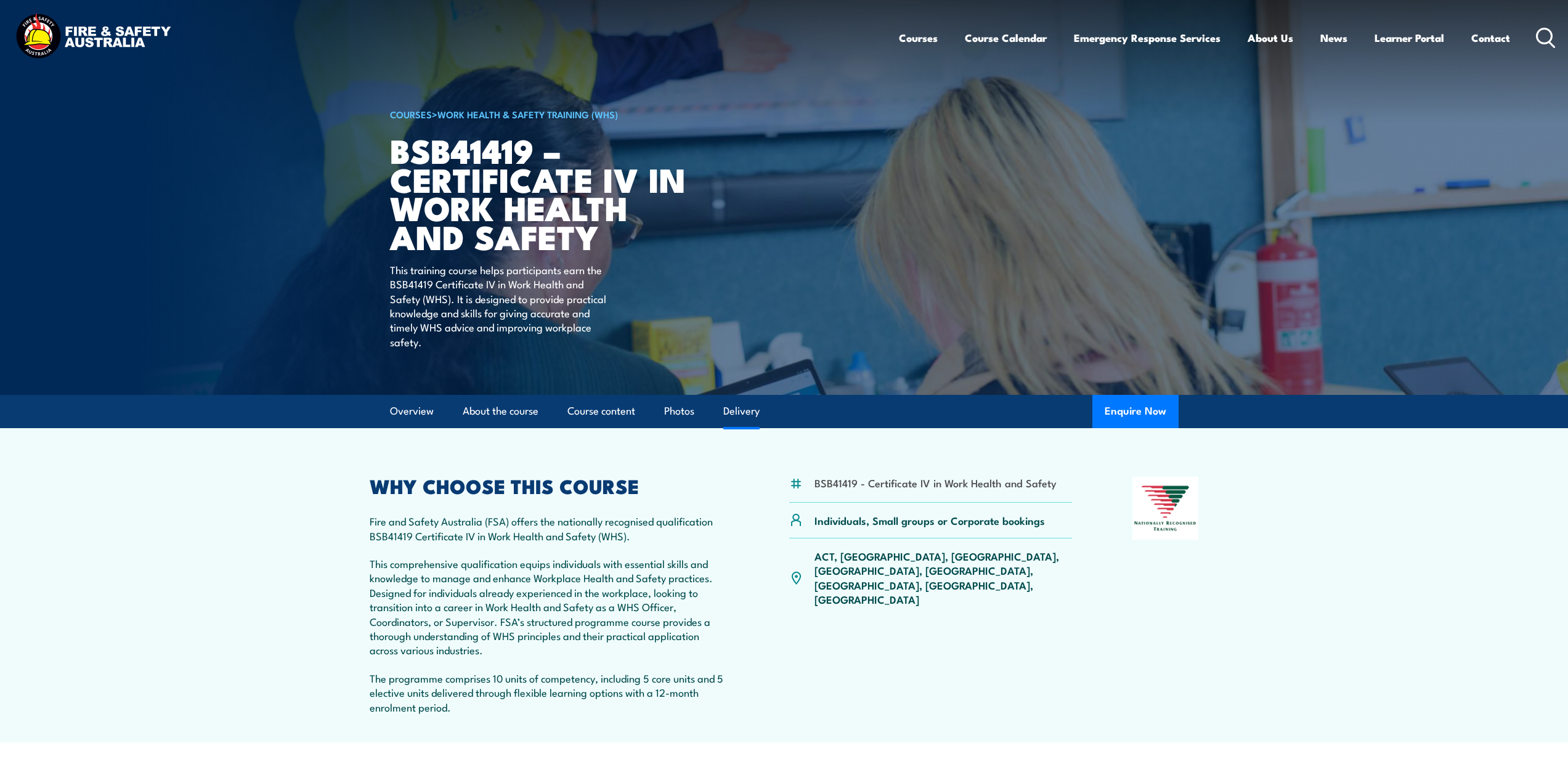
click at [742, 418] on link "Delivery" at bounding box center [742, 411] width 36 height 33
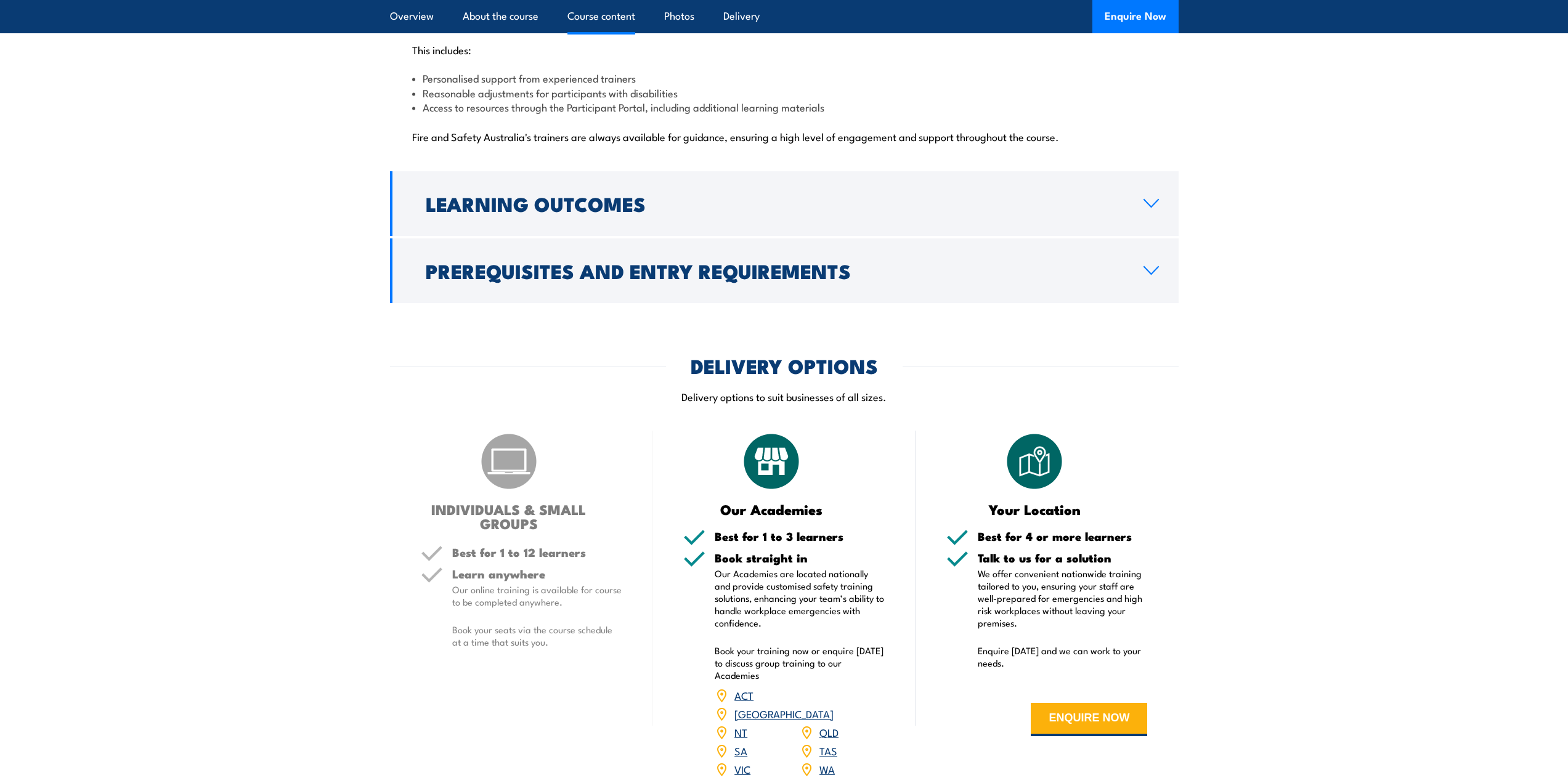
scroll to position [3411, 0]
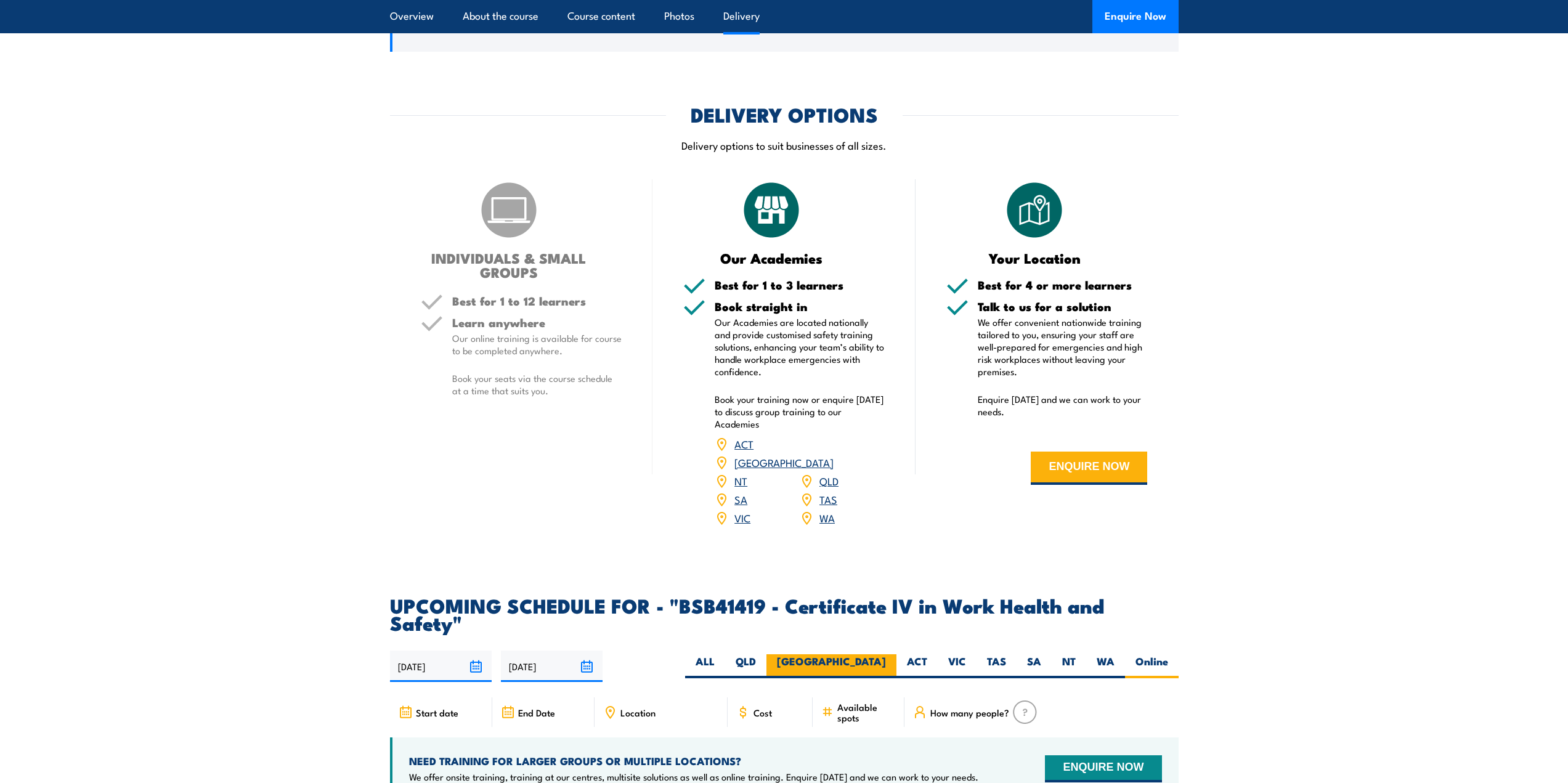
click at [888, 654] on label "[GEOGRAPHIC_DATA]" at bounding box center [831, 666] width 130 height 24
click at [888, 654] on input "[GEOGRAPHIC_DATA]" at bounding box center [890, 658] width 8 height 8
radio input "true"
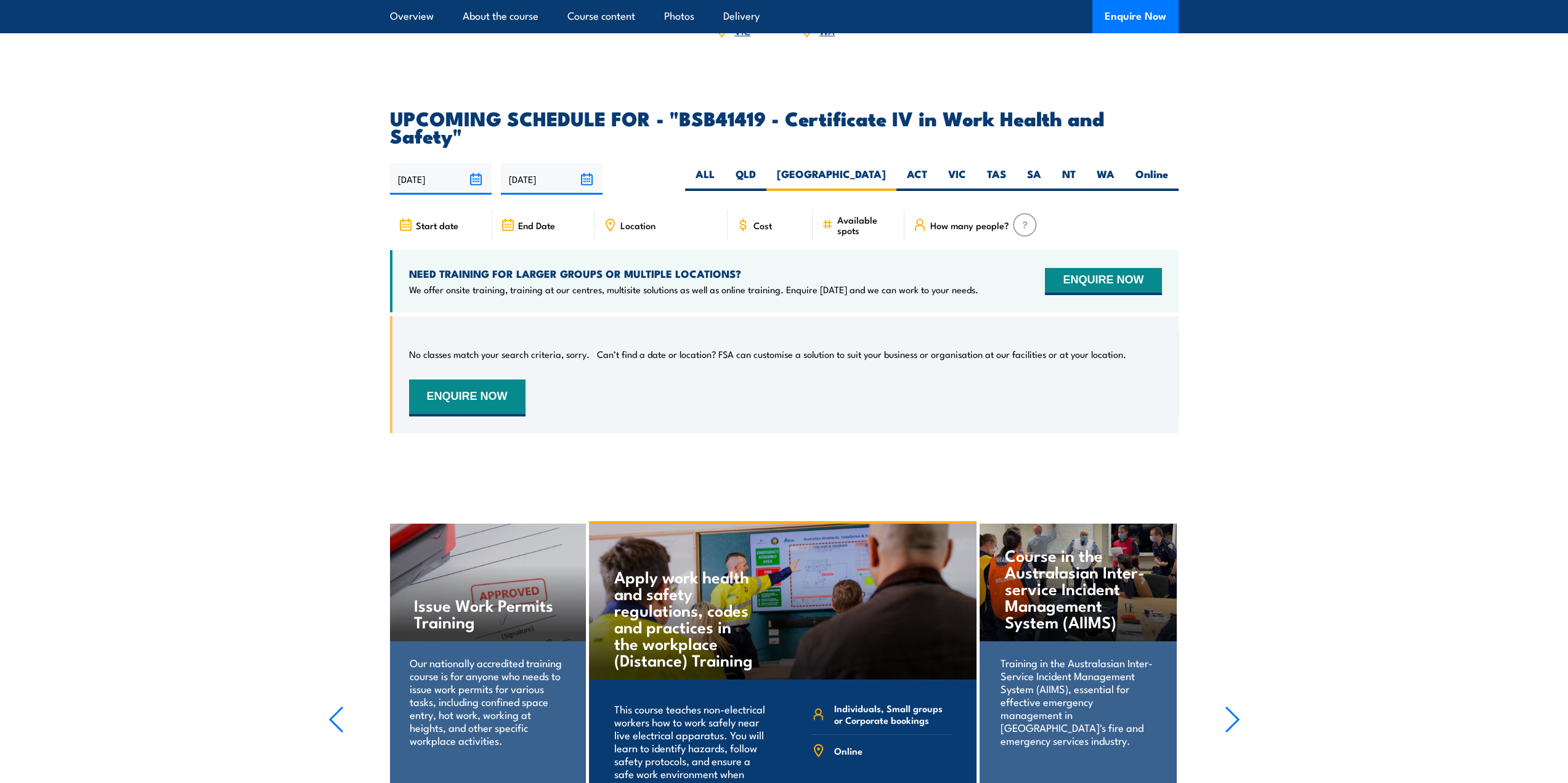
scroll to position [3837, 0]
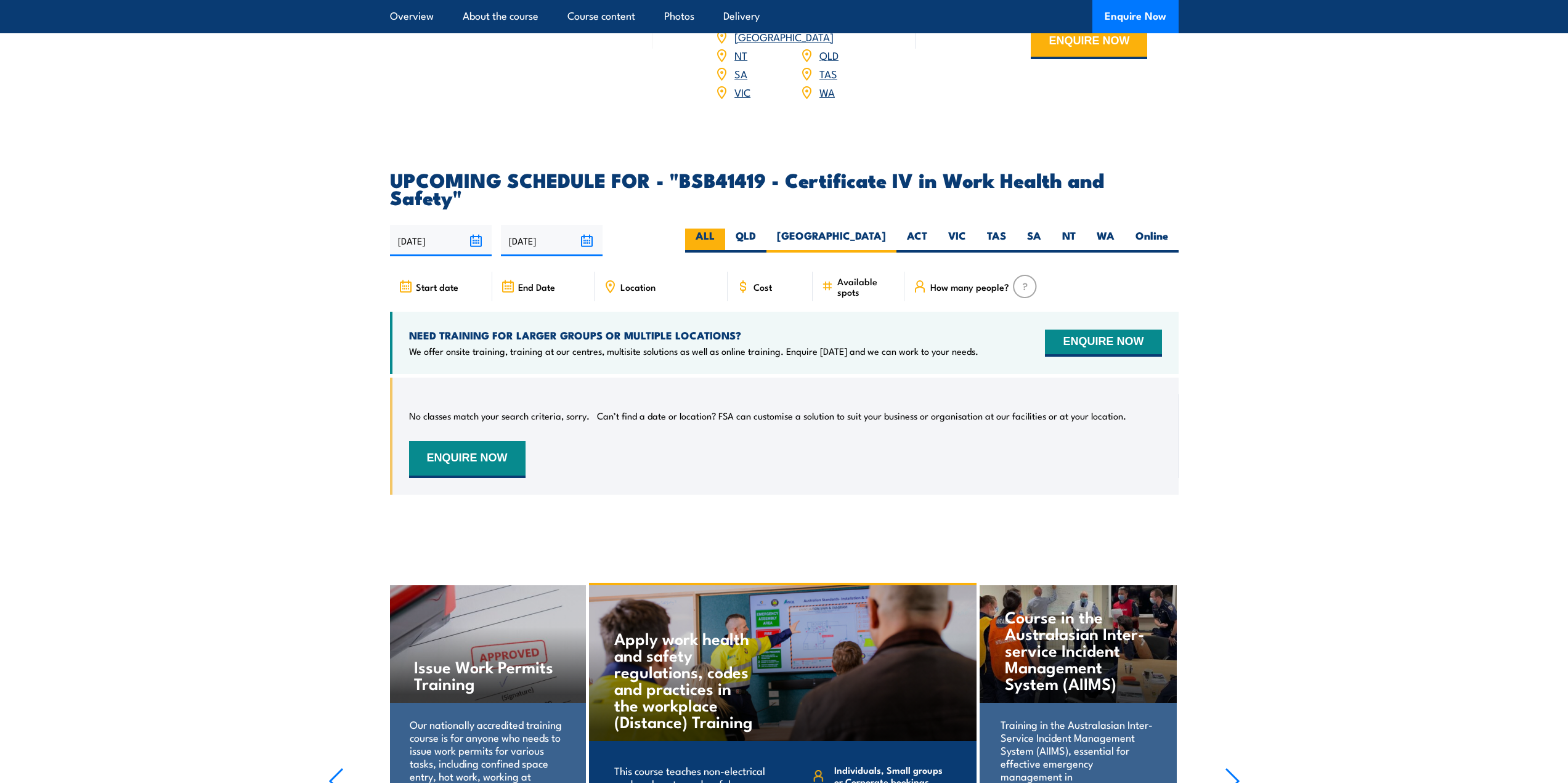
click at [725, 228] on label "ALL" at bounding box center [705, 240] width 40 height 24
click at [723, 228] on input "ALL" at bounding box center [719, 232] width 8 height 8
radio input "true"
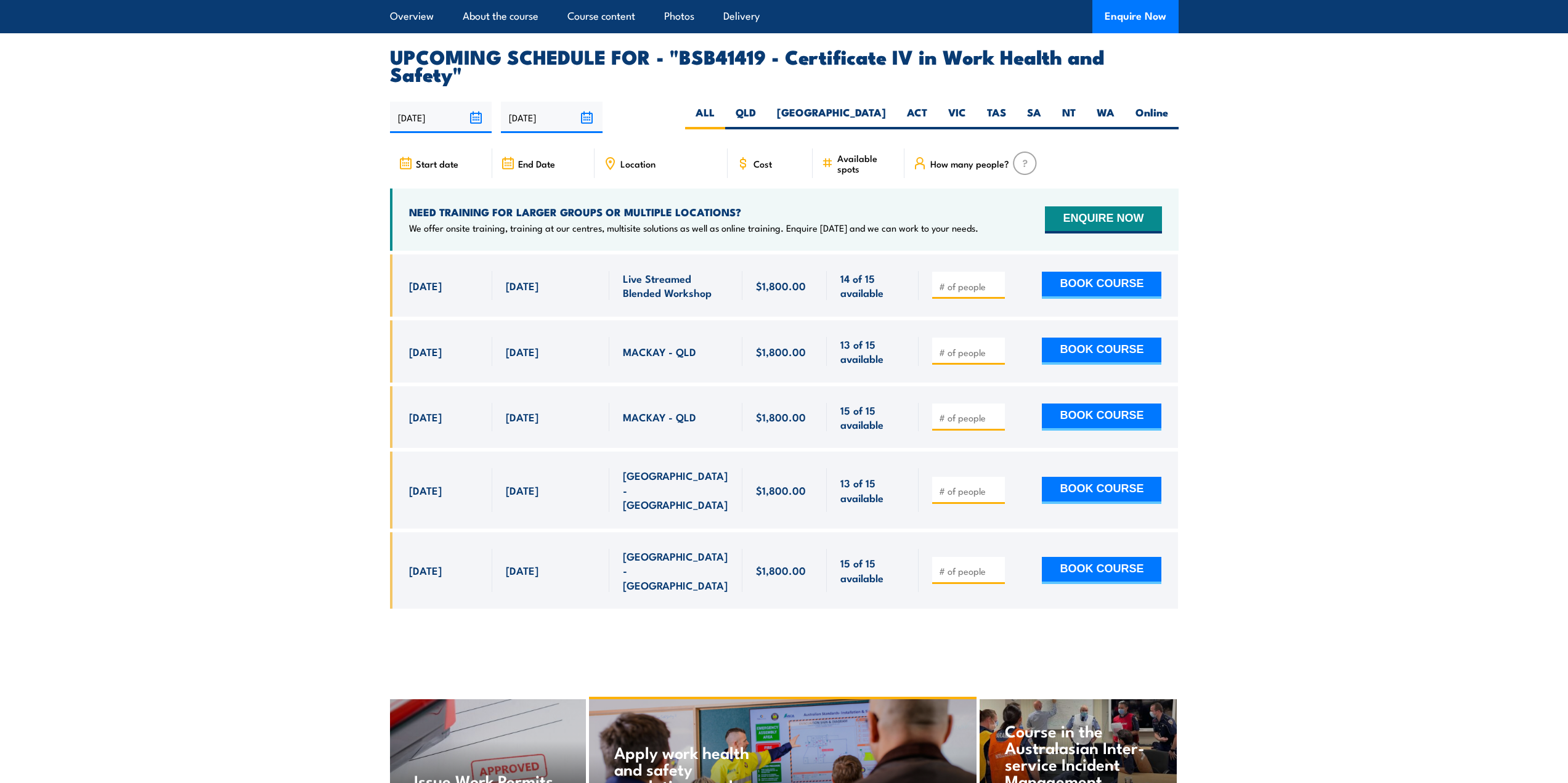
scroll to position [3899, 0]
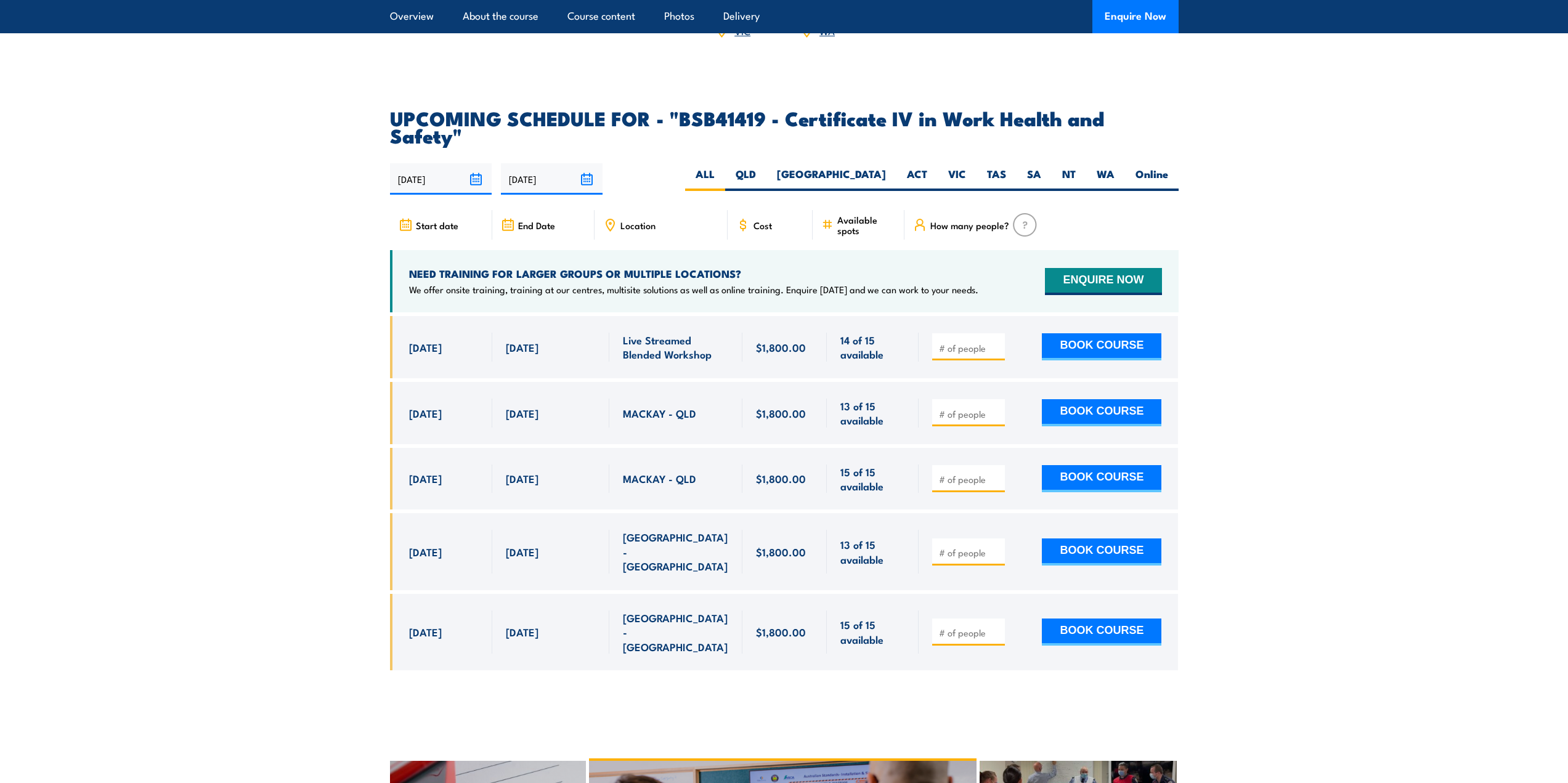
click at [786, 602] on div at bounding box center [784, 503] width 788 height 373
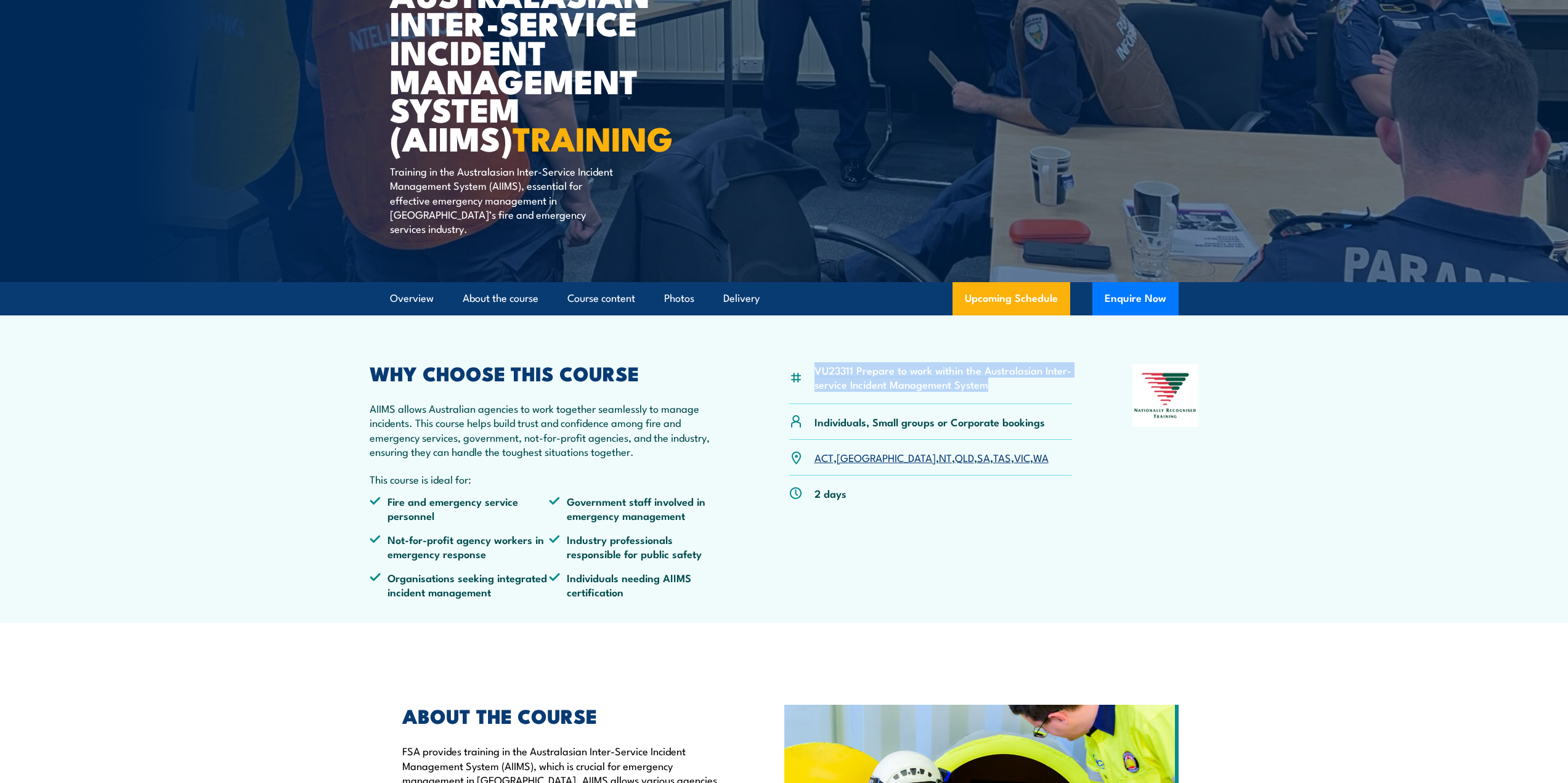
drag, startPoint x: 814, startPoint y: 355, endPoint x: 1029, endPoint y: 372, distance: 215.7
click at [1029, 372] on li "VU23311 Prepare to work within the Australasian Inter-service Incident Manageme…" at bounding box center [944, 378] width 259 height 29
click at [830, 551] on div "VU23311 Prepare to work within the Australasian Inter-service Incident Manageme…" at bounding box center [930, 486] width 283 height 244
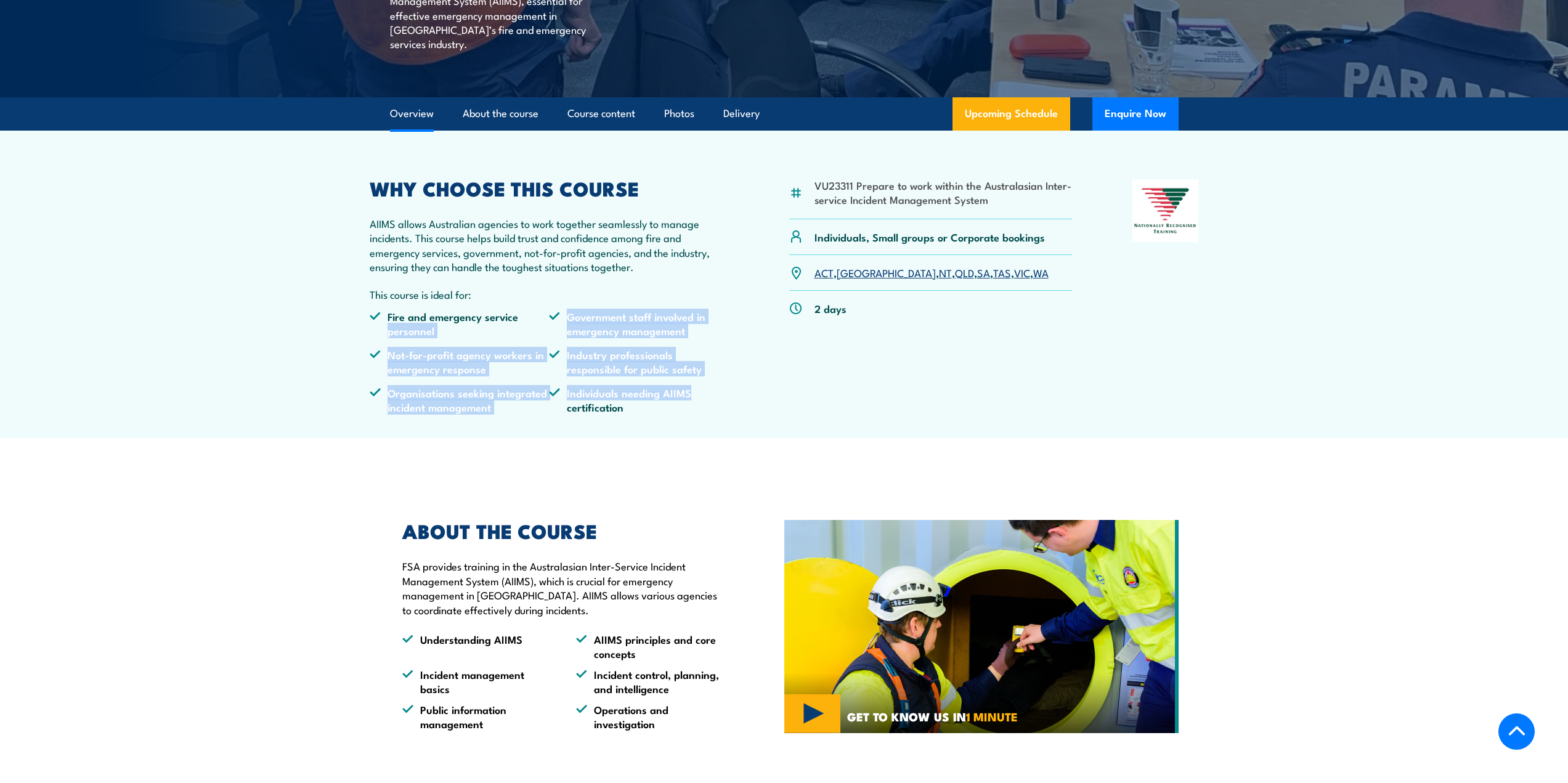
drag, startPoint x: 352, startPoint y: 316, endPoint x: 726, endPoint y: 382, distance: 379.8
click at [726, 382] on article "VU23311 Prepare to work within the Australasian Inter-service Incident Manageme…" at bounding box center [784, 285] width 863 height 308
click at [726, 386] on li "Individuals needing AIIMS certification" at bounding box center [638, 400] width 180 height 29
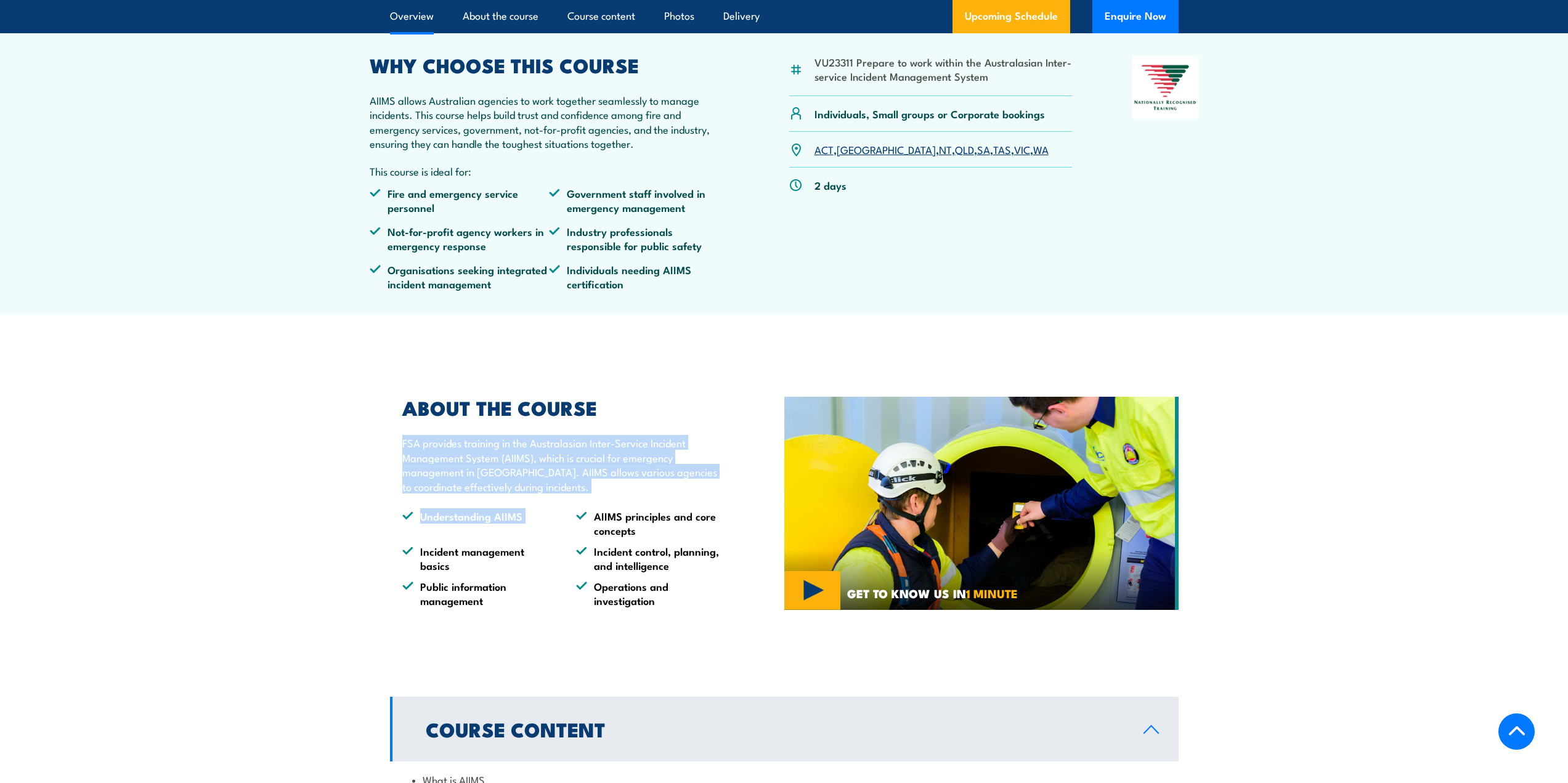
drag, startPoint x: 370, startPoint y: 432, endPoint x: 582, endPoint y: 479, distance: 217.1
click at [582, 479] on section "ABOUT THE COURSE FSA provides training in the Australasian Inter-Service Incide…" at bounding box center [784, 503] width 1568 height 271
click at [582, 479] on div "ABOUT THE COURSE FSA provides training in the Australasian Inter-Service Incide…" at bounding box center [559, 503] width 338 height 209
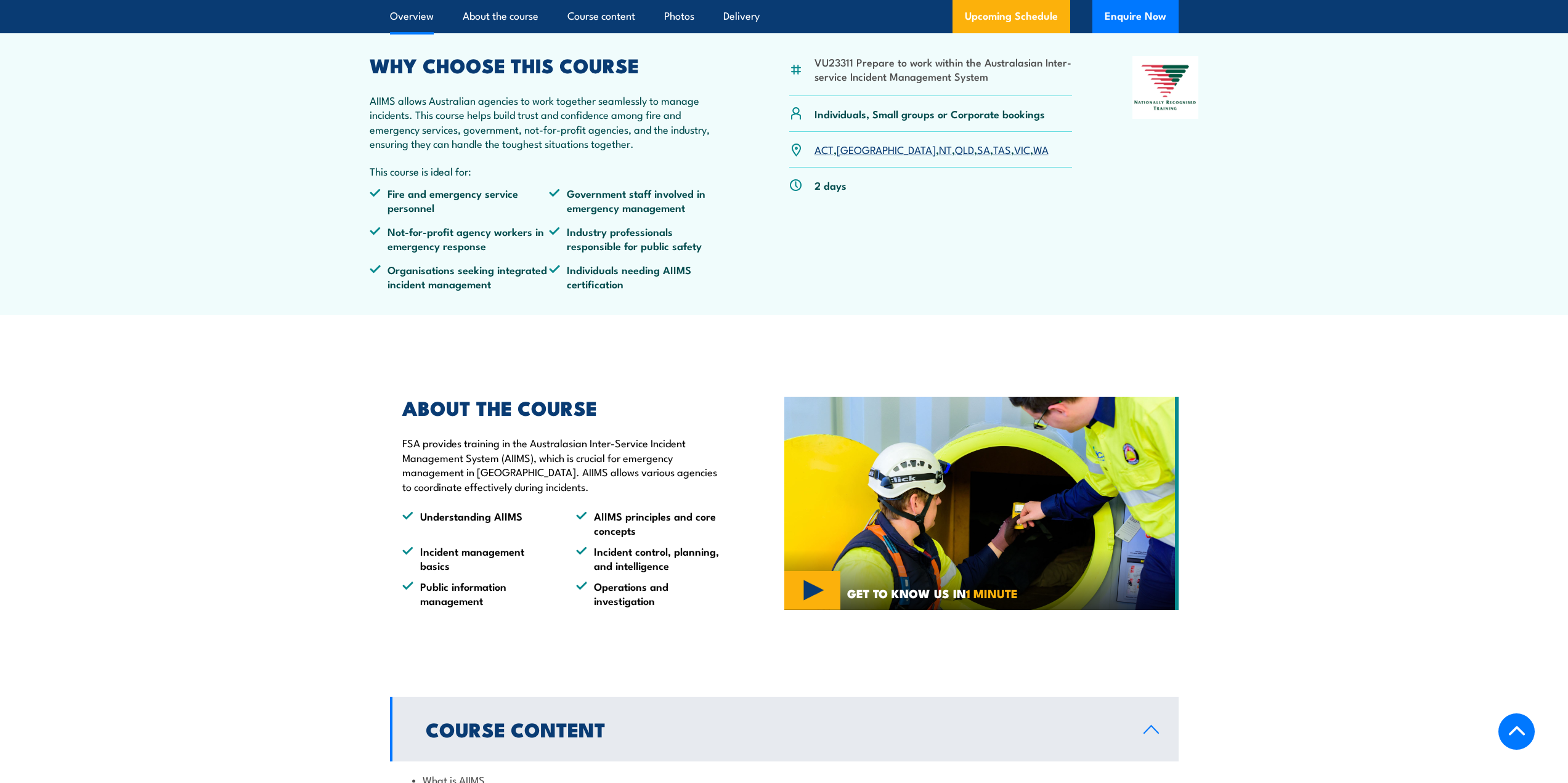
click at [326, 501] on section "ABOUT THE COURSE FSA provides training in the Australasian Inter-Service Incide…" at bounding box center [784, 503] width 1568 height 271
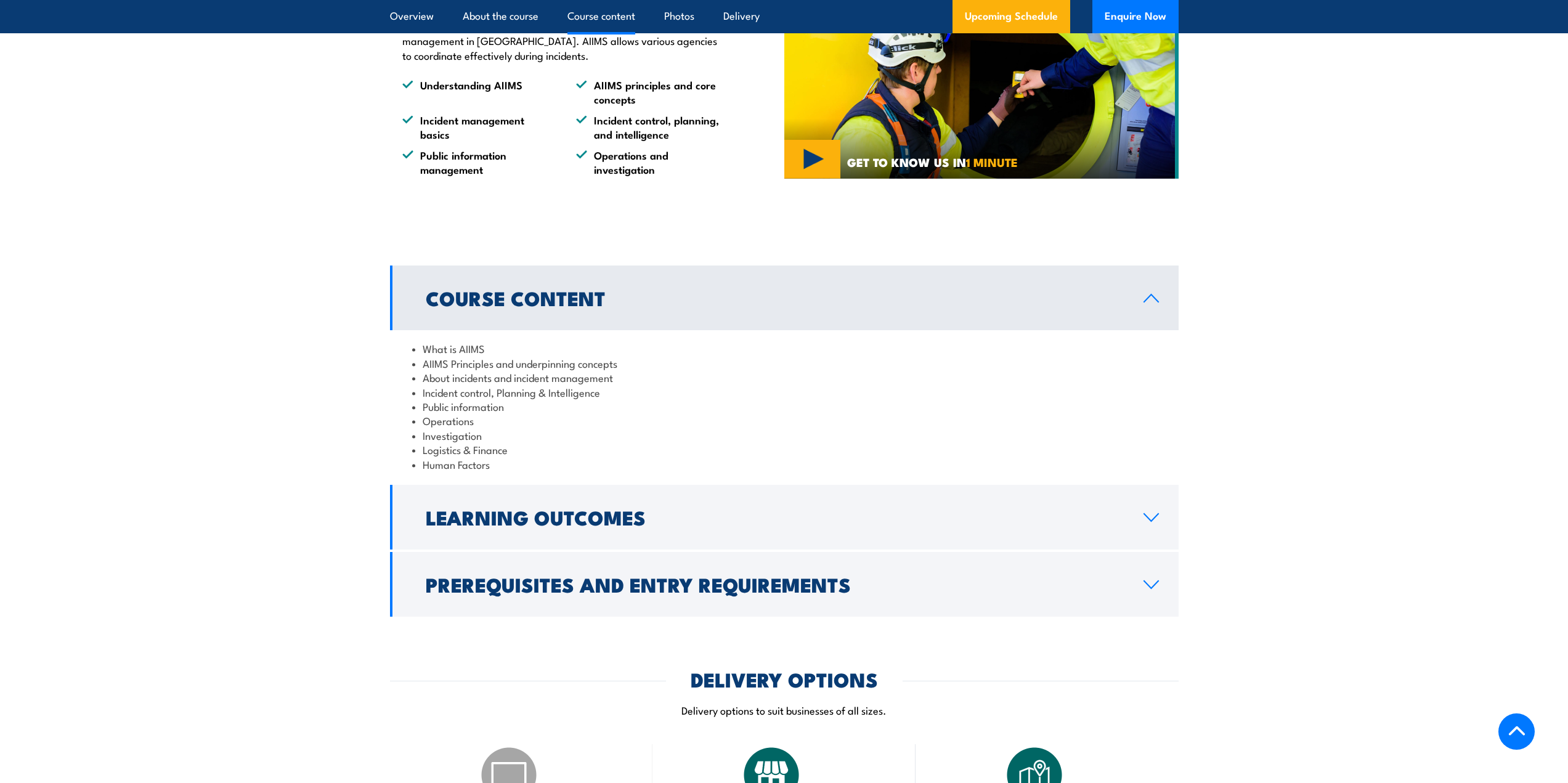
scroll to position [1048, 0]
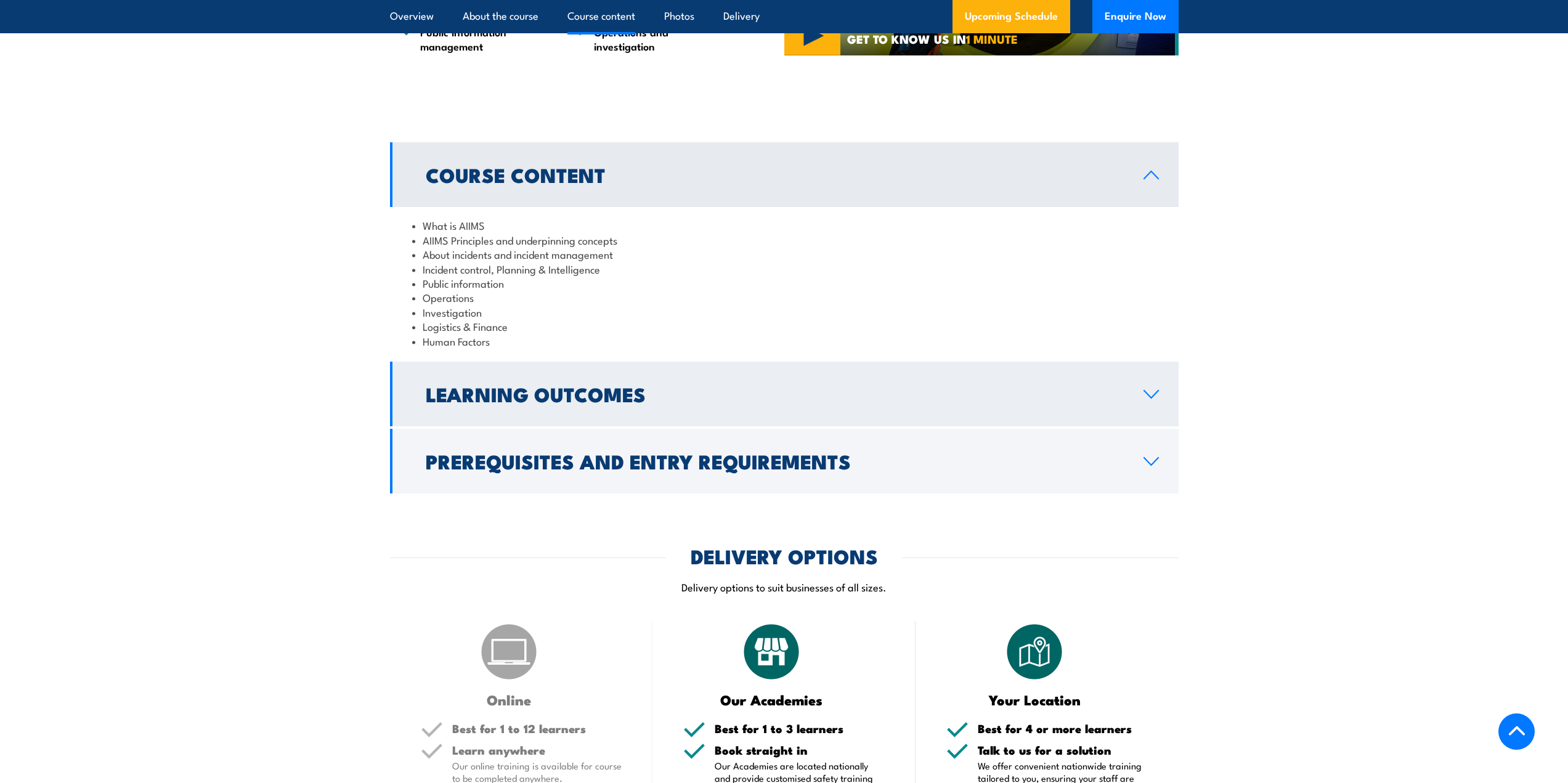
click at [483, 391] on h2 "Learning Outcomes" at bounding box center [775, 394] width 698 height 17
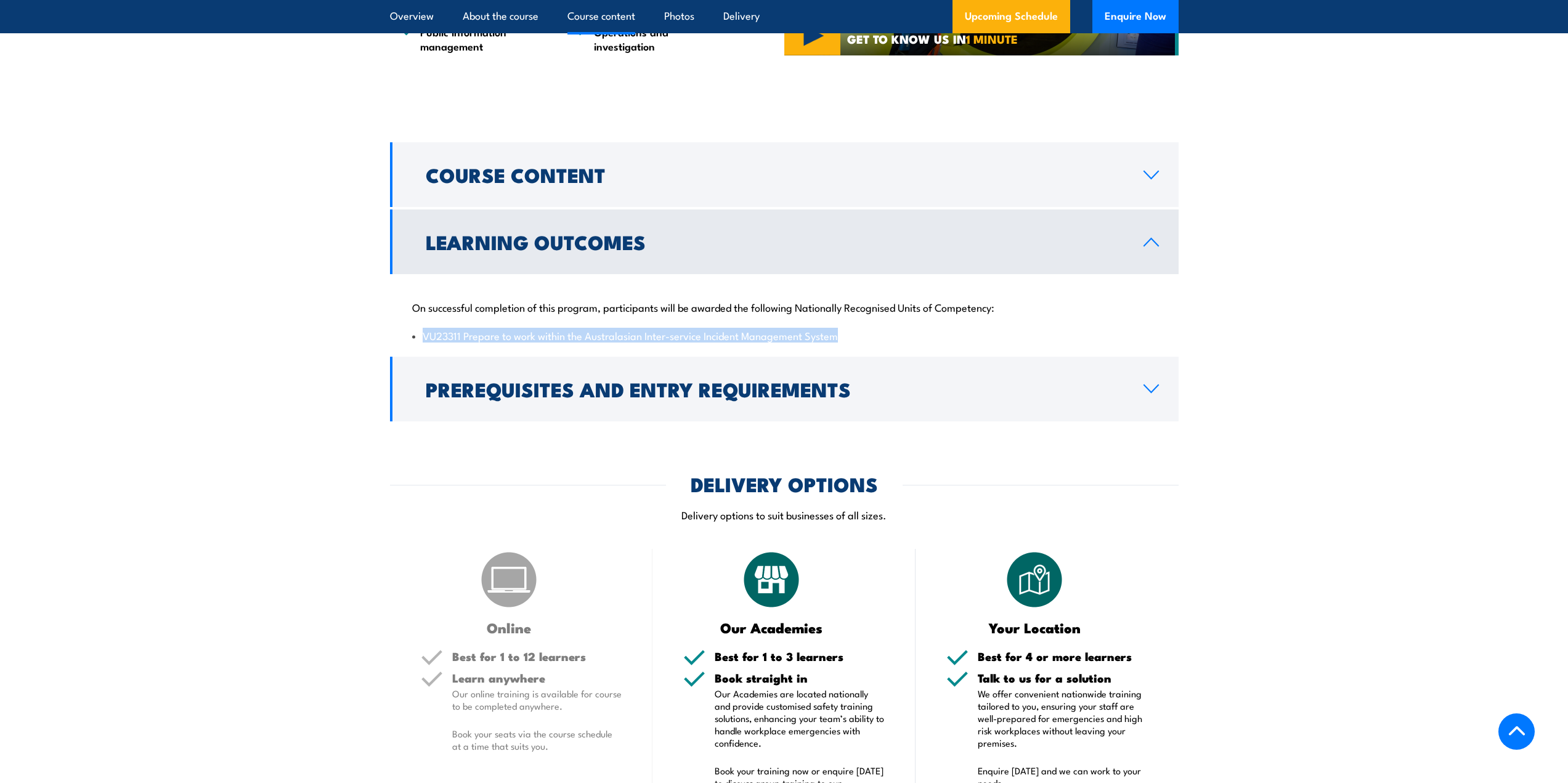
drag, startPoint x: 385, startPoint y: 317, endPoint x: 918, endPoint y: 317, distance: 533.0
click at [918, 317] on section "Course Content What is AIIMS AIIMS Principles and underpinning concepts About i…" at bounding box center [784, 281] width 1568 height 278
click at [332, 435] on div "COURSES > Emergency Response & Rescue Training Course in the Australasian Inter…" at bounding box center [784, 573] width 1568 height 3242
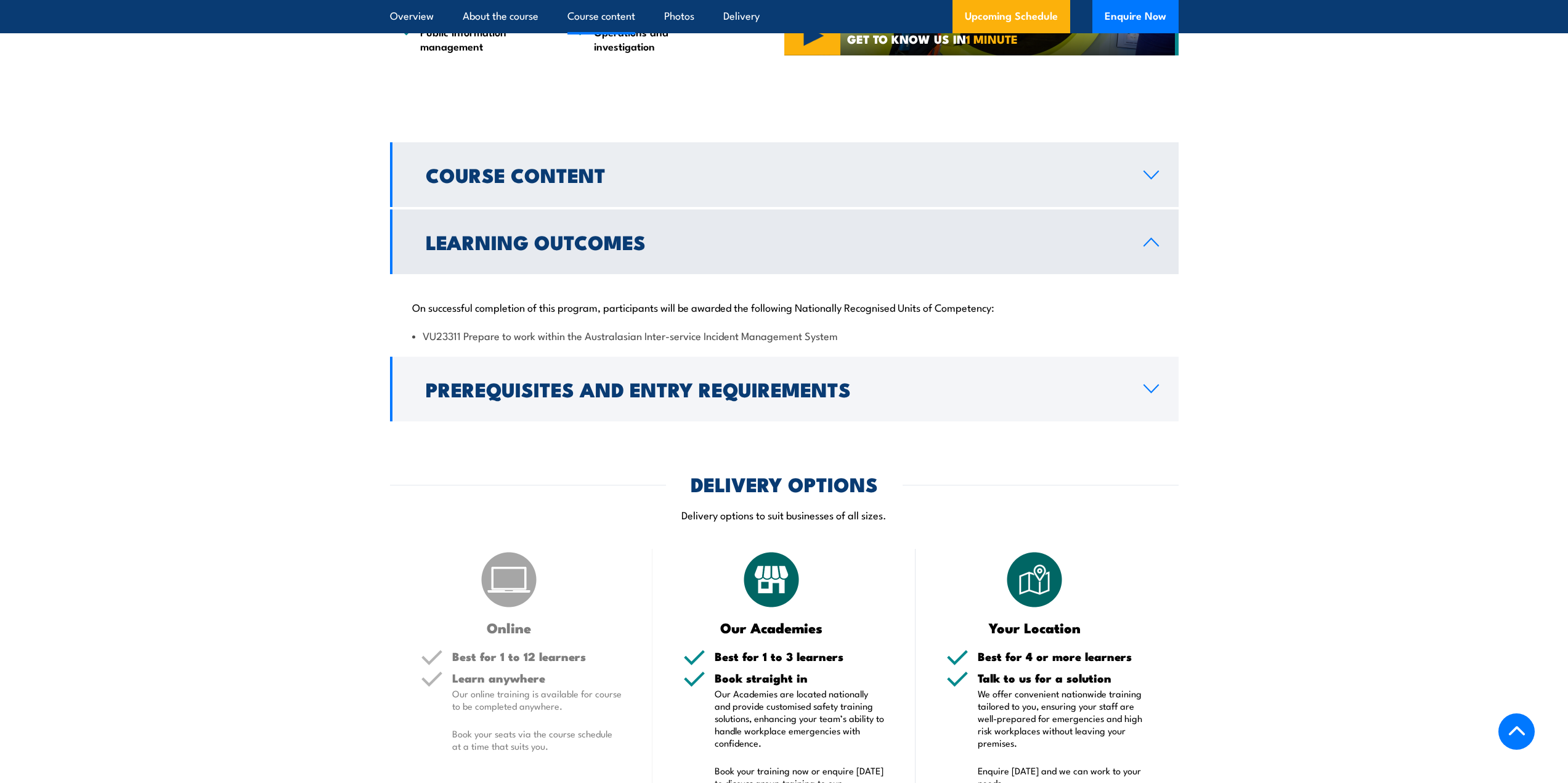
click at [730, 186] on link "Course Content" at bounding box center [784, 175] width 788 height 65
